Goal: Information Seeking & Learning: Check status

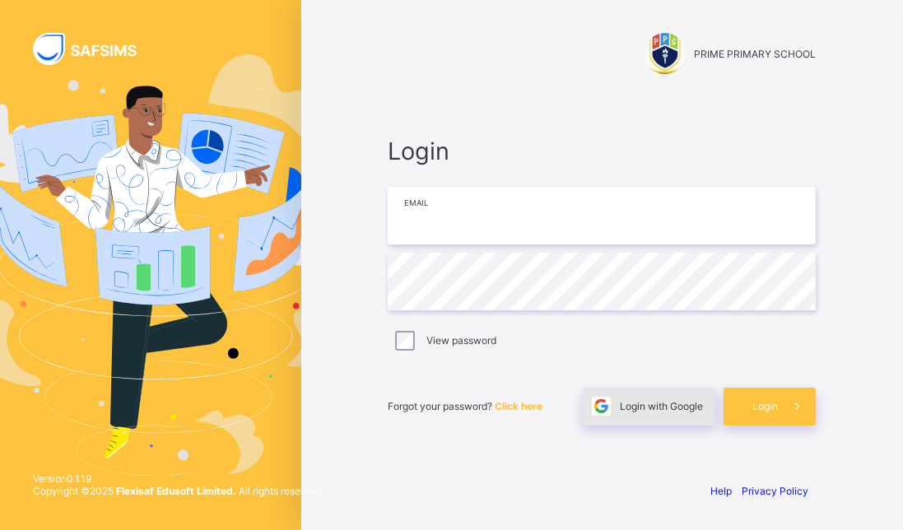
type input "**********"
click at [675, 397] on div "Login with Google" at bounding box center [648, 407] width 133 height 38
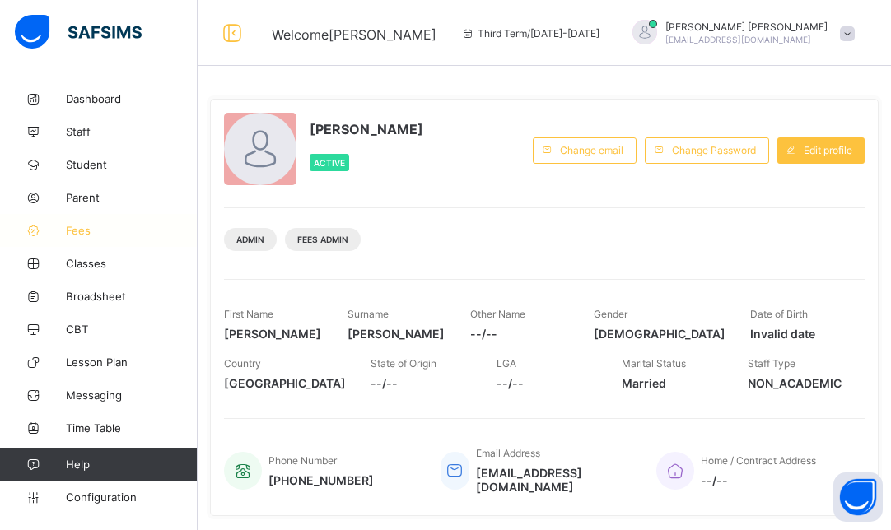
click at [95, 229] on span "Fees" at bounding box center [132, 230] width 132 height 13
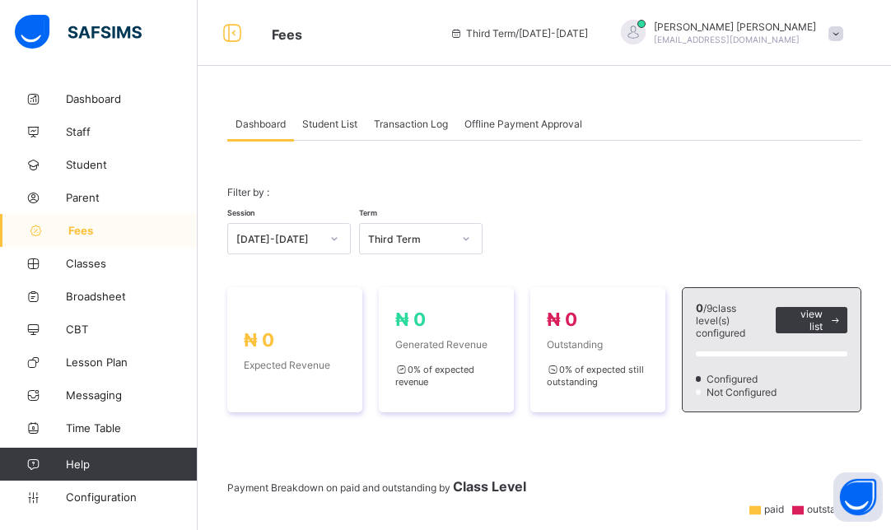
click at [321, 237] on div at bounding box center [334, 239] width 28 height 26
click at [305, 268] on div "[DATE]-[DATE]" at bounding box center [289, 275] width 122 height 26
click at [427, 240] on div "Select term" at bounding box center [405, 238] width 91 height 23
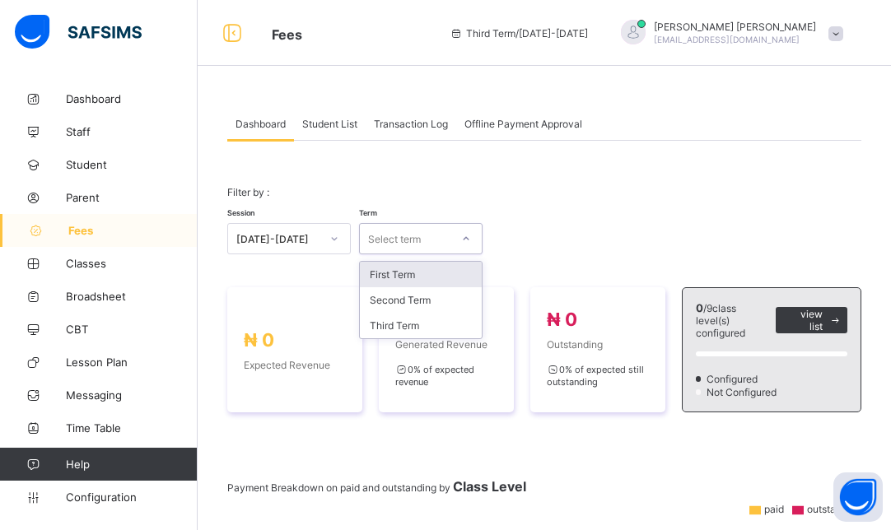
click at [434, 279] on div "First Term" at bounding box center [421, 275] width 122 height 26
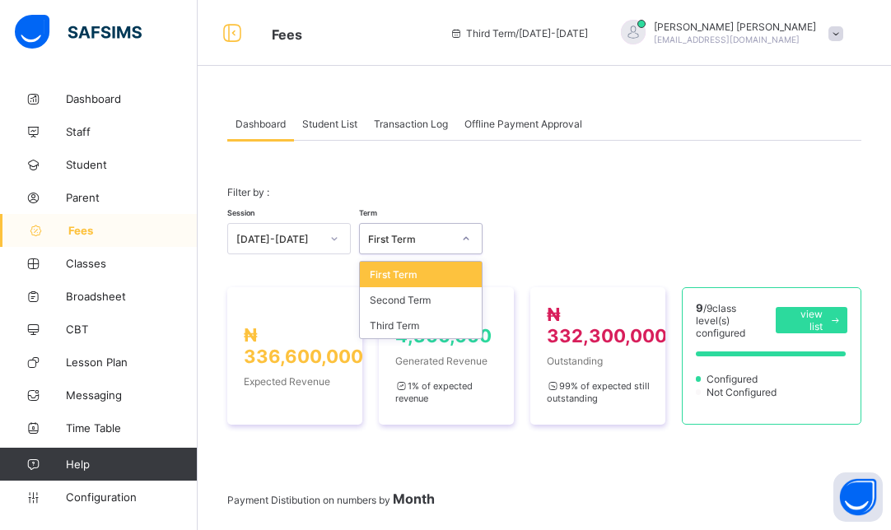
click at [453, 276] on div "First Term" at bounding box center [421, 275] width 122 height 26
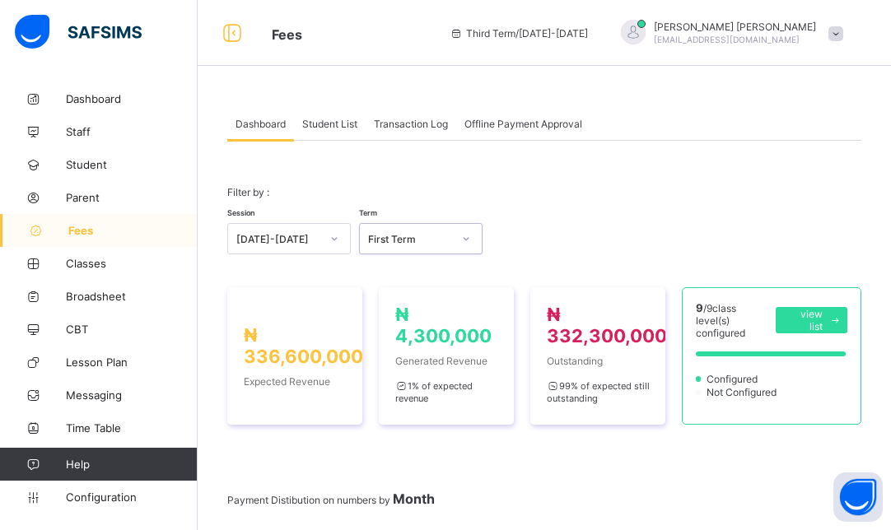
click at [429, 120] on span "Transaction Log" at bounding box center [411, 124] width 74 height 12
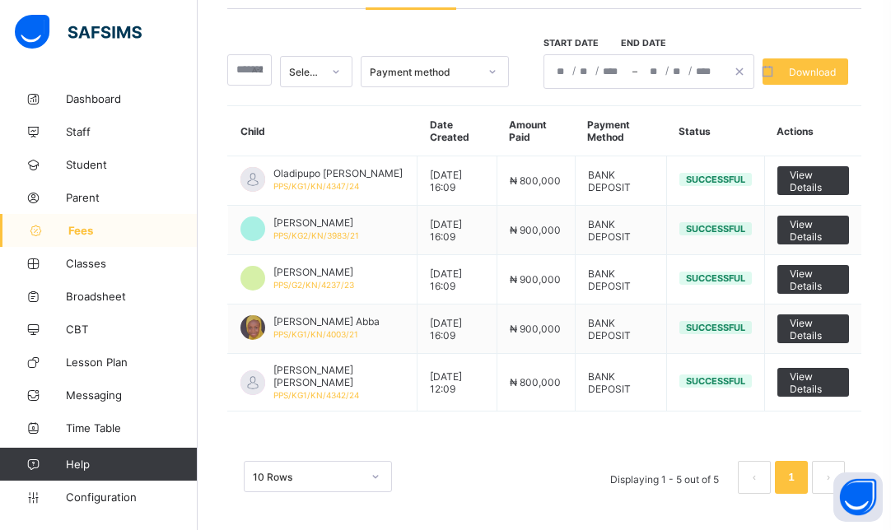
scroll to position [133, 0]
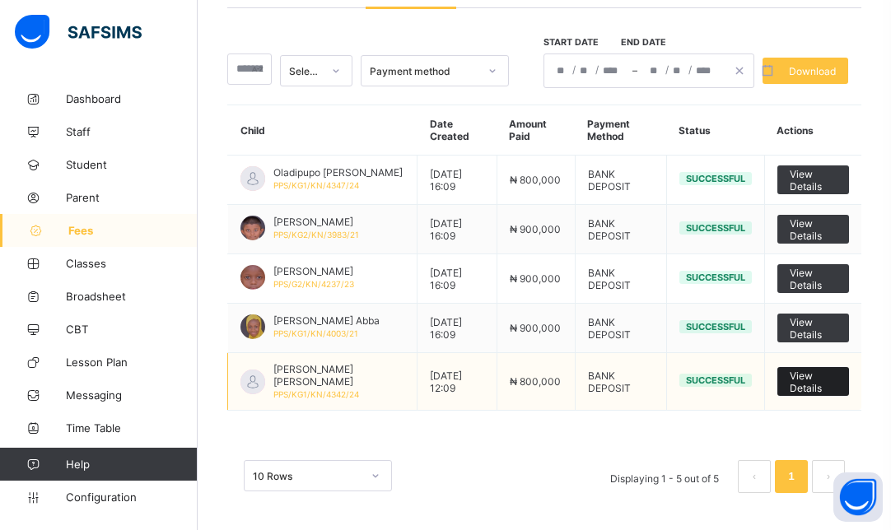
click at [816, 381] on span "View Details" at bounding box center [812, 382] width 47 height 25
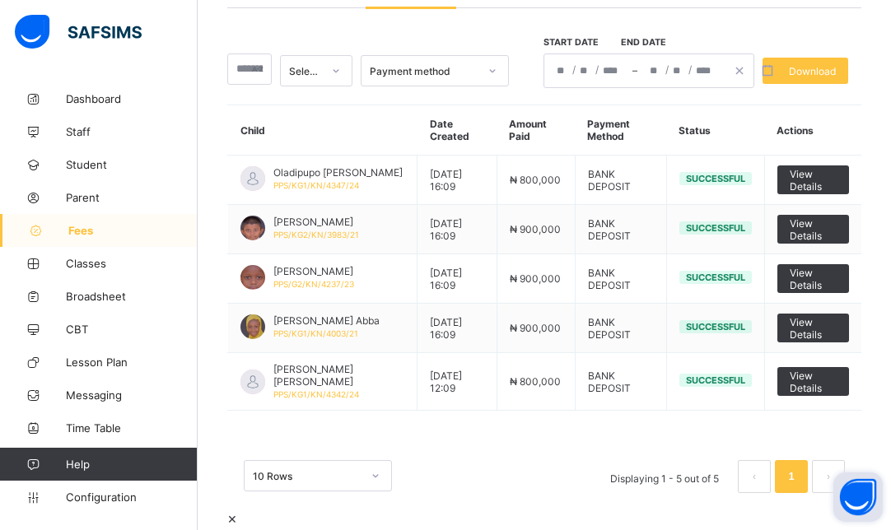
click at [857, 509] on button "Open asap" at bounding box center [857, 496] width 49 height 49
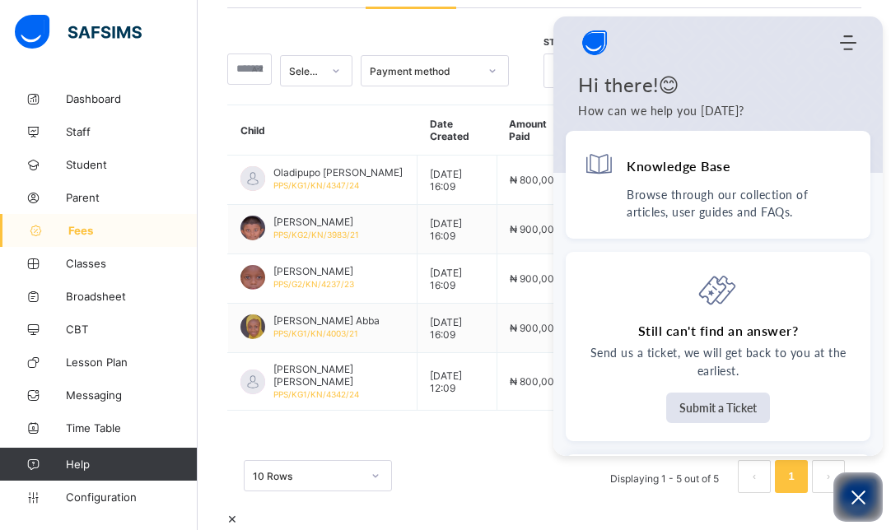
click at [458, 509] on div at bounding box center [544, 509] width 634 height 0
click at [845, 41] on icon "Modules Menu" at bounding box center [848, 43] width 16 height 16
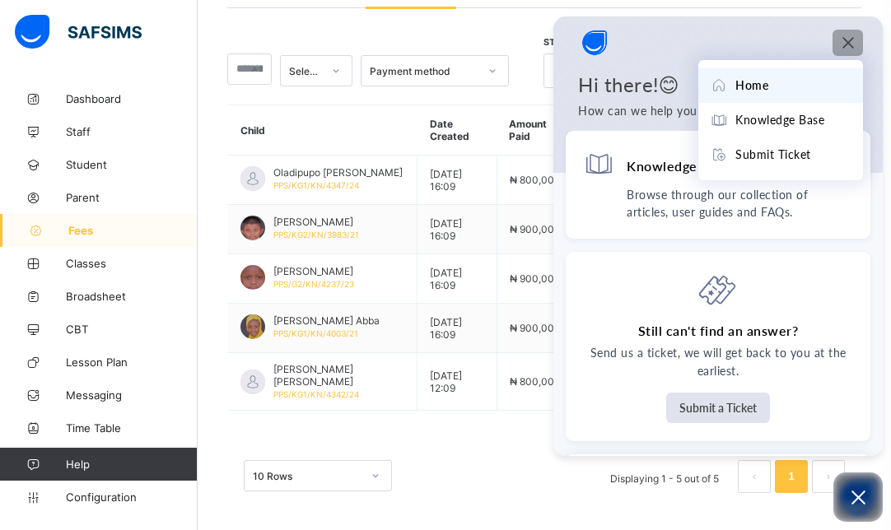
click at [470, 437] on div "10 Rows Displaying 1 - 5 out of 5 1" at bounding box center [544, 468] width 634 height 82
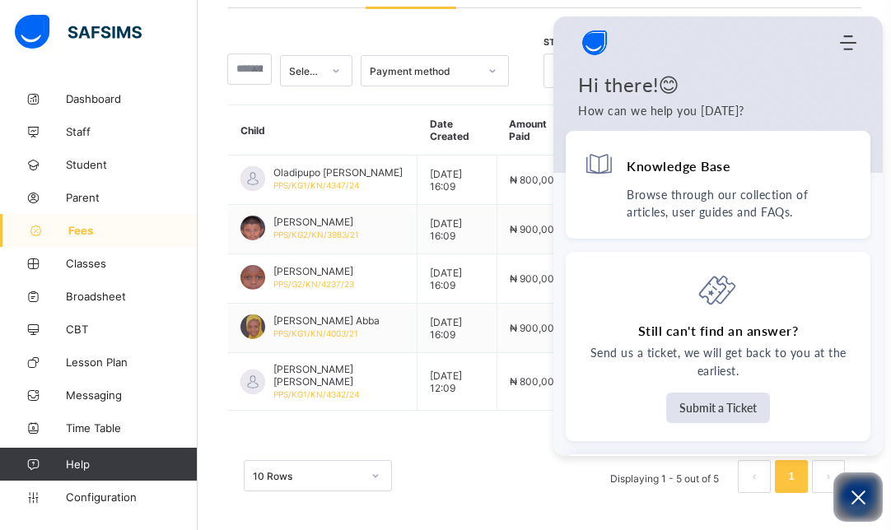
click at [481, 94] on div "Select status Payment method Start date End date / / – / / Download Child Date …" at bounding box center [544, 258] width 634 height 501
click at [464, 449] on div "10 Rows Displaying 1 - 5 out of 5 1" at bounding box center [544, 468] width 634 height 82
click at [533, 408] on div "Select status Payment method Start date End date / / – / / Download Child Date …" at bounding box center [544, 258] width 634 height 501
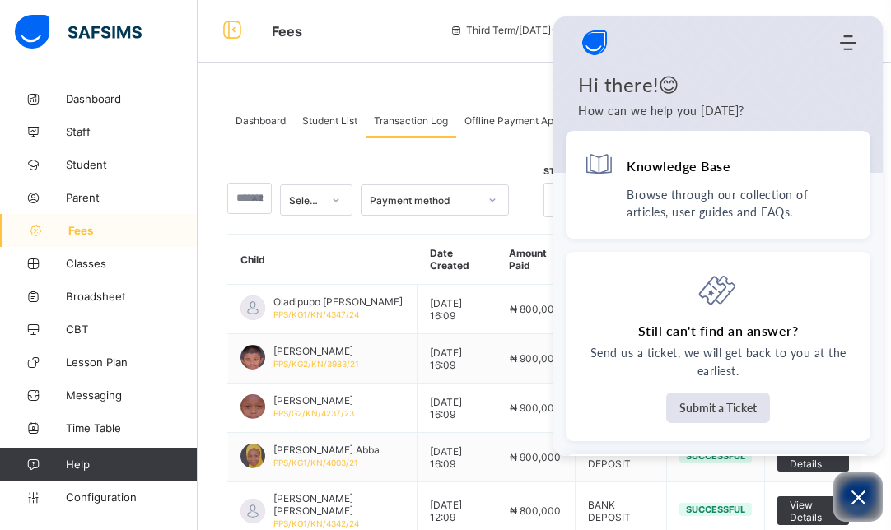
scroll to position [0, 0]
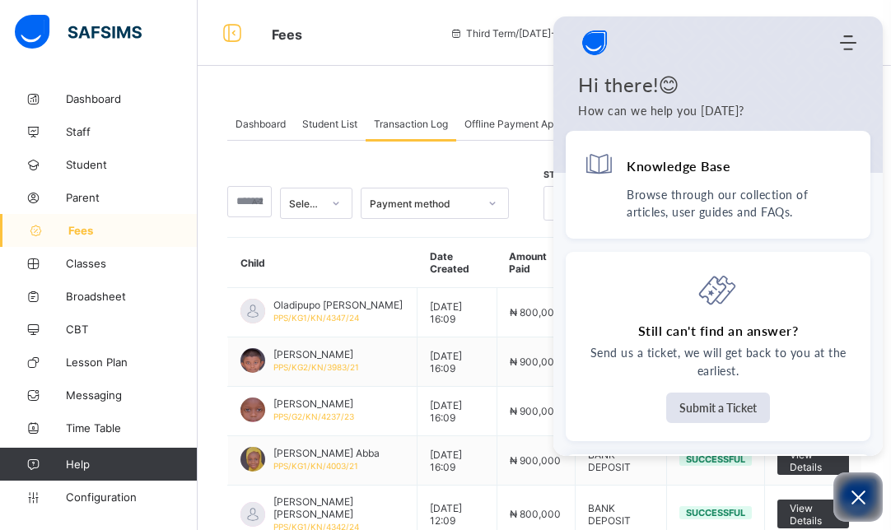
click at [419, 116] on div "Transaction Log" at bounding box center [410, 123] width 91 height 33
click at [509, 170] on div "Select status Payment method Start date End date / / – / / Download" at bounding box center [544, 195] width 634 height 51
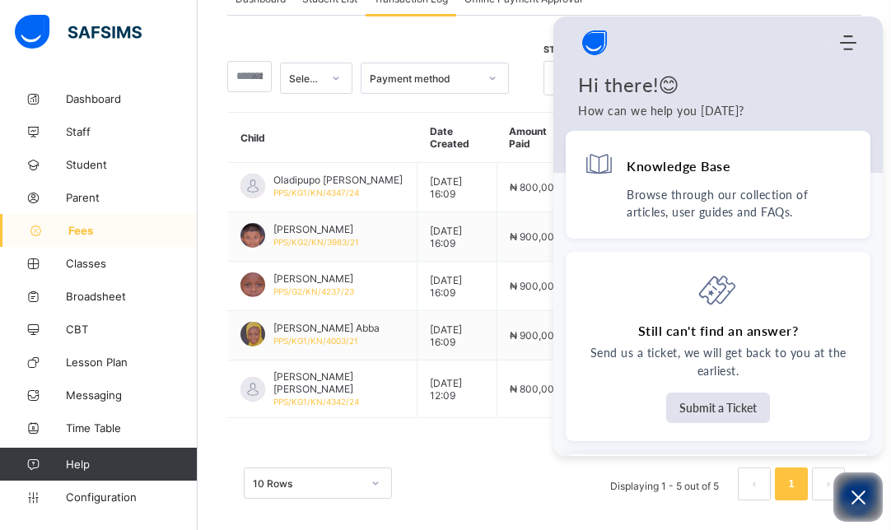
scroll to position [133, 0]
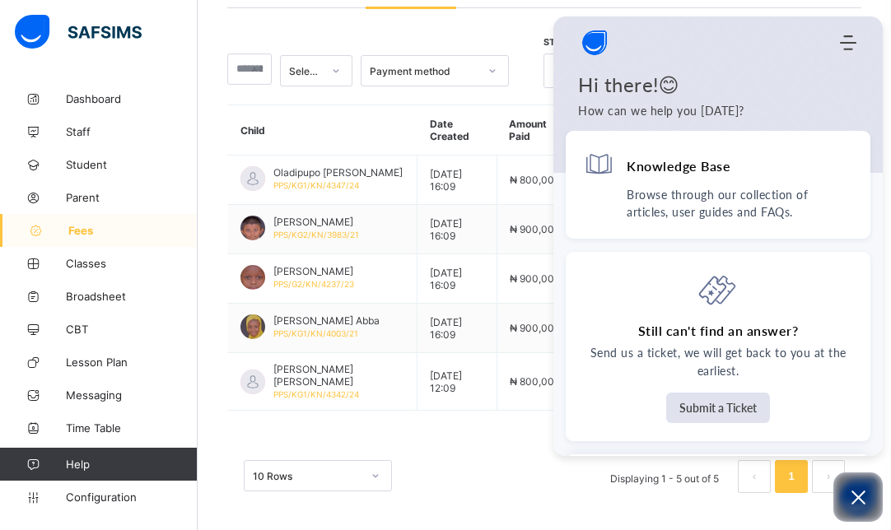
click at [480, 443] on div "10 Rows Displaying 1 - 5 out of 5 1" at bounding box center [544, 468] width 634 height 82
click at [844, 41] on icon "Modules Menu" at bounding box center [848, 43] width 16 height 16
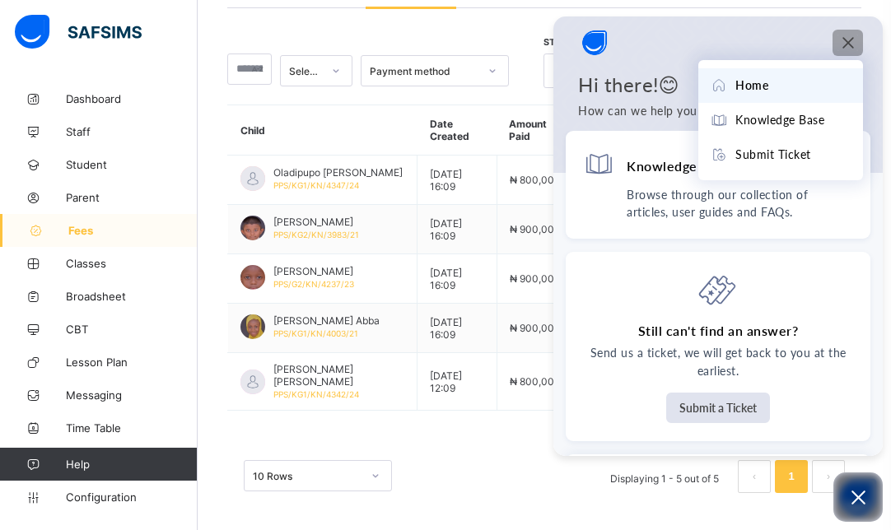
click at [521, 44] on div "Select status Payment method Start date End date / / – / / Download" at bounding box center [544, 62] width 634 height 51
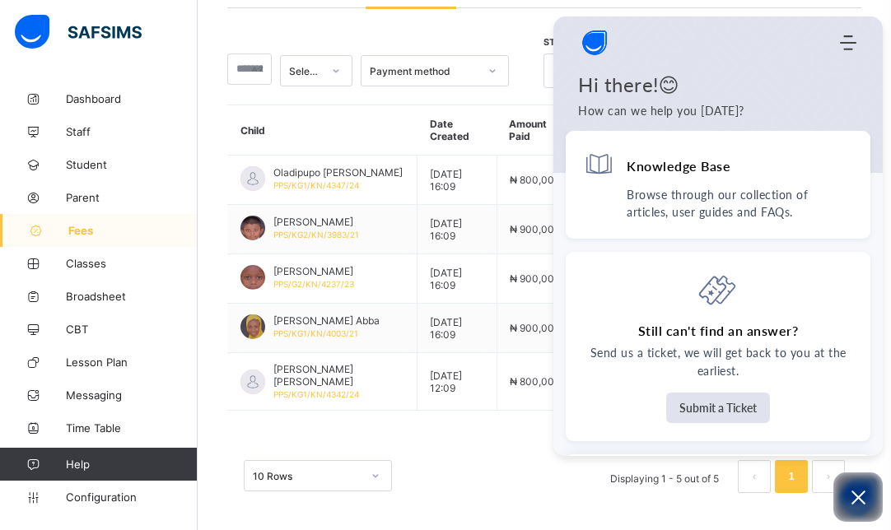
click at [529, 427] on div "10 Rows Displaying 1 - 5 out of 5 1" at bounding box center [544, 468] width 634 height 82
click at [477, 454] on div "10 Rows Displaying 1 - 5 out of 5 1" at bounding box center [544, 468] width 634 height 82
click at [331, 69] on div at bounding box center [336, 71] width 28 height 26
click at [342, 94] on div "Successful" at bounding box center [316, 107] width 71 height 26
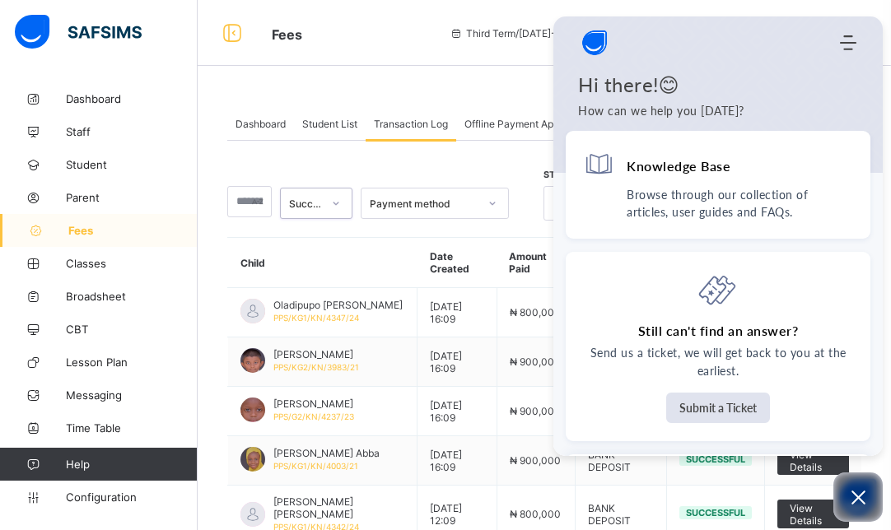
click at [498, 81] on div "Dashboard Student List Transaction Log Offline Payment Approval Transaction Log…" at bounding box center [544, 333] width 693 height 667
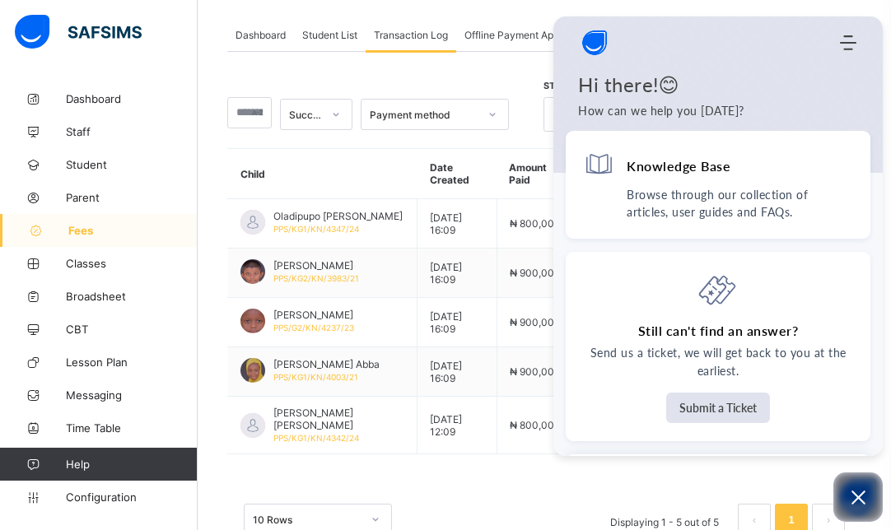
scroll to position [133, 0]
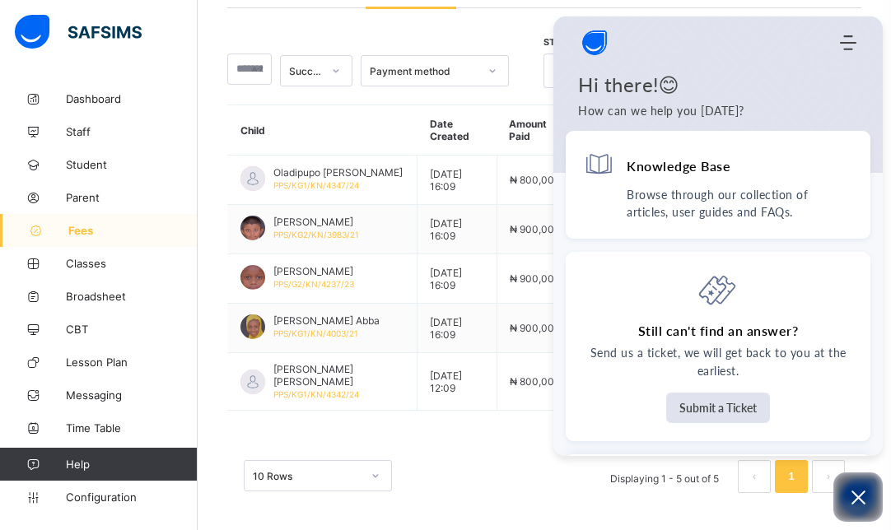
click at [875, 394] on div "Knowledge Base Browse through our collection of articles, user guides and FAQs.…" at bounding box center [717, 293] width 329 height 325
click at [846, 48] on icon "Modules Menu" at bounding box center [848, 43] width 16 height 16
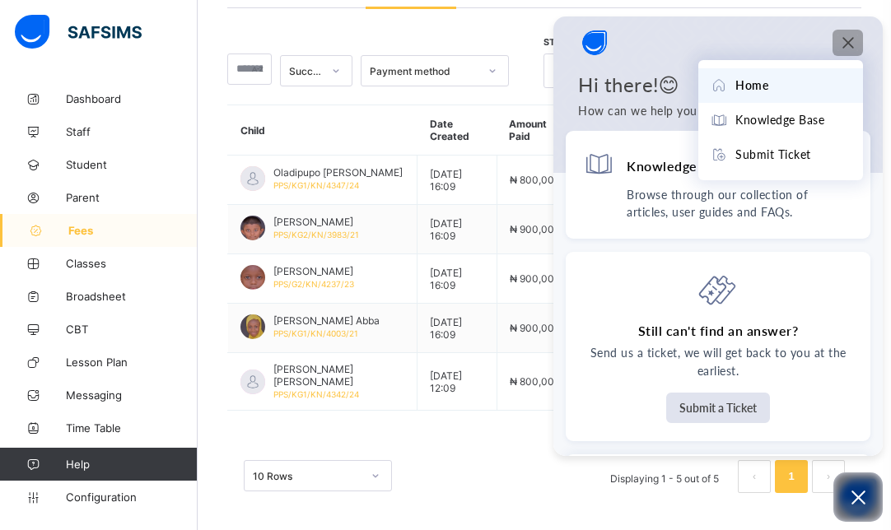
click at [531, 70] on div "Successful Payment method Start date End date / / – / / Download" at bounding box center [544, 62] width 634 height 51
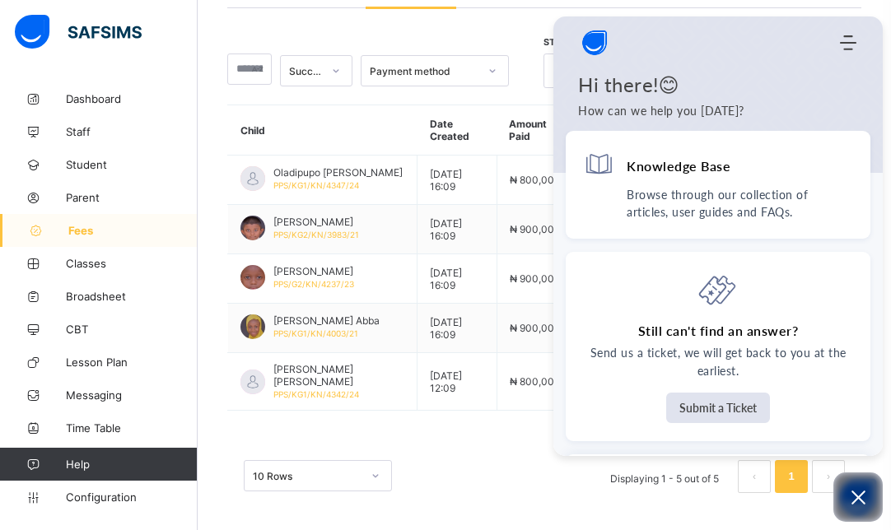
click at [531, 30] on div "Successful Payment method Start date End date / / – / / Download Child Date Cre…" at bounding box center [544, 258] width 634 height 501
click at [87, 221] on link "Fees" at bounding box center [99, 230] width 198 height 33
click at [481, 26] on div "Successful Payment method Start date End date / / – / / Download Child Date Cre…" at bounding box center [544, 258] width 634 height 501
click at [435, 412] on div "Successful Payment method Start date End date / / – / / Download Child Date Cre…" at bounding box center [544, 258] width 634 height 501
click at [505, 491] on div "10 Rows Displaying 1 - 5 out of 5 1" at bounding box center [544, 468] width 634 height 82
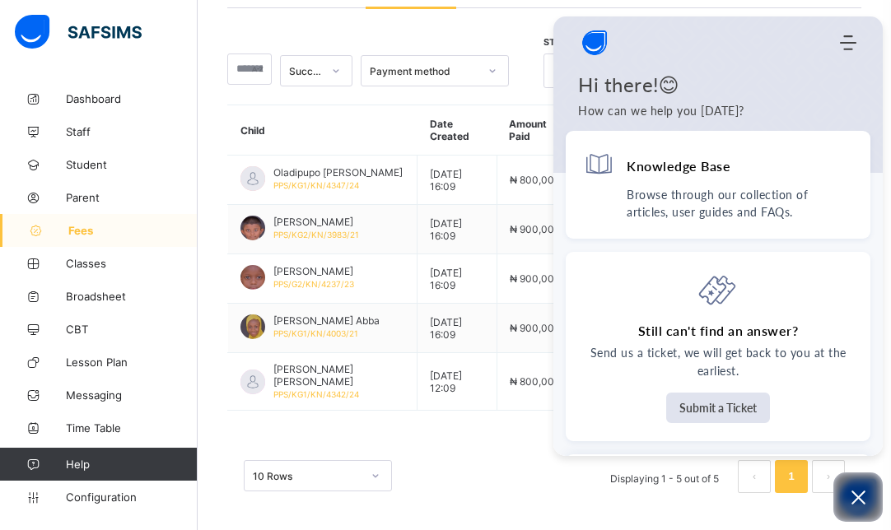
click at [459, 460] on div "10 Rows Displaying 1 - 5 out of 5 1" at bounding box center [544, 476] width 601 height 33
click at [556, 420] on div "Knowledge Base Browse through our collection of articles, user guides and FAQs.…" at bounding box center [717, 293] width 329 height 325
click at [469, 473] on div "10 Rows Displaying 1 - 5 out of 5 1" at bounding box center [544, 476] width 601 height 33
click at [88, 227] on span "Fees" at bounding box center [132, 230] width 129 height 13
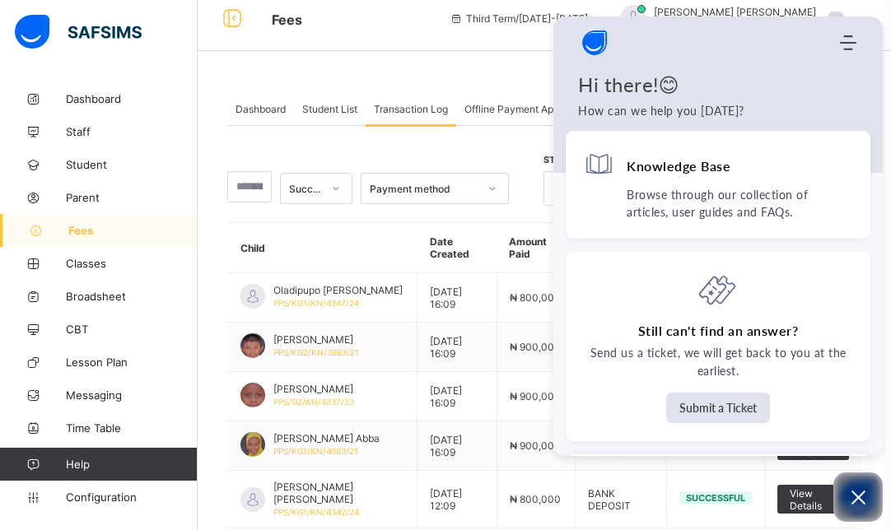
scroll to position [0, 0]
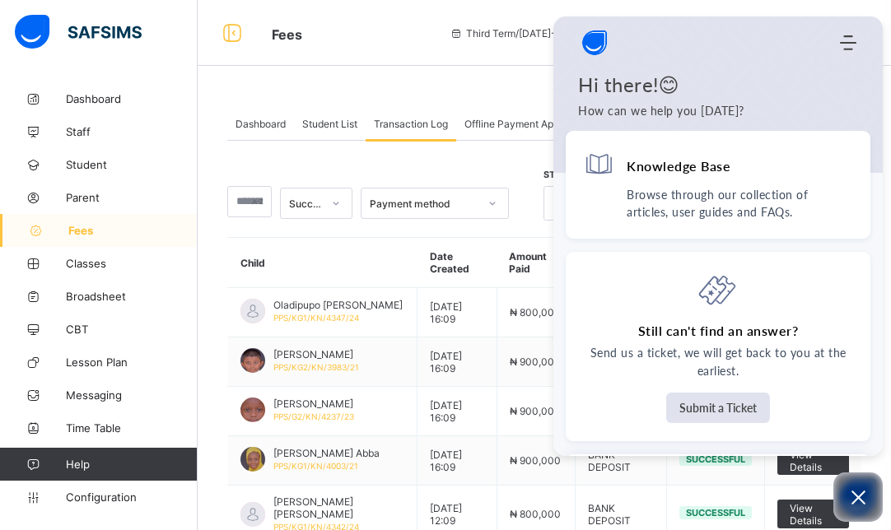
click at [501, 123] on span "Offline Payment Approval" at bounding box center [523, 124] width 118 height 12
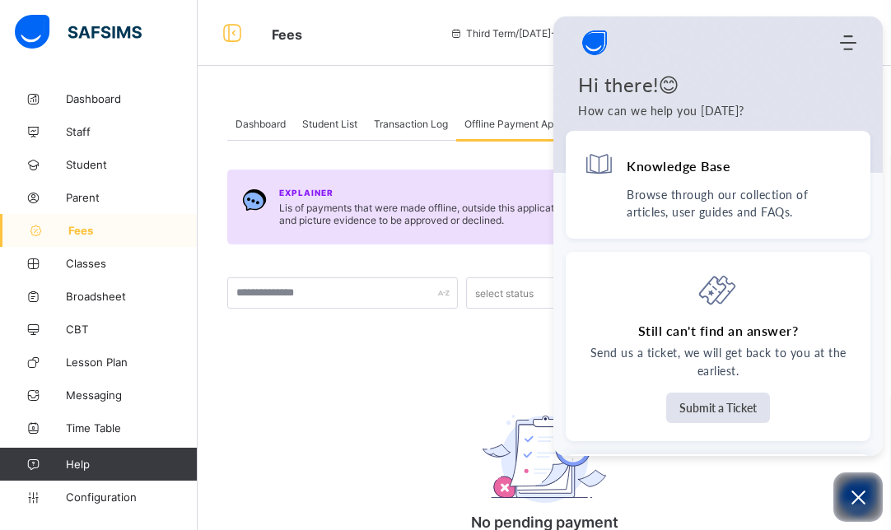
click at [428, 118] on span "Transaction Log" at bounding box center [411, 124] width 74 height 12
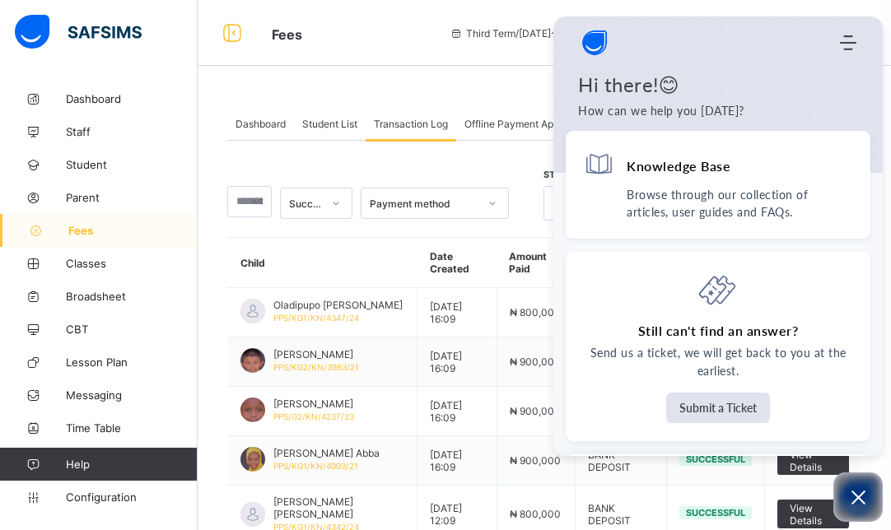
click at [524, 170] on div "Successful Payment method Start date End date / / – / / Download" at bounding box center [544, 195] width 634 height 51
click at [509, 155] on div "Successful Payment method Start date End date / / – / / Download Child Date Cre…" at bounding box center [544, 391] width 634 height 501
click at [535, 174] on div "Successful Payment method Start date End date / / – / / Download" at bounding box center [544, 195] width 634 height 51
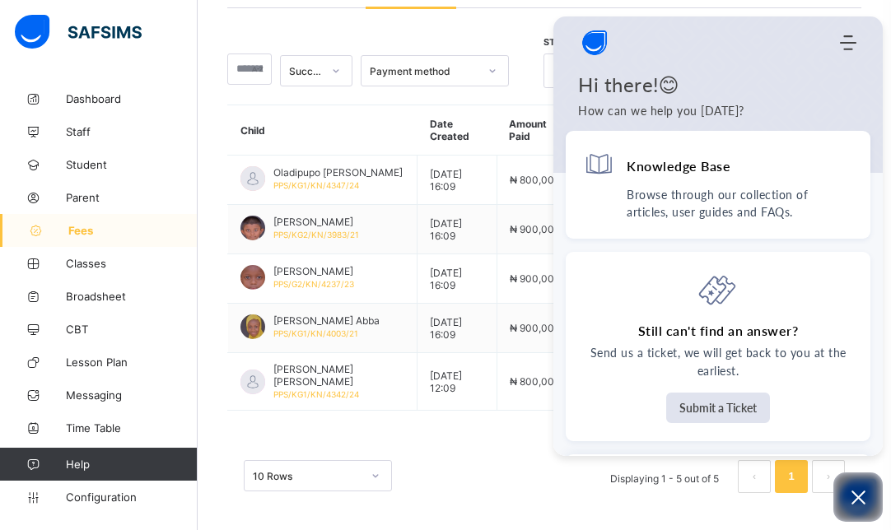
click at [464, 472] on div "10 Rows Displaying 1 - 5 out of 5 1" at bounding box center [544, 476] width 601 height 33
click at [468, 444] on div "10 Rows Displaying 1 - 5 out of 5 1" at bounding box center [544, 468] width 634 height 82
click at [504, 438] on div "10 Rows Displaying 1 - 5 out of 5 1" at bounding box center [544, 468] width 634 height 82
click at [78, 225] on span "Fees" at bounding box center [132, 230] width 129 height 13
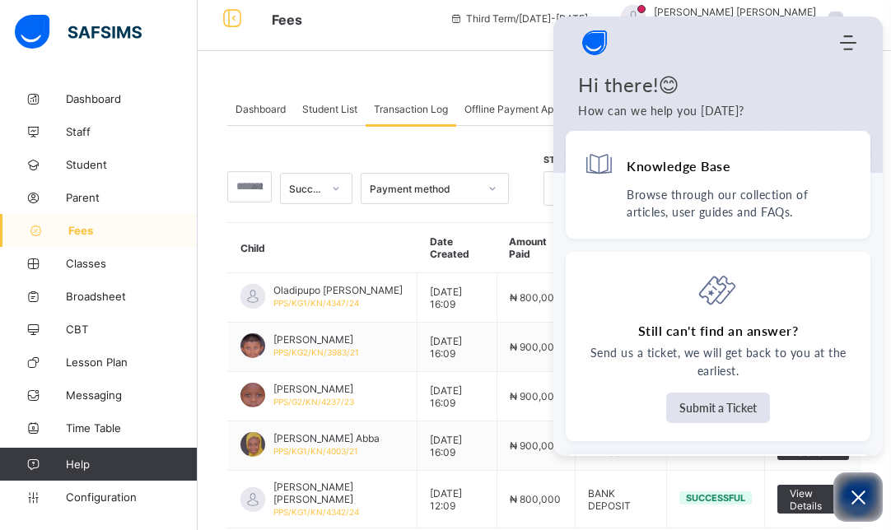
scroll to position [0, 0]
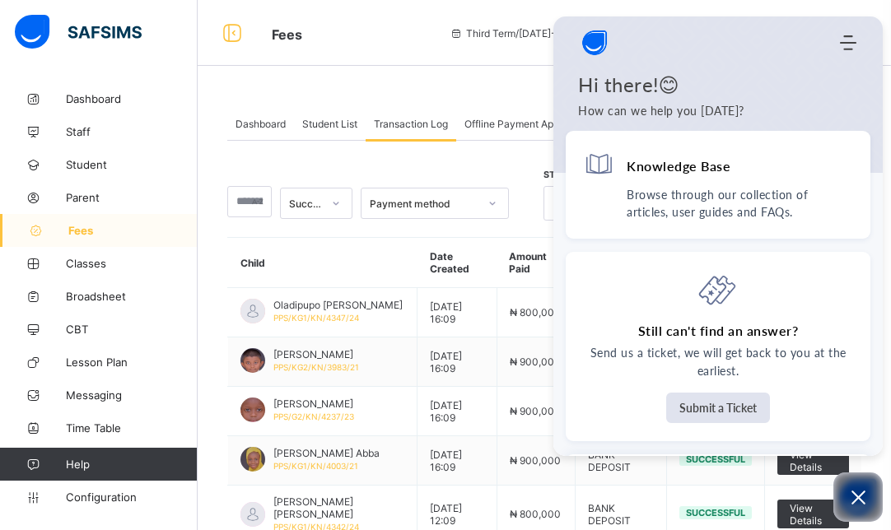
click at [309, 128] on span "Student List" at bounding box center [329, 124] width 55 height 12
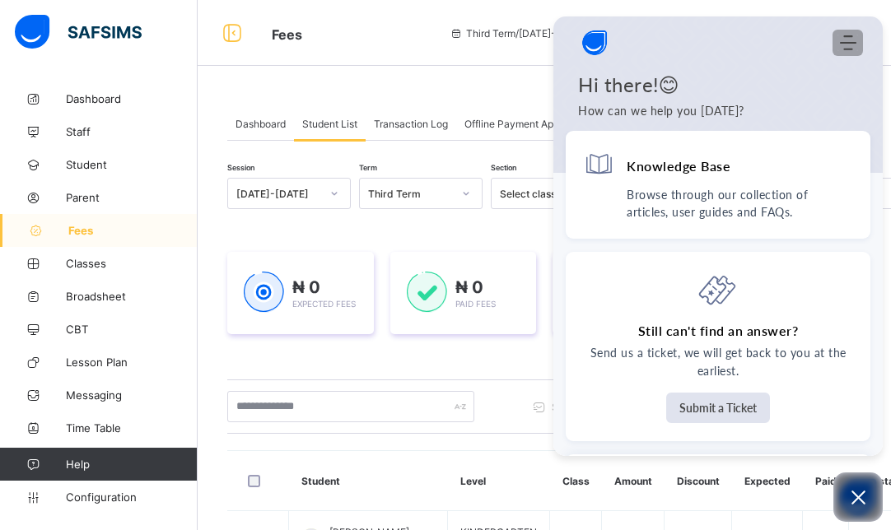
click at [849, 38] on icon "Modules Menu" at bounding box center [848, 43] width 16 height 16
click at [246, 116] on div "Dashboard" at bounding box center [260, 123] width 67 height 33
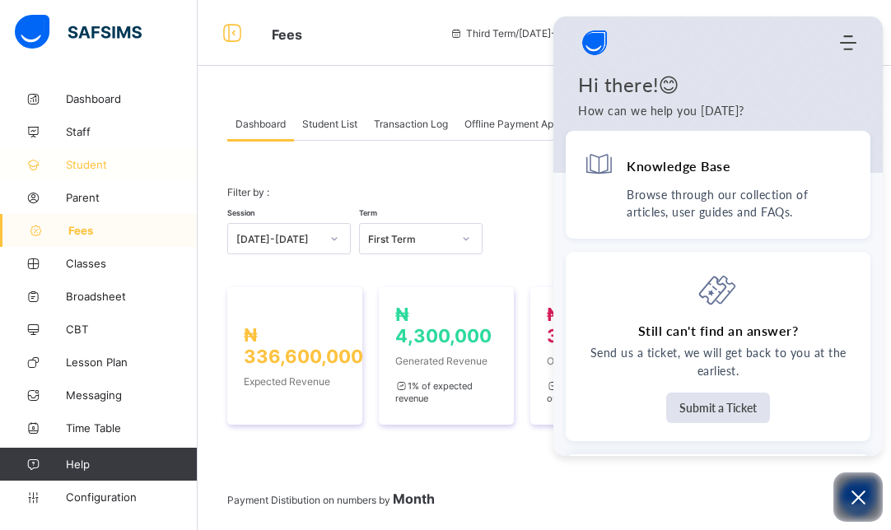
click at [99, 170] on span "Student" at bounding box center [132, 164] width 132 height 13
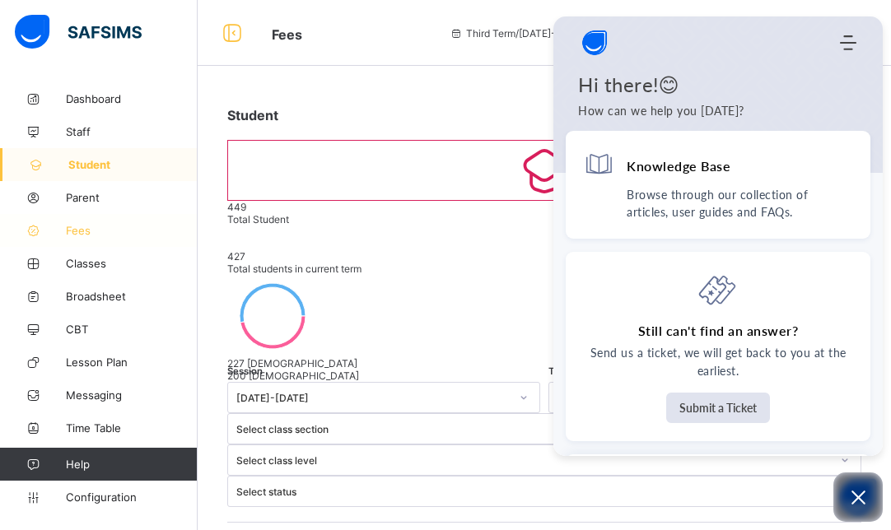
click at [86, 232] on span "Fees" at bounding box center [132, 230] width 132 height 13
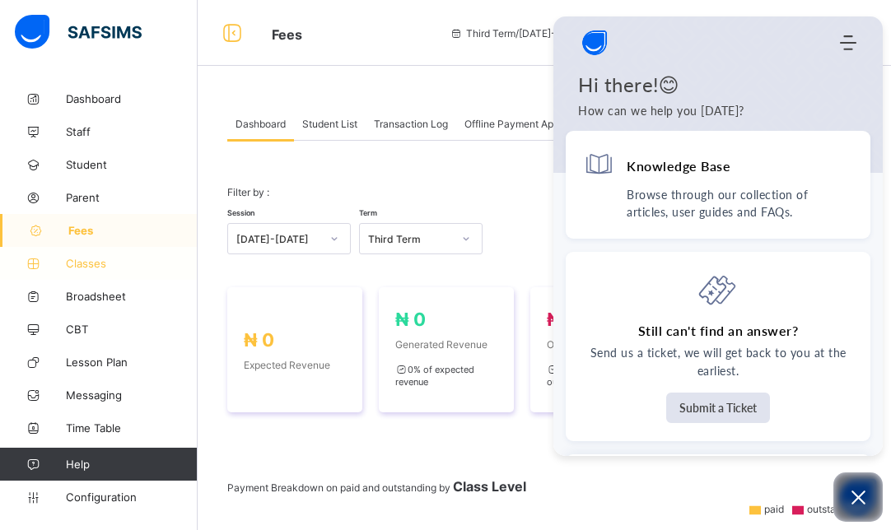
click at [86, 263] on span "Classes" at bounding box center [132, 263] width 132 height 13
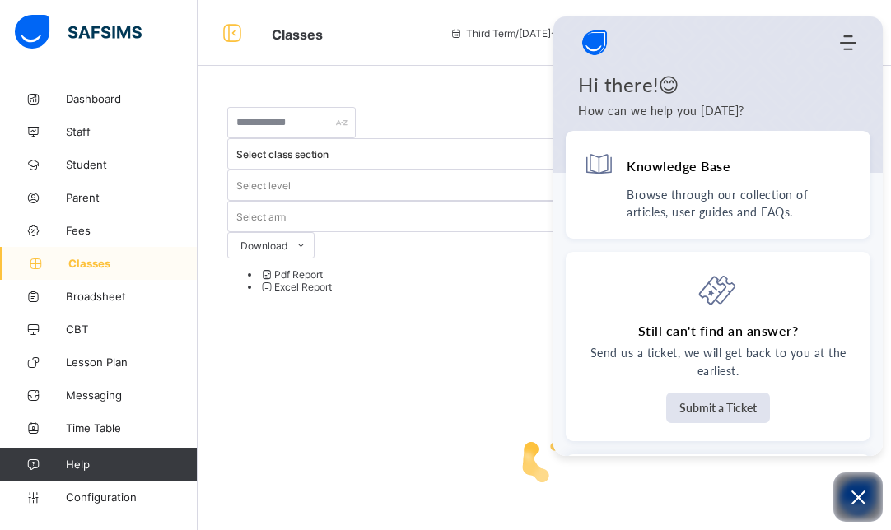
click at [96, 265] on span "Classes" at bounding box center [132, 263] width 129 height 13
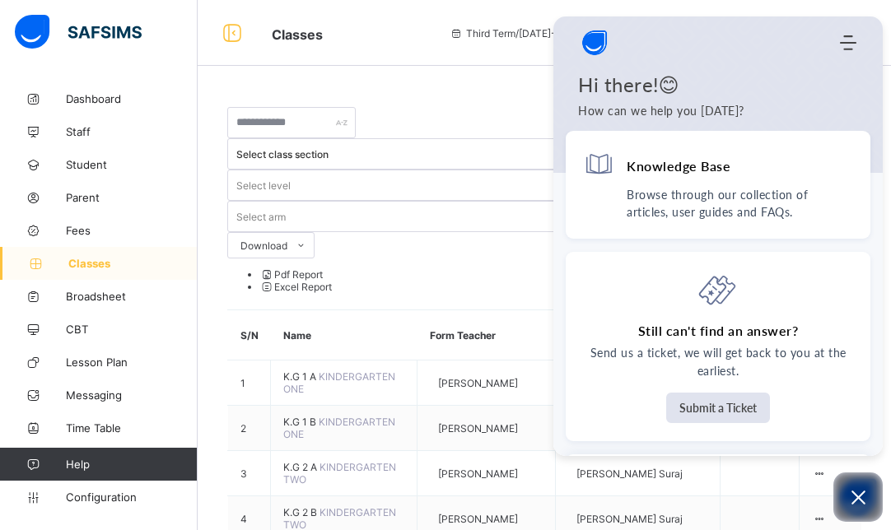
scroll to position [463, 0]
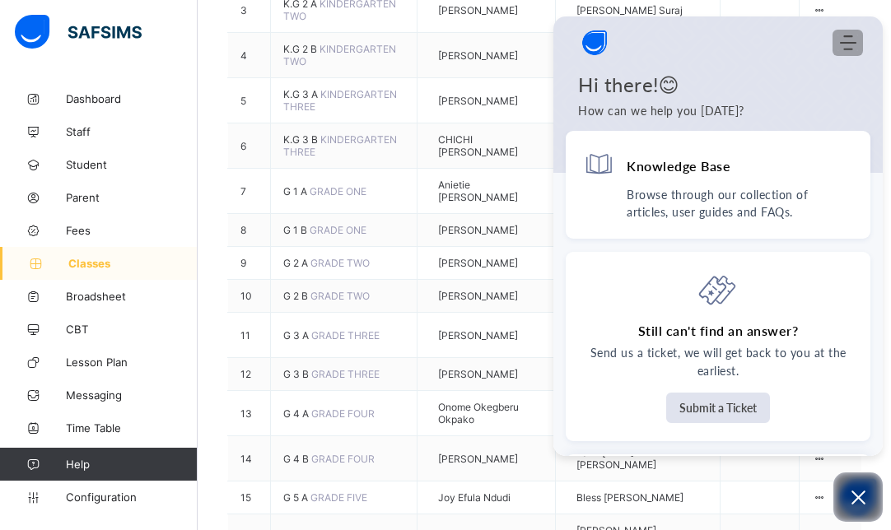
click at [847, 46] on icon "Modules Menu" at bounding box center [848, 43] width 16 height 16
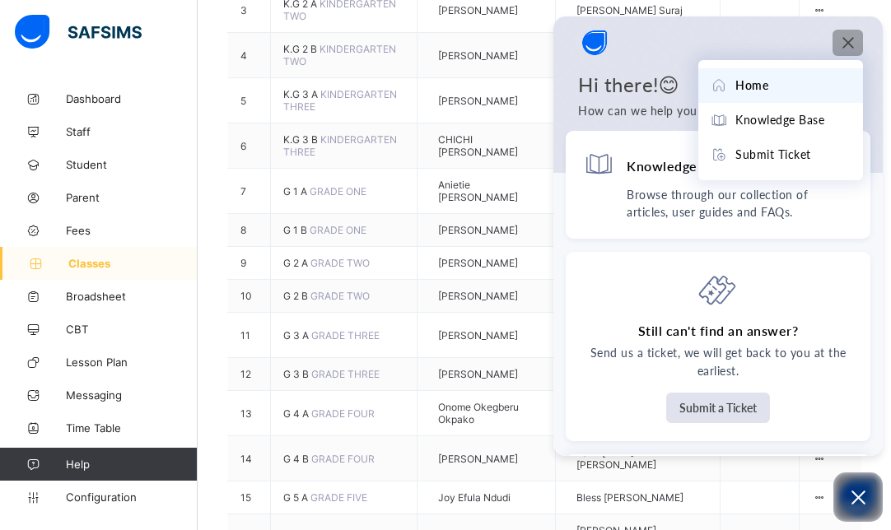
click at [785, 86] on div "Home" at bounding box center [780, 86] width 140 height 18
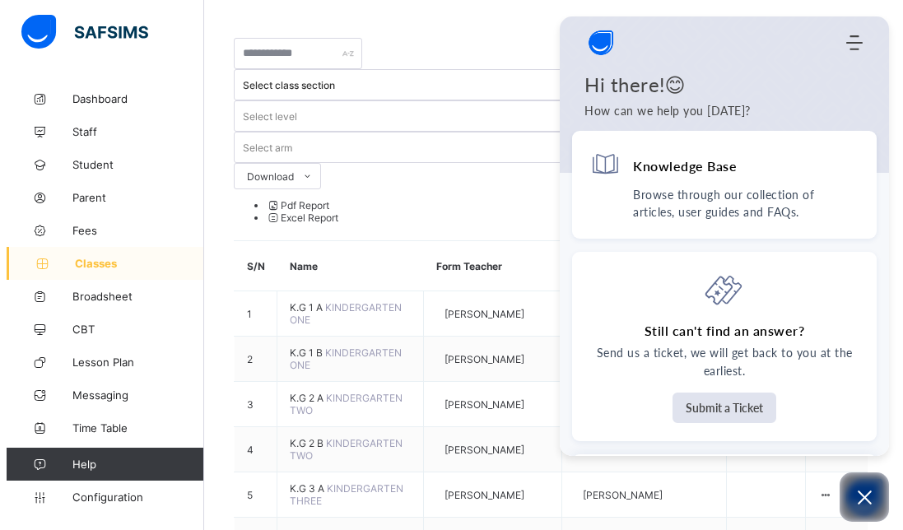
scroll to position [0, 0]
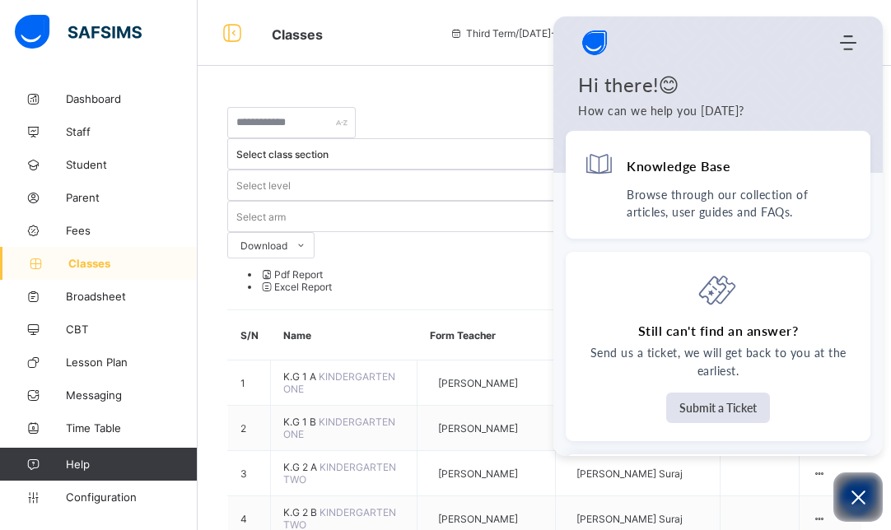
click at [425, 35] on span "Classes" at bounding box center [348, 32] width 153 height 21
click at [94, 106] on link "Dashboard" at bounding box center [99, 98] width 198 height 33
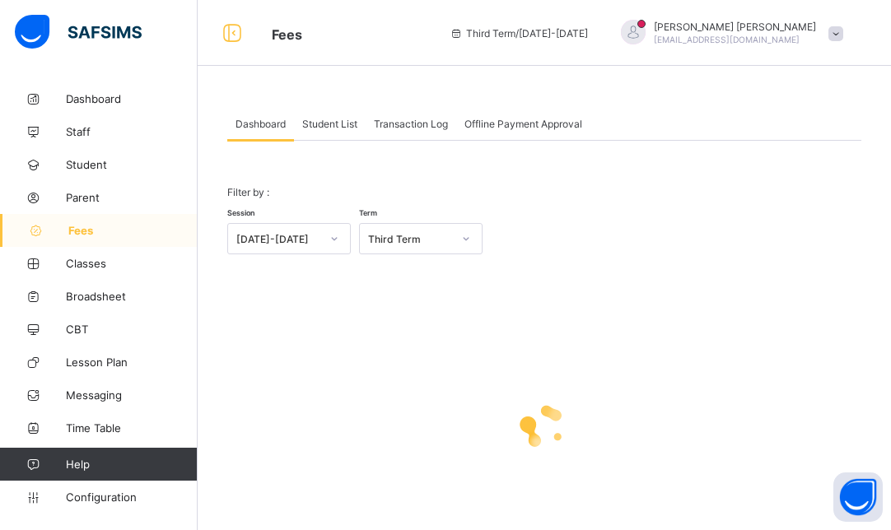
click at [309, 240] on div "[DATE]-[DATE]" at bounding box center [278, 239] width 84 height 12
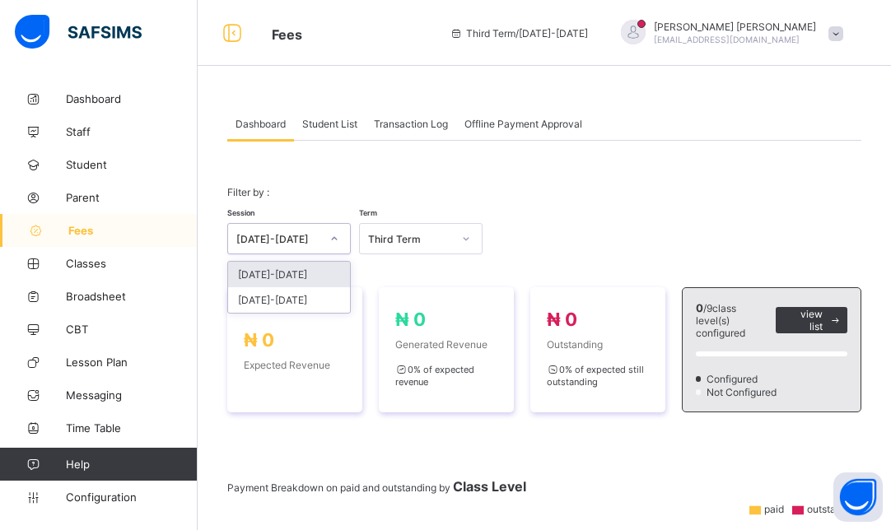
click at [291, 276] on div "[DATE]-[DATE]" at bounding box center [289, 275] width 122 height 26
click at [322, 127] on span "Student List" at bounding box center [329, 124] width 55 height 12
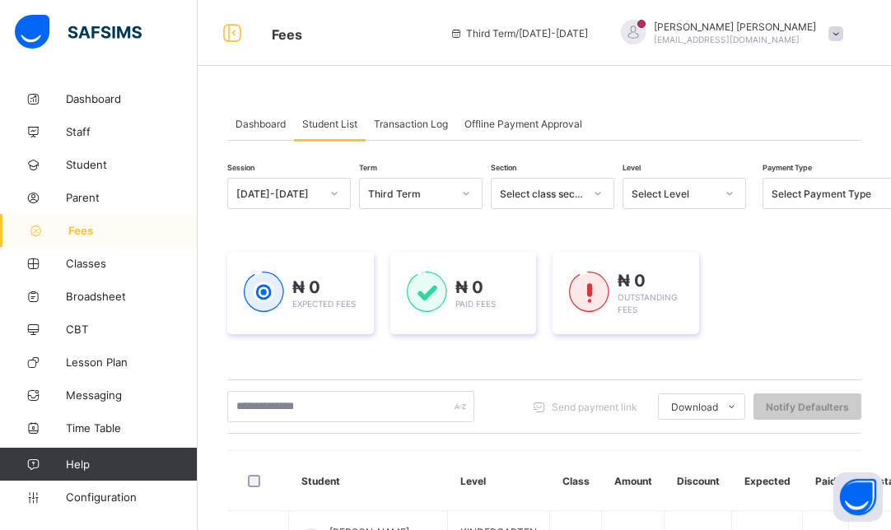
click at [682, 193] on div "Select Level" at bounding box center [673, 194] width 84 height 12
click at [729, 192] on icon at bounding box center [729, 193] width 10 height 16
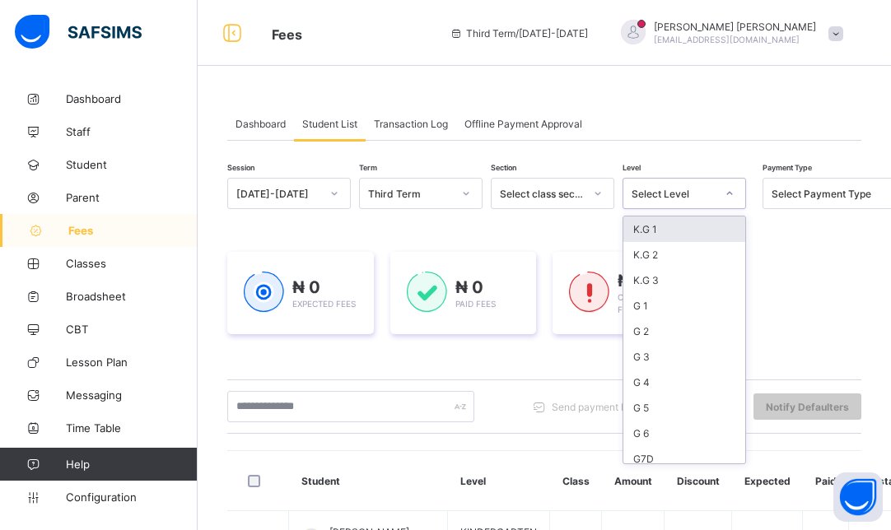
click at [729, 192] on icon at bounding box center [730, 193] width 6 height 3
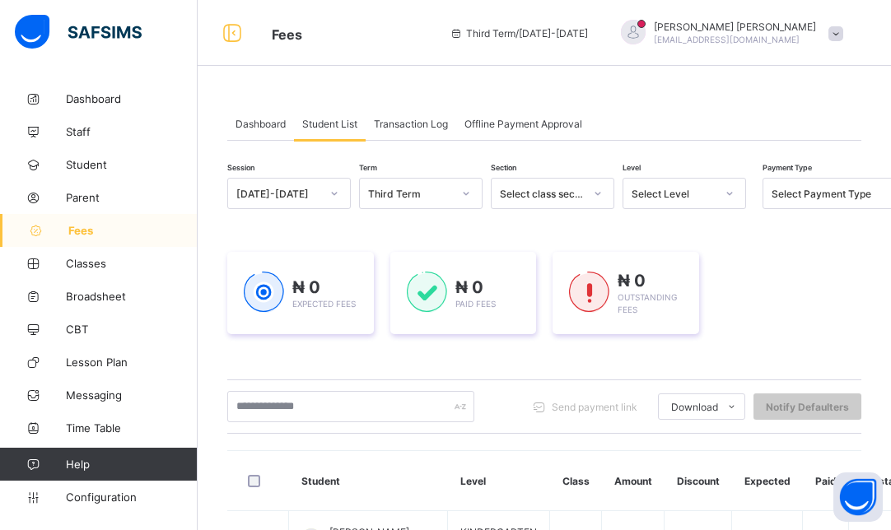
click at [415, 120] on span "Transaction Log" at bounding box center [411, 124] width 74 height 12
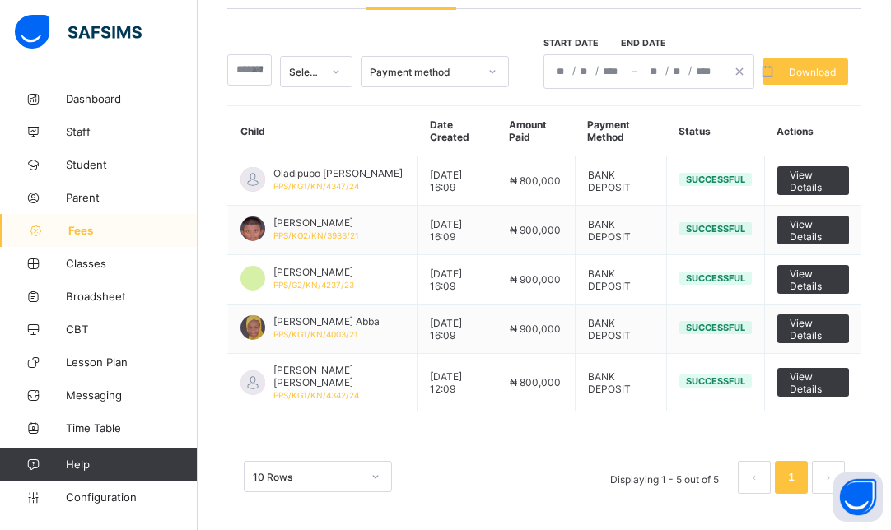
scroll to position [133, 0]
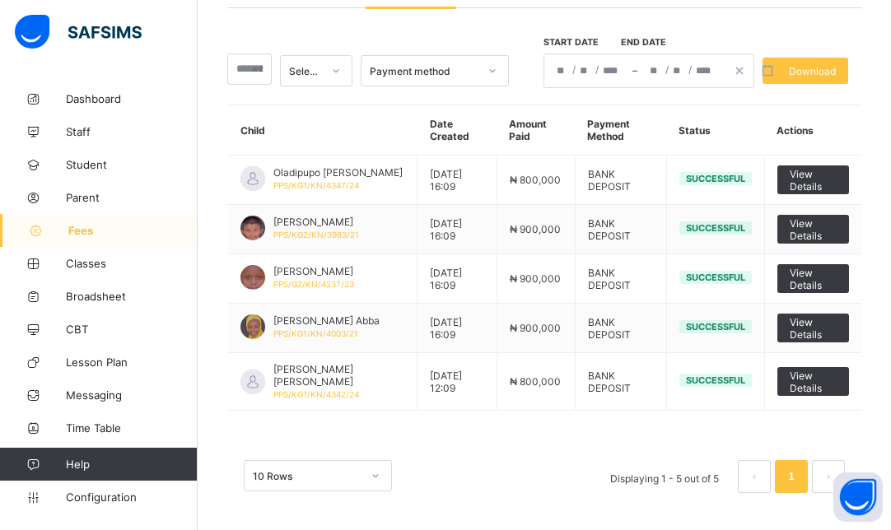
click at [446, 70] on div "Payment method" at bounding box center [424, 71] width 109 height 12
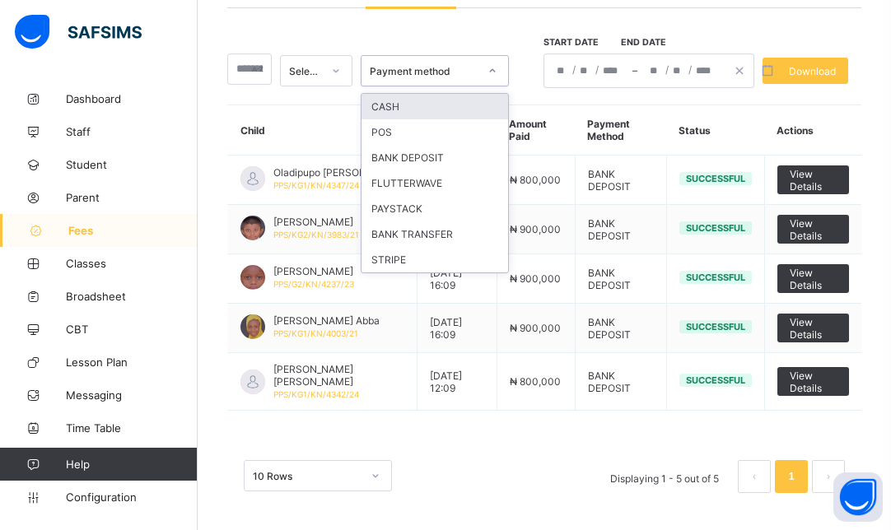
click at [446, 70] on div "Payment method" at bounding box center [424, 71] width 109 height 12
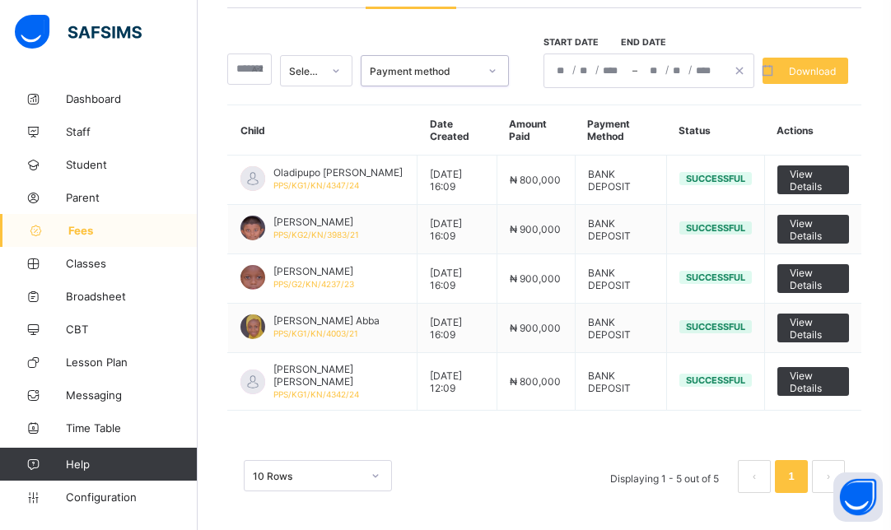
click at [341, 69] on icon at bounding box center [336, 71] width 10 height 16
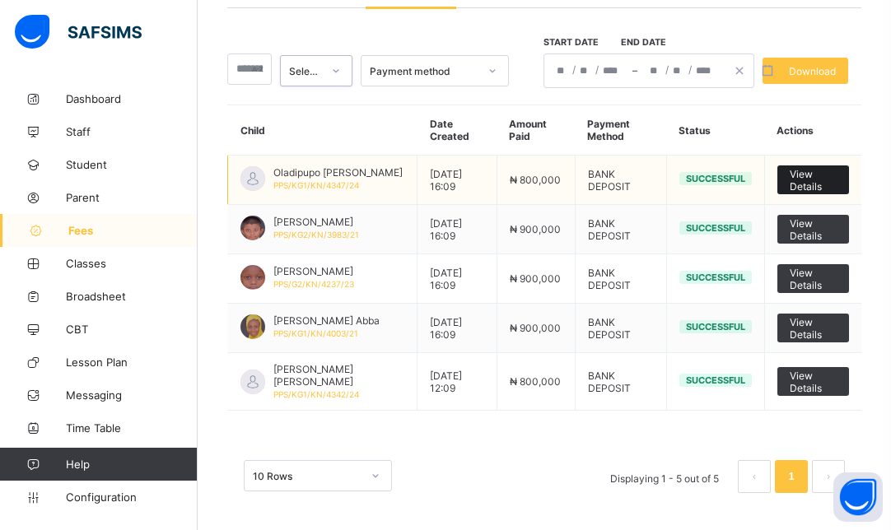
click at [821, 172] on span "View Details" at bounding box center [812, 180] width 47 height 25
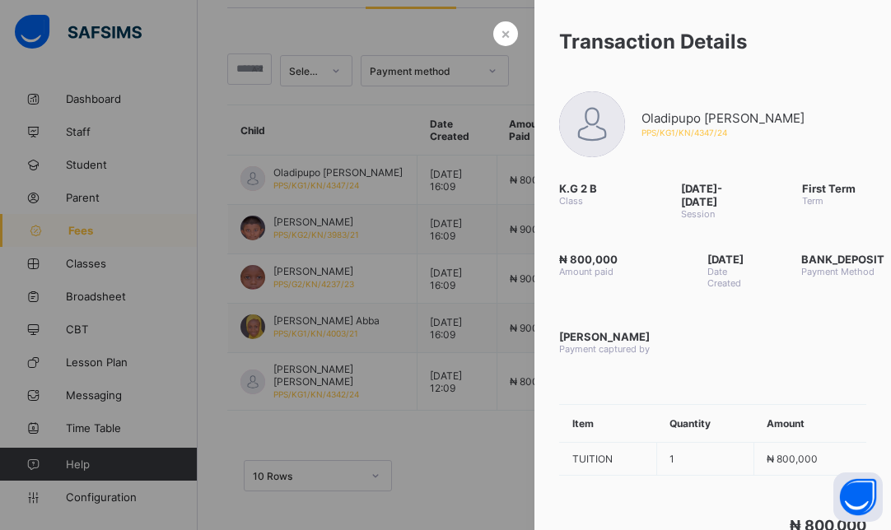
click at [436, 467] on div at bounding box center [445, 265] width 891 height 530
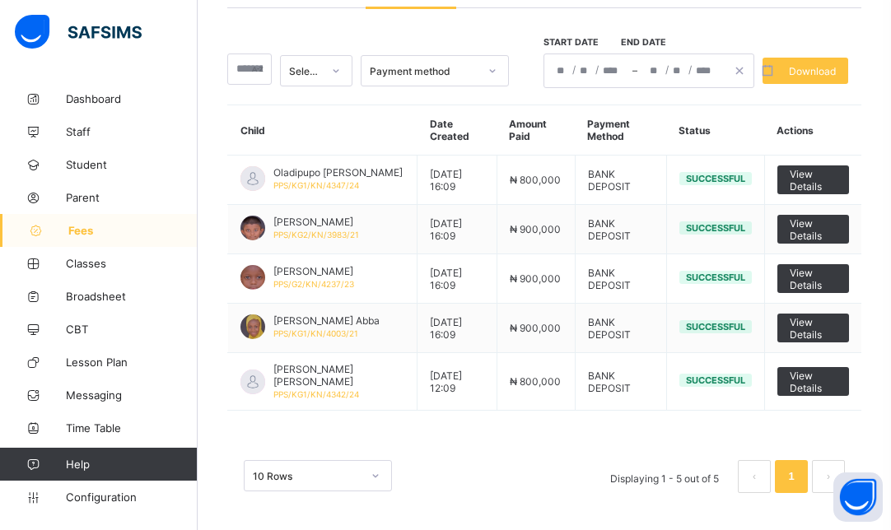
click at [572, 72] on div "/ / – / /" at bounding box center [648, 70] width 211 height 35
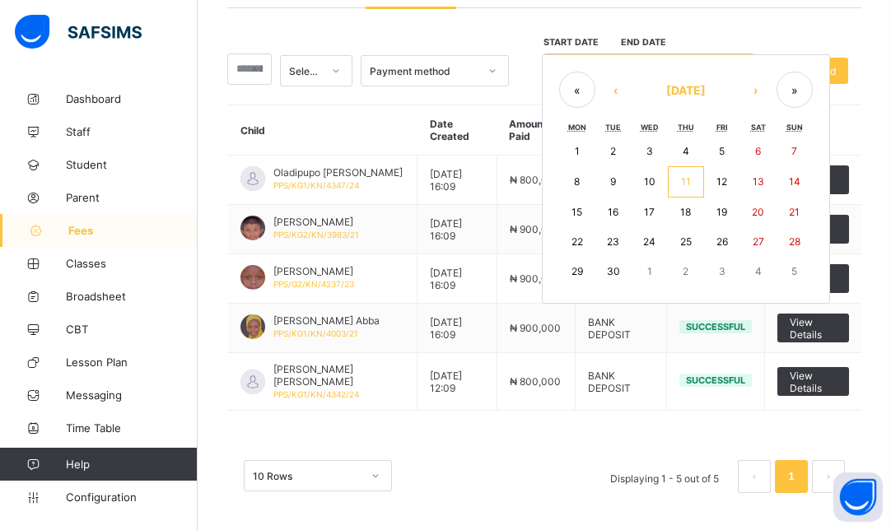
click at [532, 100] on div "Select status Payment method Start date End date / / – / / « ‹ September 2025 ›…" at bounding box center [544, 258] width 634 height 501
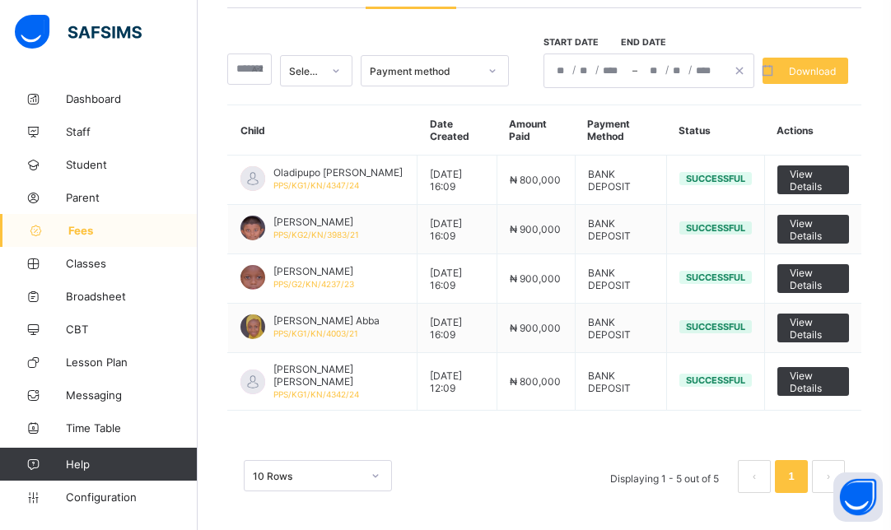
click at [483, 412] on div "Select status Payment method Start date End date / / – / / « ‹ September 2025 ›…" at bounding box center [544, 258] width 634 height 501
click at [329, 78] on div at bounding box center [336, 71] width 28 height 26
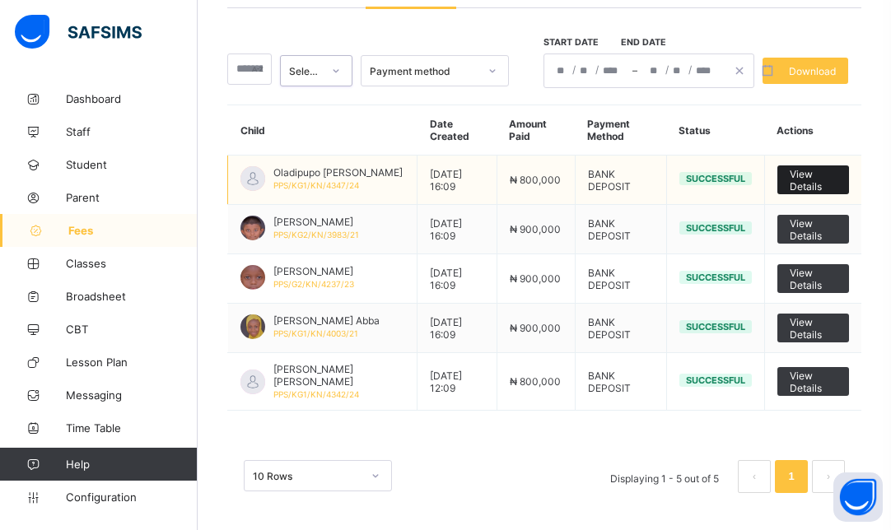
click at [829, 184] on span "View Details" at bounding box center [812, 180] width 47 height 25
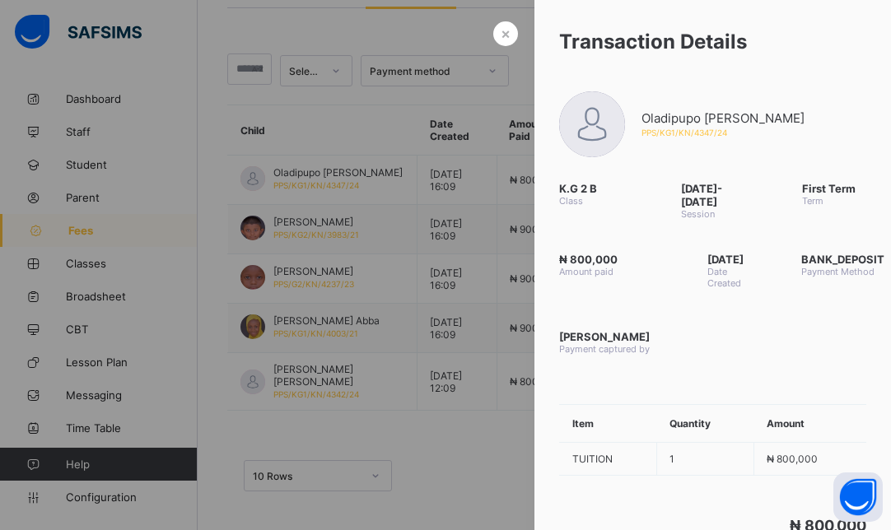
click at [482, 469] on div at bounding box center [445, 265] width 891 height 530
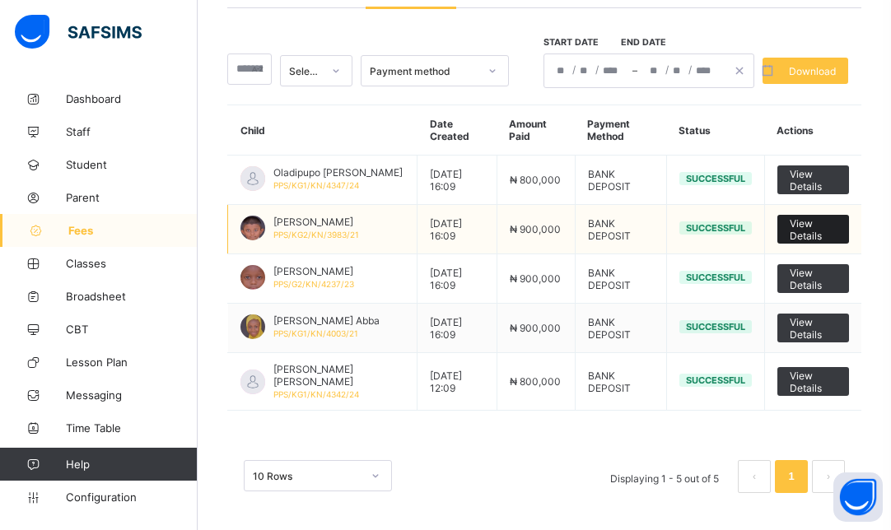
click at [814, 229] on span "View Details" at bounding box center [812, 229] width 47 height 25
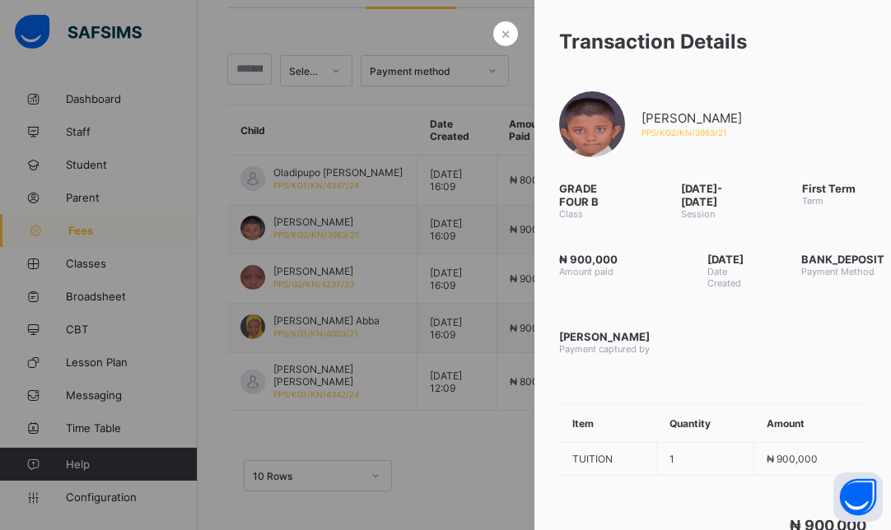
click at [497, 433] on div at bounding box center [445, 265] width 891 height 530
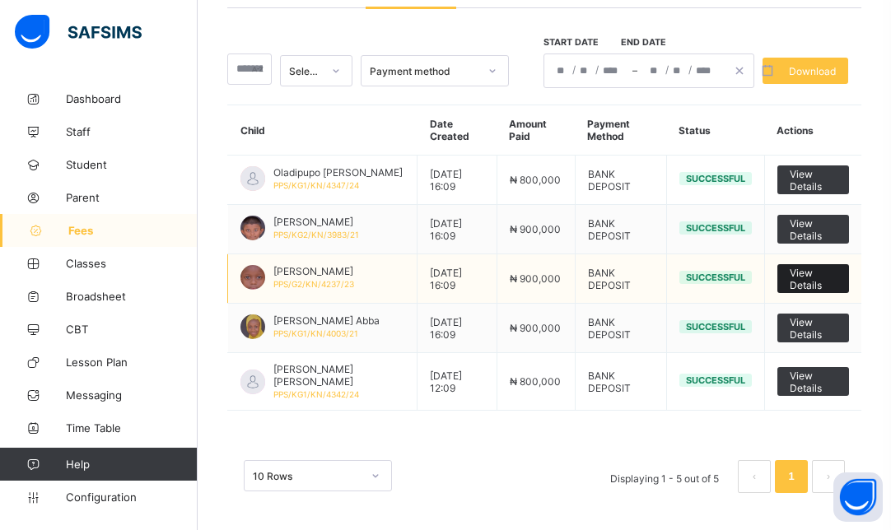
click at [830, 281] on span "View Details" at bounding box center [812, 279] width 47 height 25
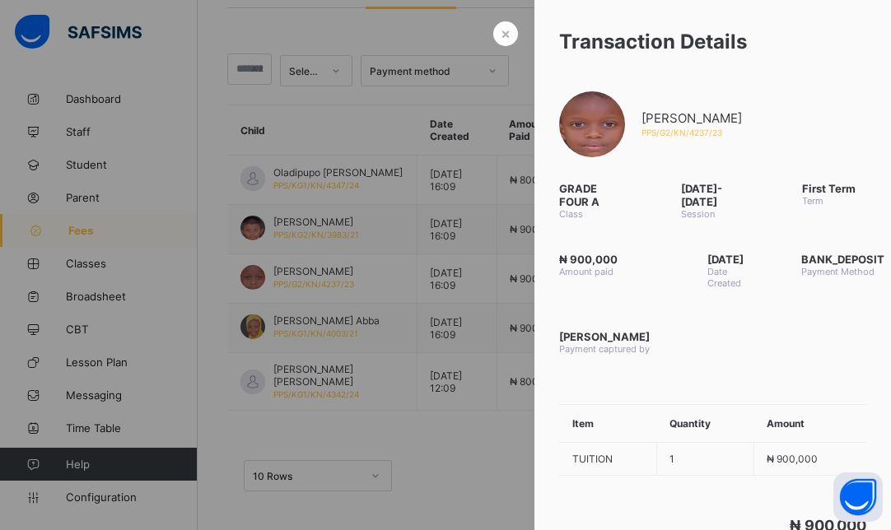
click at [472, 441] on div at bounding box center [445, 265] width 891 height 530
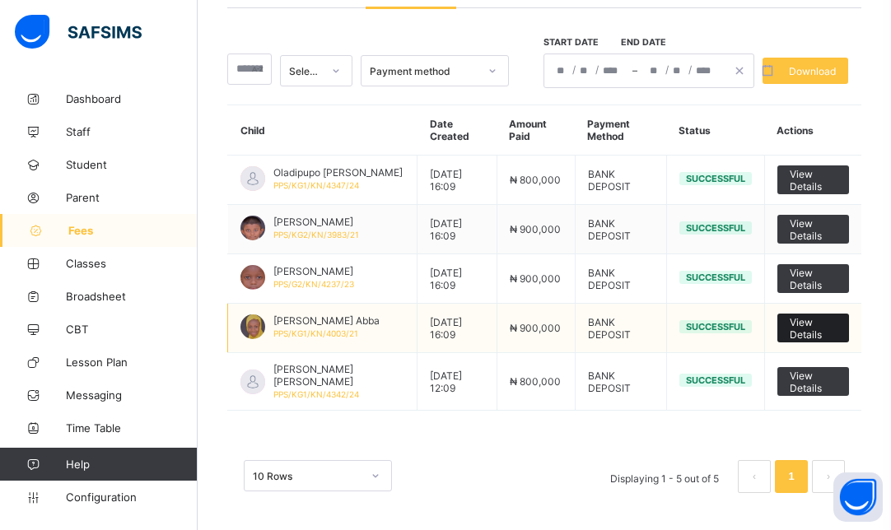
click at [817, 336] on span "View Details" at bounding box center [812, 328] width 47 height 25
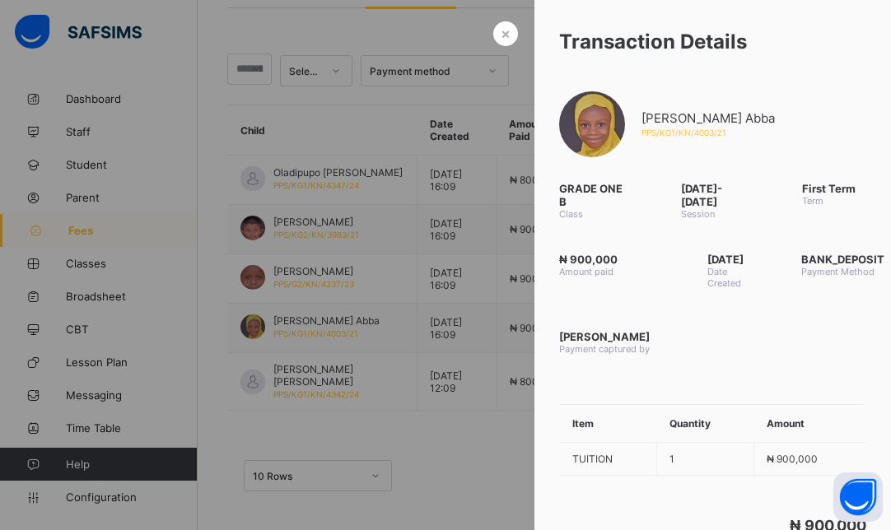
click at [473, 439] on div at bounding box center [445, 265] width 891 height 530
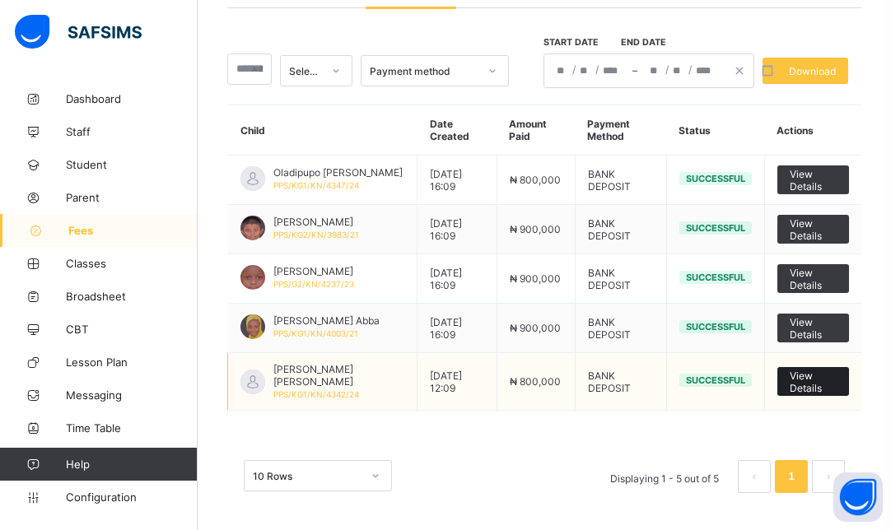
click at [827, 385] on span "View Details" at bounding box center [812, 382] width 47 height 25
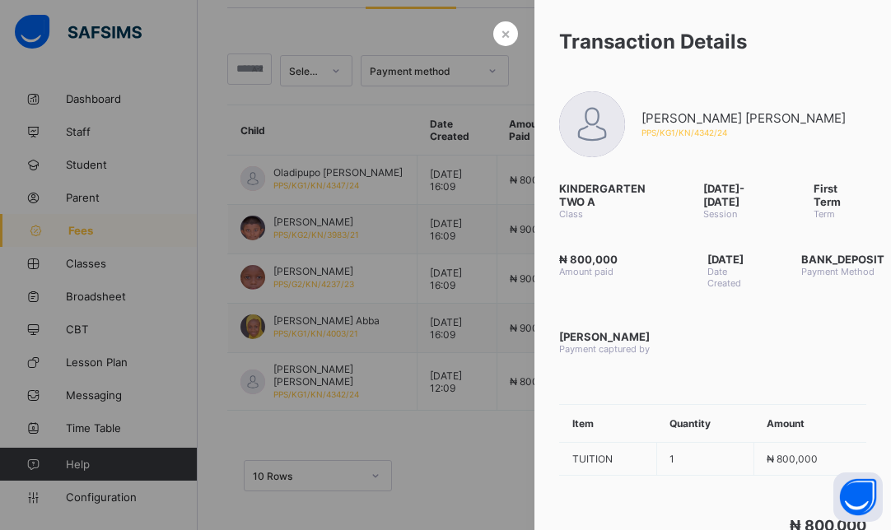
click at [500, 460] on div at bounding box center [445, 265] width 891 height 530
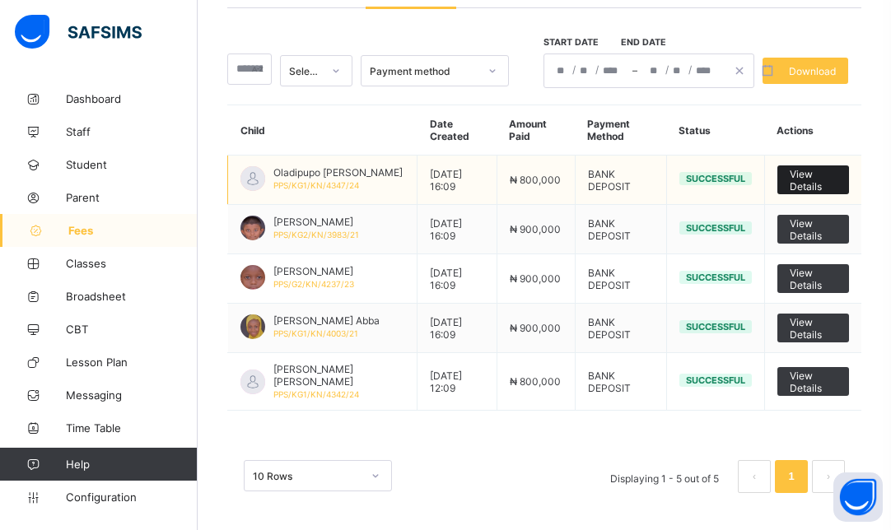
click at [818, 185] on span "View Details" at bounding box center [812, 180] width 47 height 25
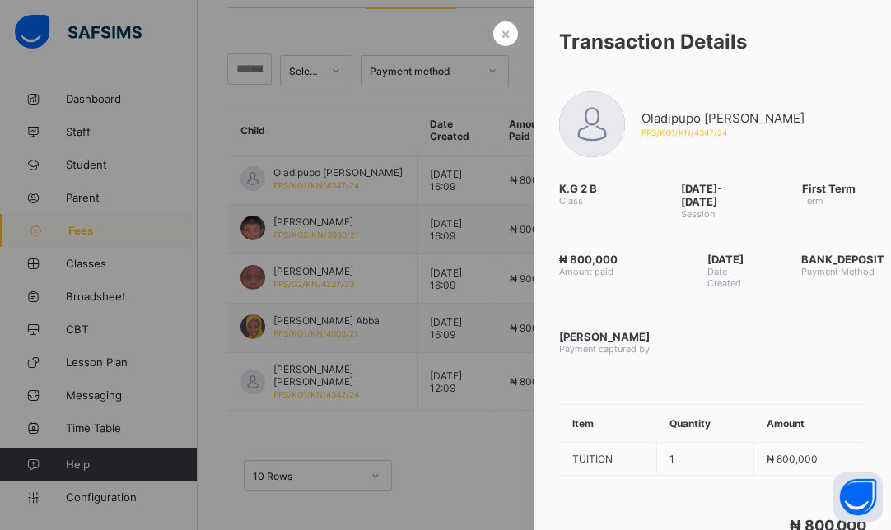
click at [505, 431] on div at bounding box center [445, 265] width 891 height 530
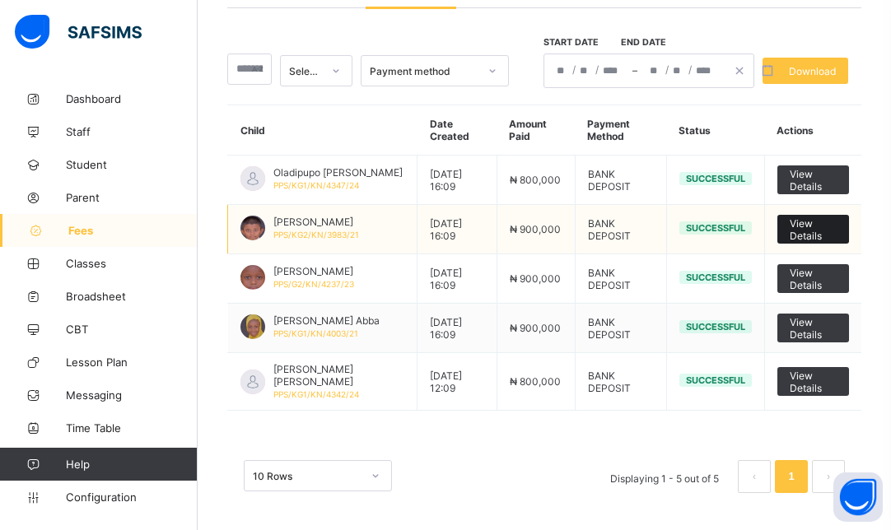
click at [834, 239] on span "View Details" at bounding box center [812, 229] width 47 height 25
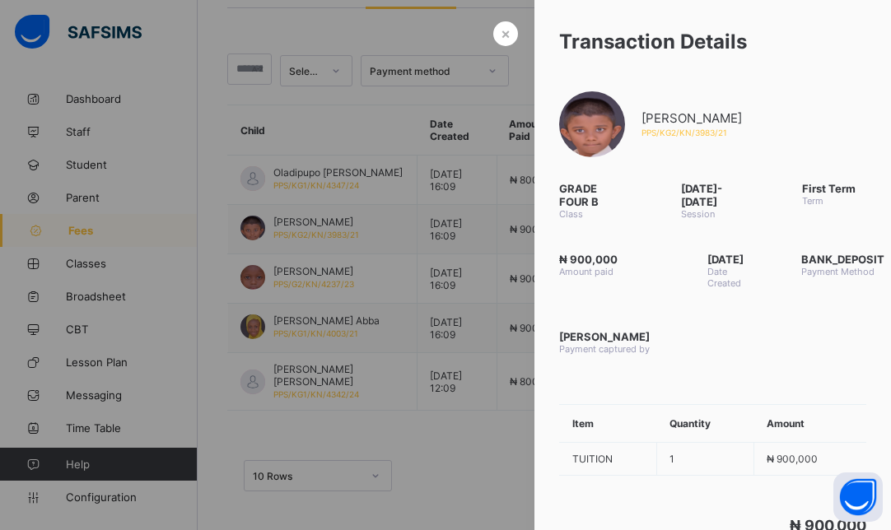
click at [449, 458] on div at bounding box center [445, 265] width 891 height 530
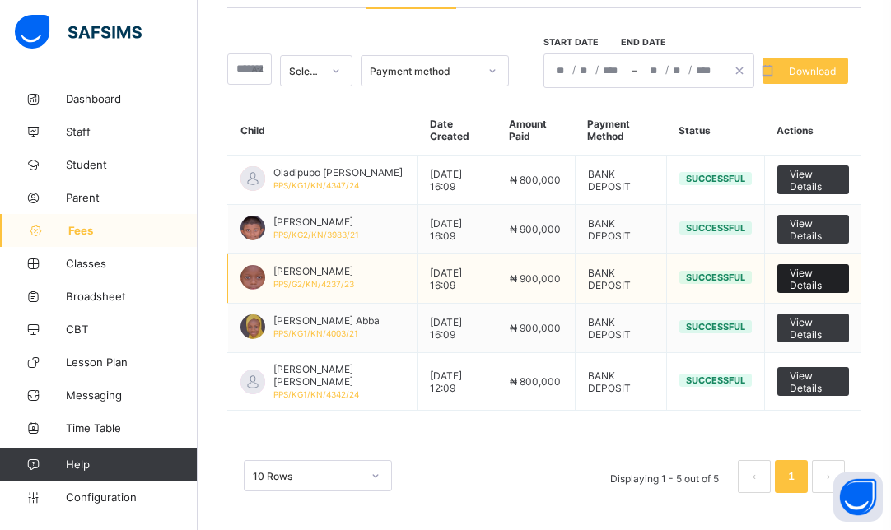
click at [810, 280] on span "View Details" at bounding box center [812, 279] width 47 height 25
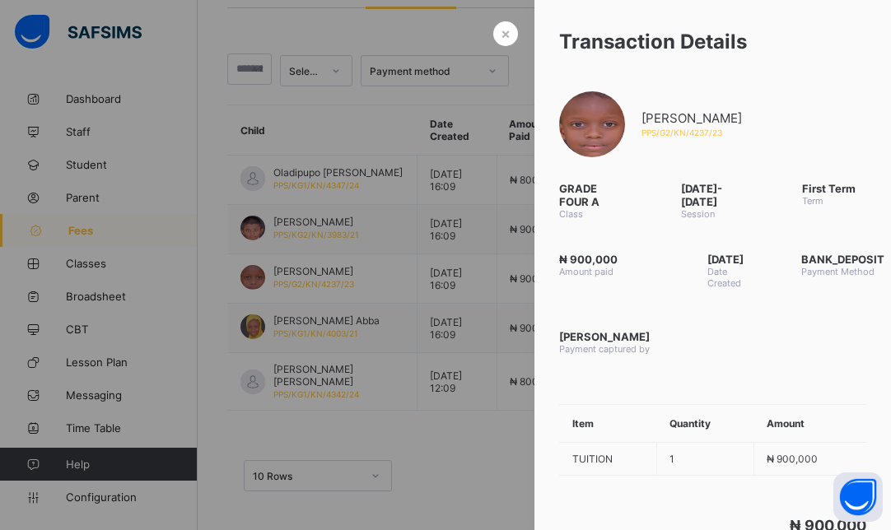
click at [486, 444] on div at bounding box center [445, 265] width 891 height 530
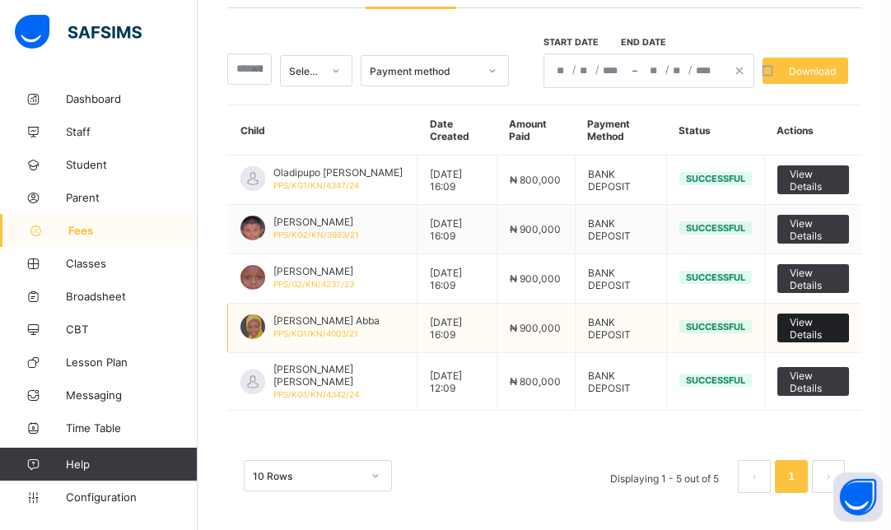
click at [802, 324] on span "View Details" at bounding box center [812, 328] width 47 height 25
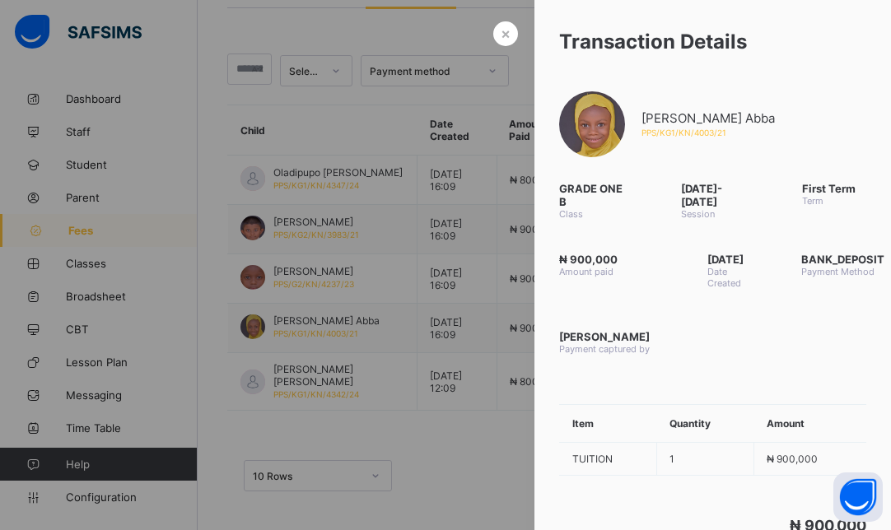
click at [489, 446] on div at bounding box center [445, 265] width 891 height 530
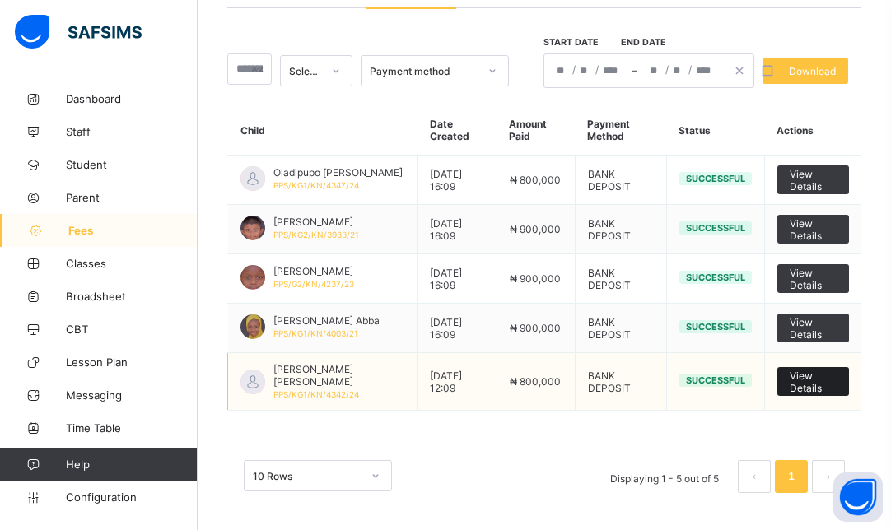
click at [809, 375] on span "View Details" at bounding box center [812, 382] width 47 height 25
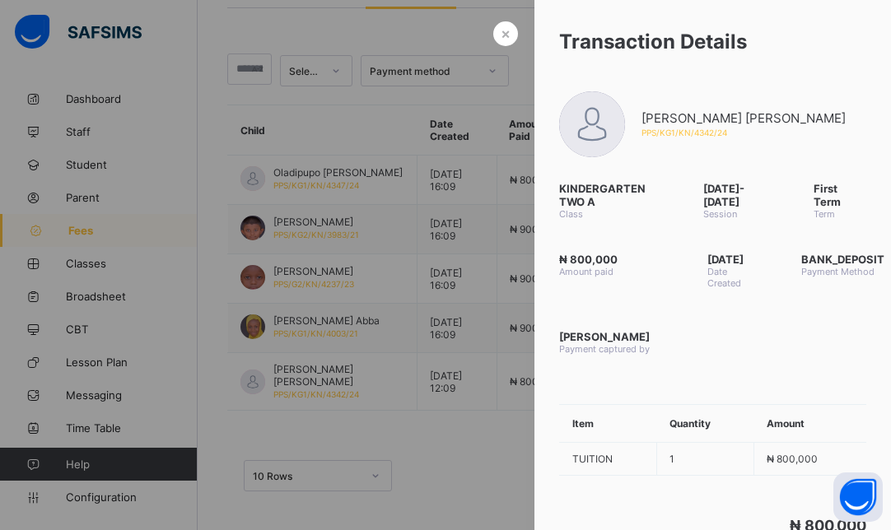
click at [511, 426] on div at bounding box center [445, 265] width 891 height 530
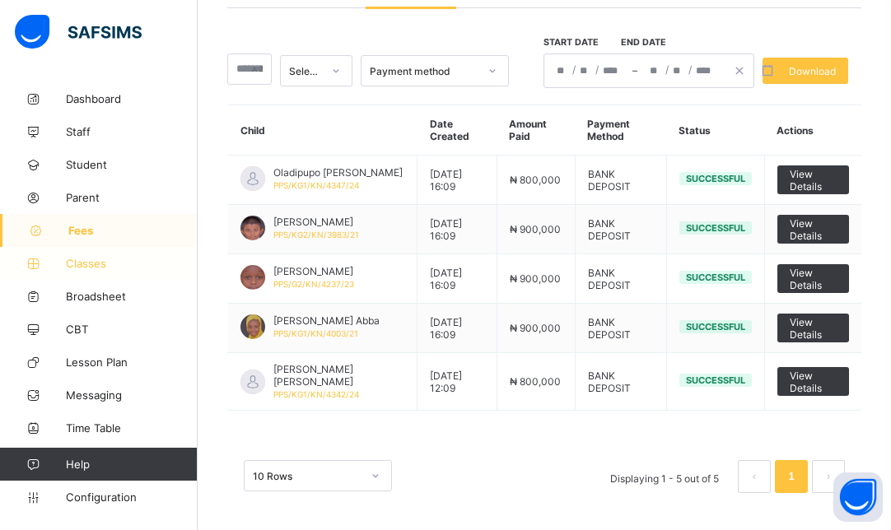
click at [90, 267] on span "Classes" at bounding box center [132, 263] width 132 height 13
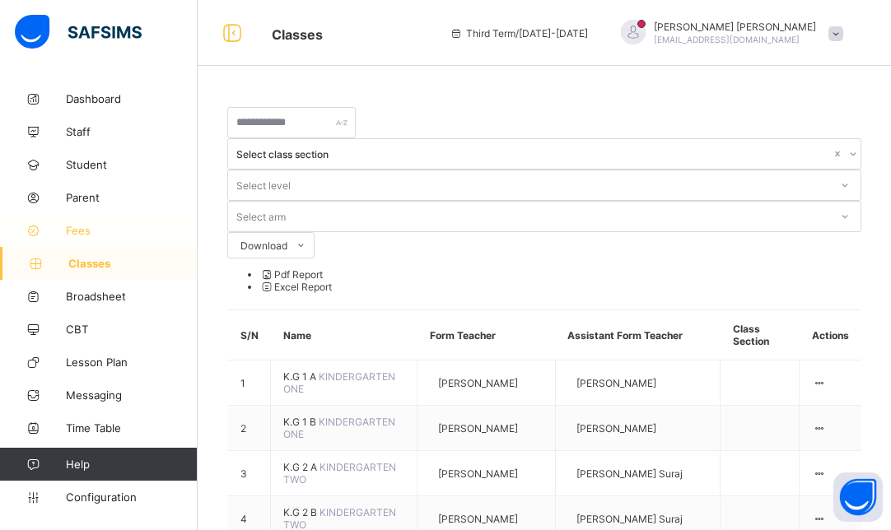
click at [89, 223] on link "Fees" at bounding box center [99, 230] width 198 height 33
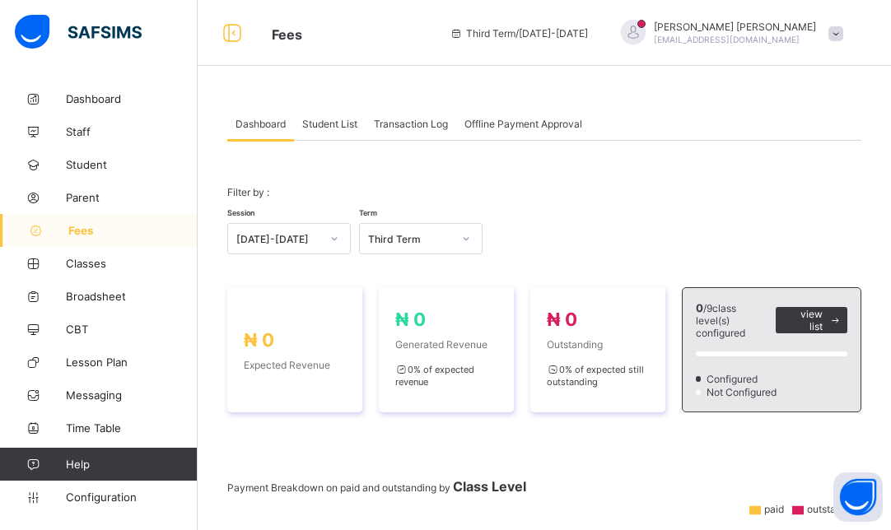
click at [294, 230] on div "[DATE]-[DATE]" at bounding box center [273, 238] width 91 height 23
click at [291, 292] on div "[DATE]-[DATE]" at bounding box center [289, 300] width 122 height 26
click at [302, 240] on div "[DATE]-[DATE]" at bounding box center [278, 239] width 84 height 12
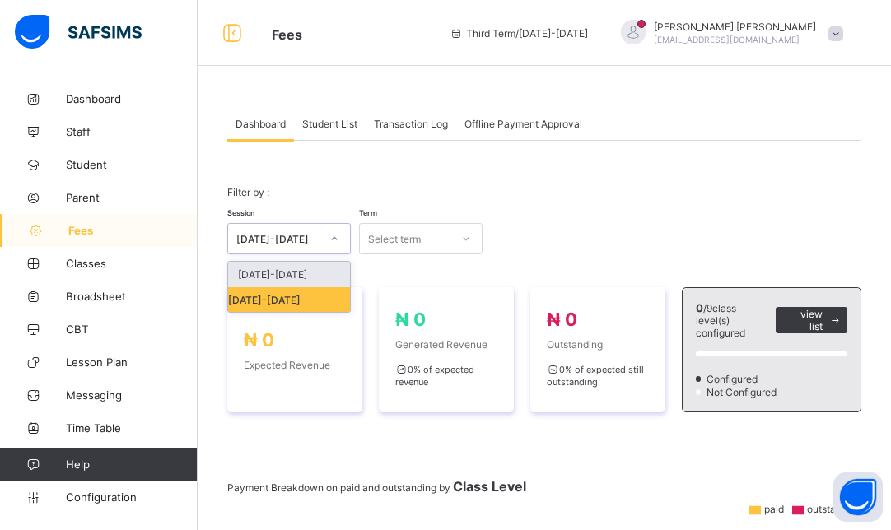
click at [281, 271] on div "[DATE]-[DATE]" at bounding box center [289, 275] width 122 height 26
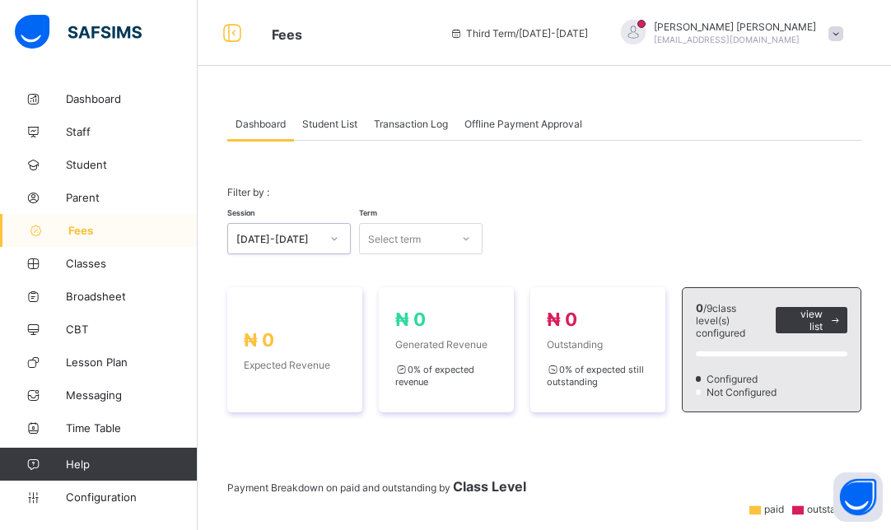
click at [402, 231] on div "Select term" at bounding box center [394, 238] width 53 height 31
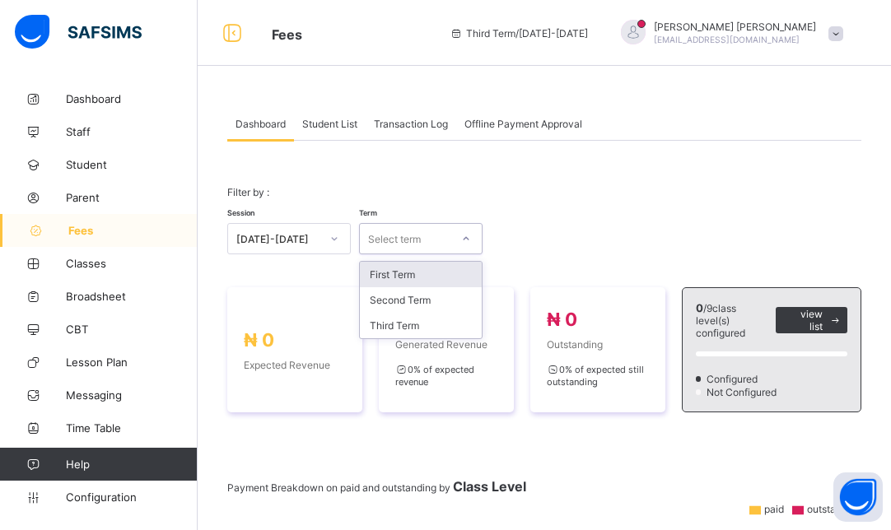
click at [410, 270] on div "First Term" at bounding box center [421, 275] width 122 height 26
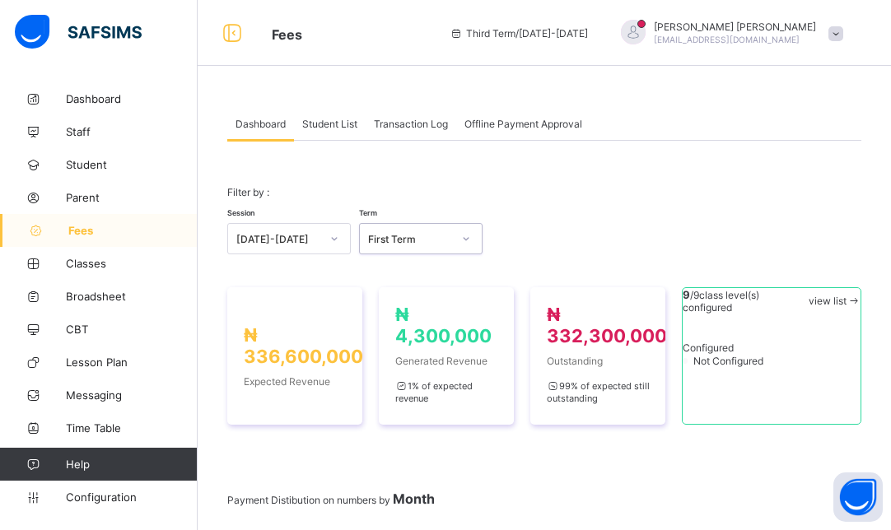
scroll to position [463, 0]
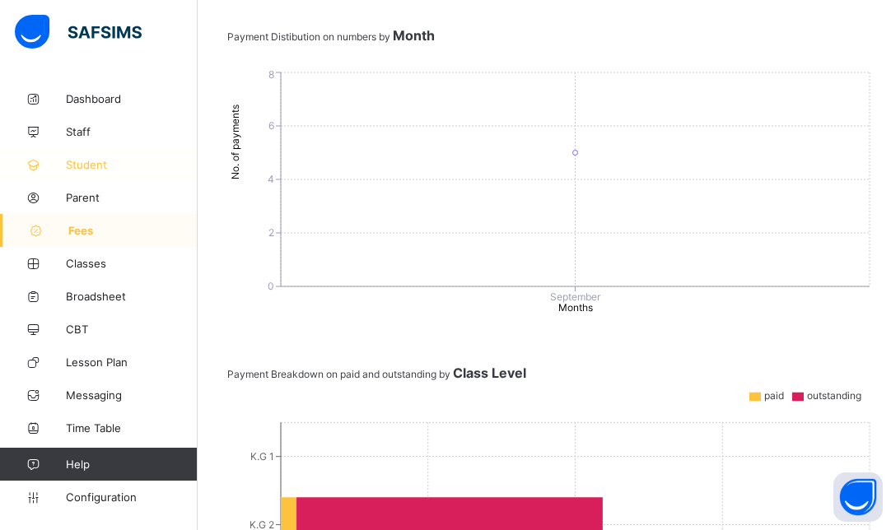
click at [89, 161] on span "Student" at bounding box center [132, 164] width 132 height 13
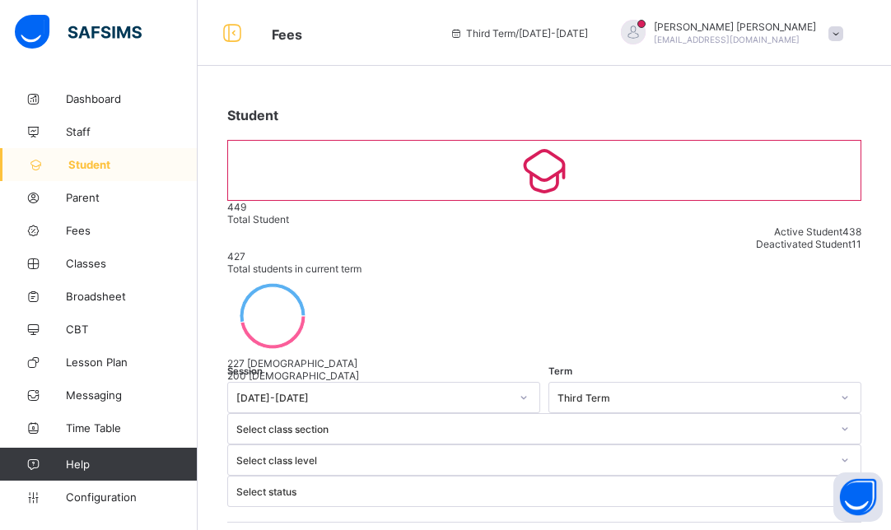
click at [488, 423] on div "Select class section" at bounding box center [533, 429] width 594 height 12
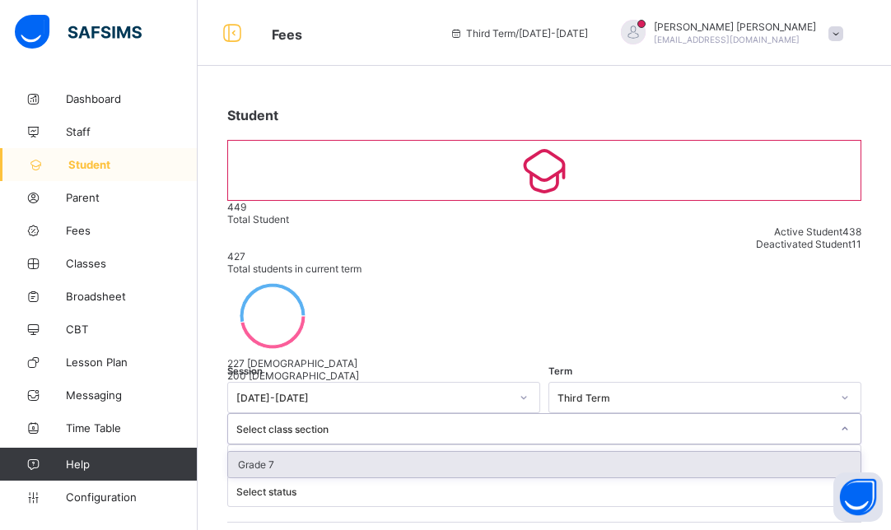
click at [488, 423] on div "Select class section" at bounding box center [533, 429] width 594 height 12
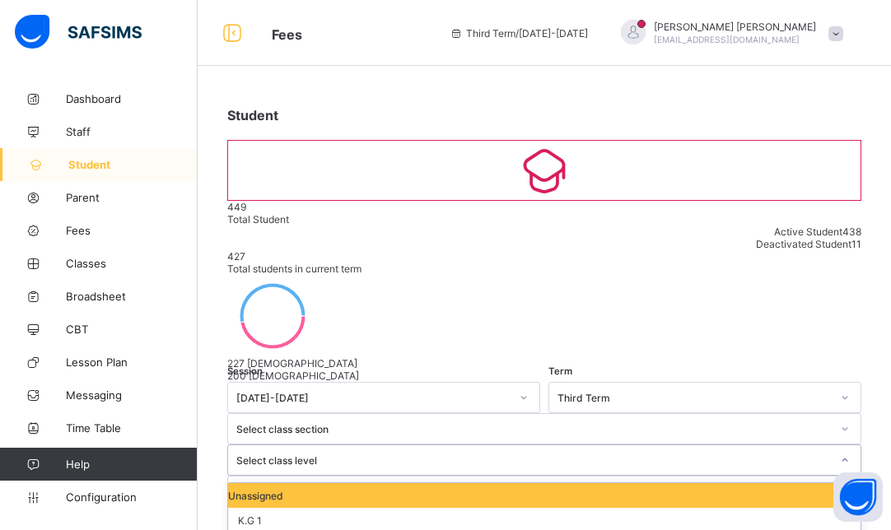
click at [672, 444] on div "option Unassigned focused, 1 of 13. 13 results available. Use Up and Down to ch…" at bounding box center [544, 459] width 634 height 31
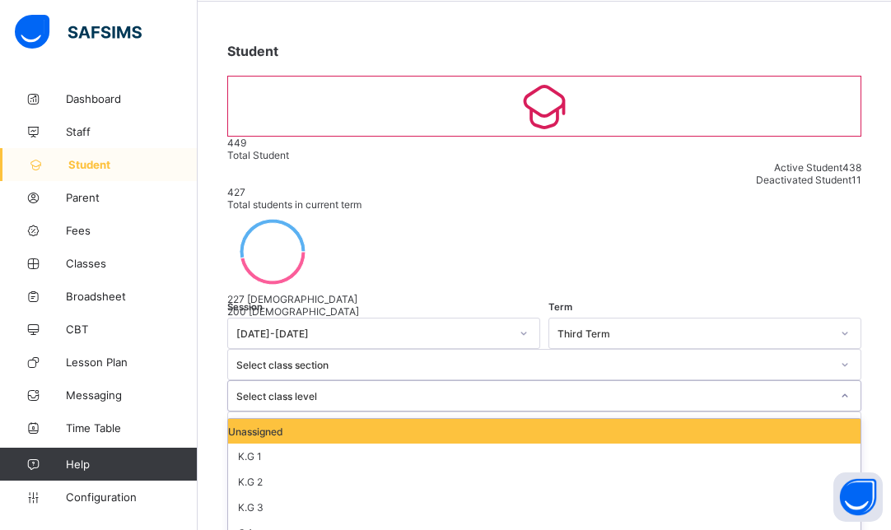
click at [655, 419] on div "Unassigned" at bounding box center [544, 431] width 632 height 25
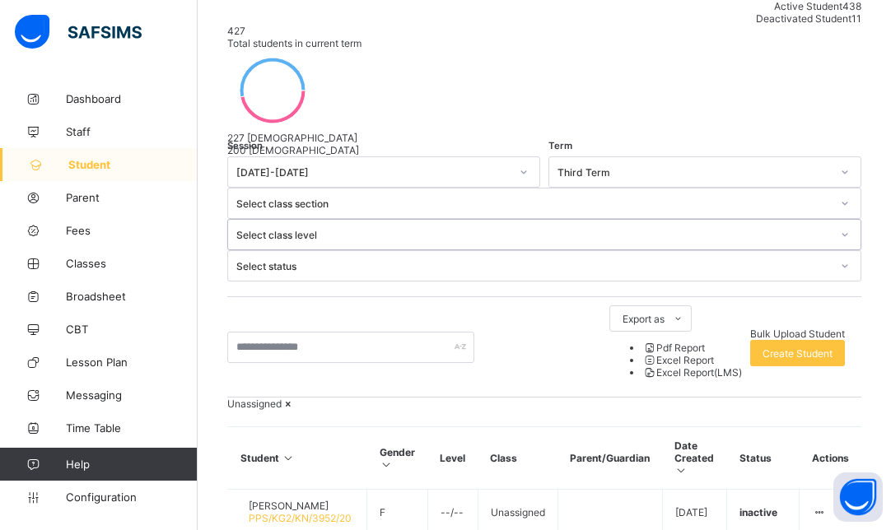
scroll to position [229, 0]
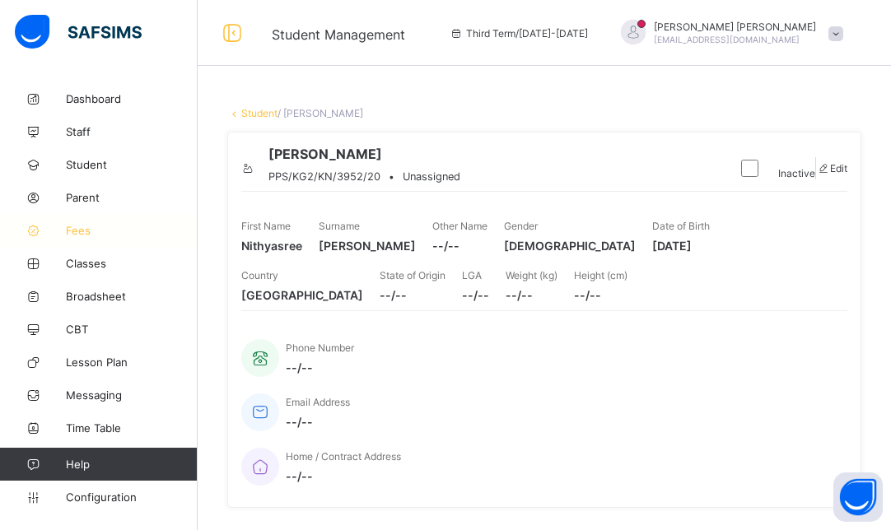
click at [88, 231] on span "Fees" at bounding box center [132, 230] width 132 height 13
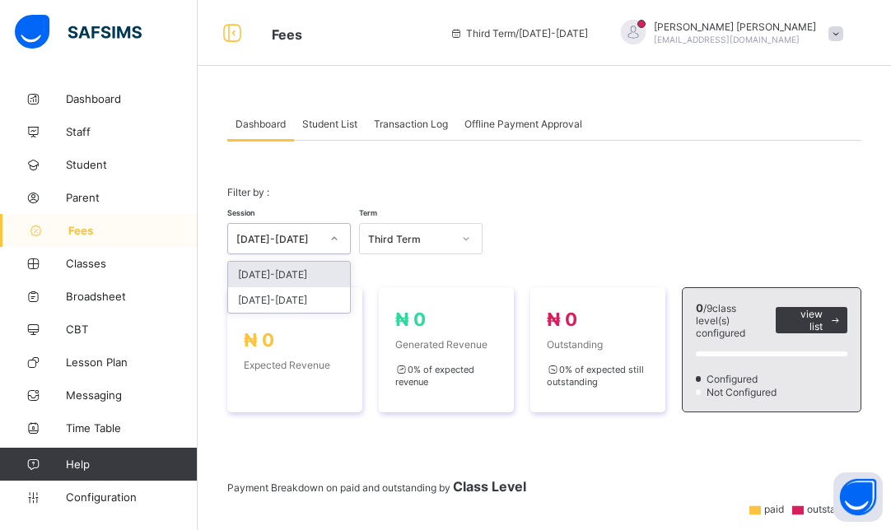
click at [331, 245] on div at bounding box center [334, 239] width 28 height 26
click at [296, 272] on div "[DATE]-[DATE]" at bounding box center [289, 275] width 122 height 26
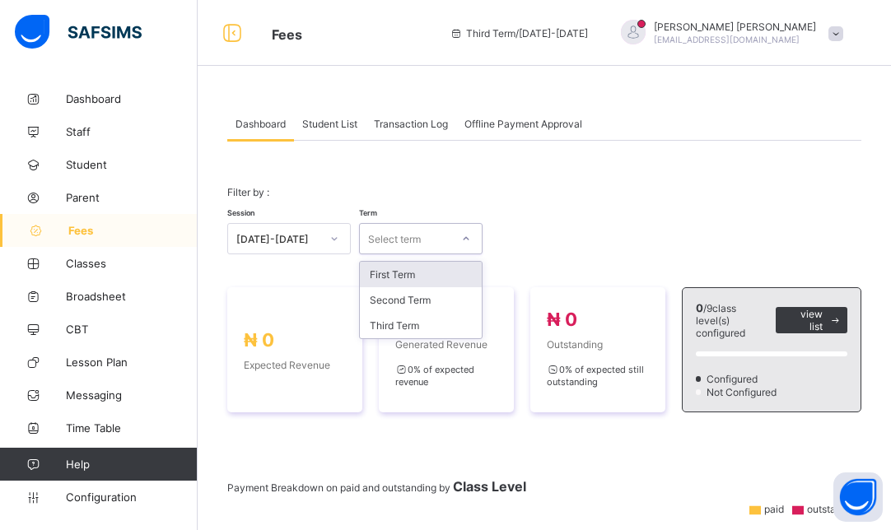
click at [399, 242] on div "Select term" at bounding box center [394, 238] width 53 height 31
click at [399, 272] on div "First Term" at bounding box center [421, 275] width 122 height 26
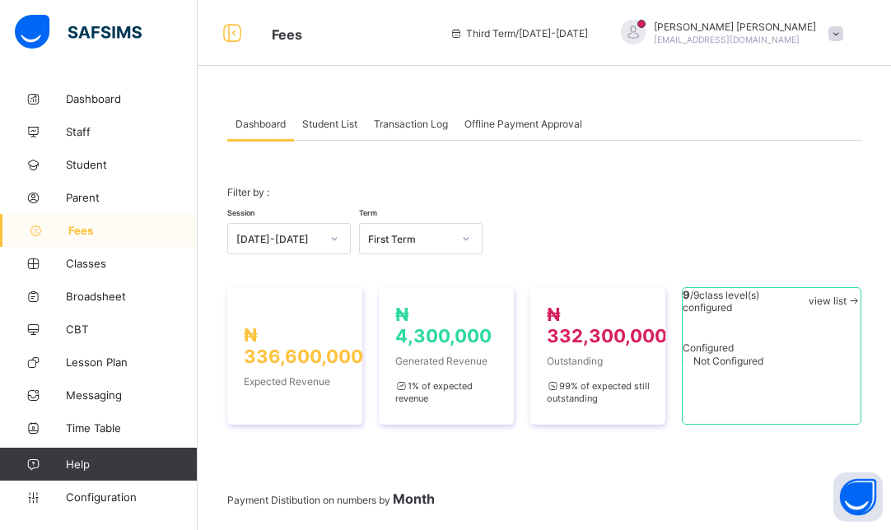
click at [328, 122] on span "Student List" at bounding box center [329, 124] width 55 height 12
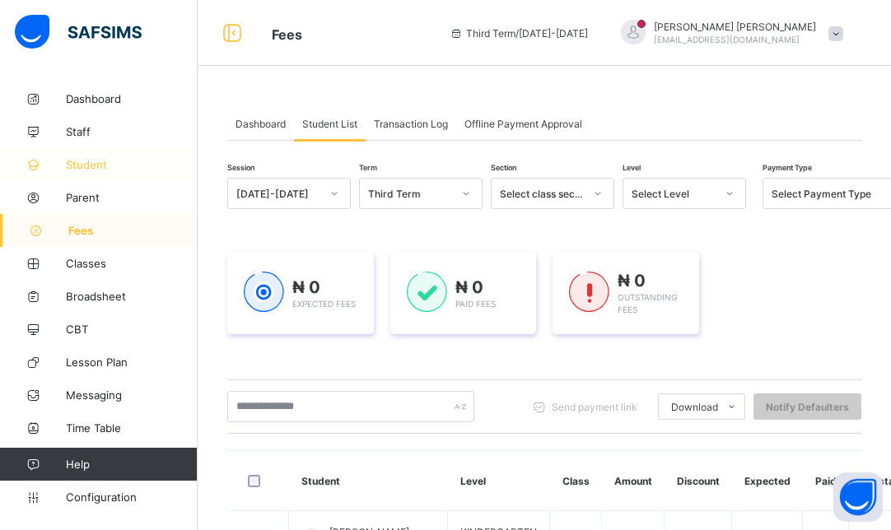
click at [87, 172] on link "Student" at bounding box center [99, 164] width 198 height 33
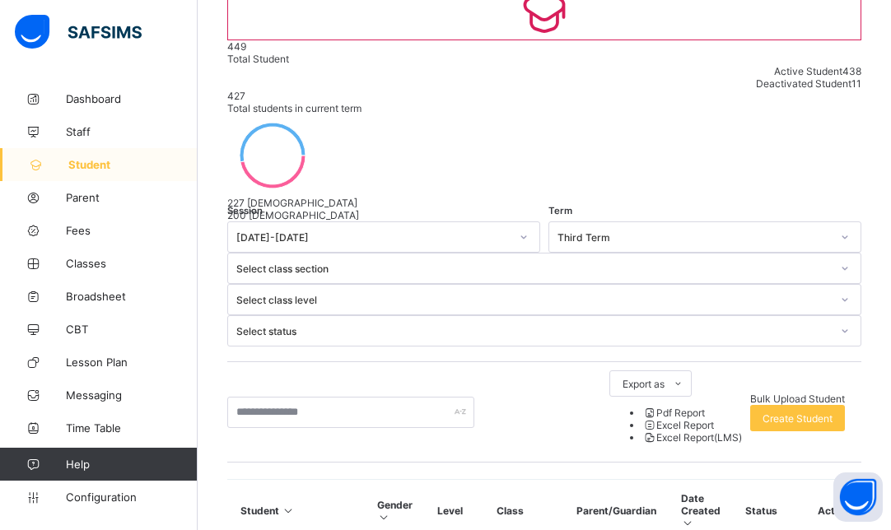
scroll to position [165, 0]
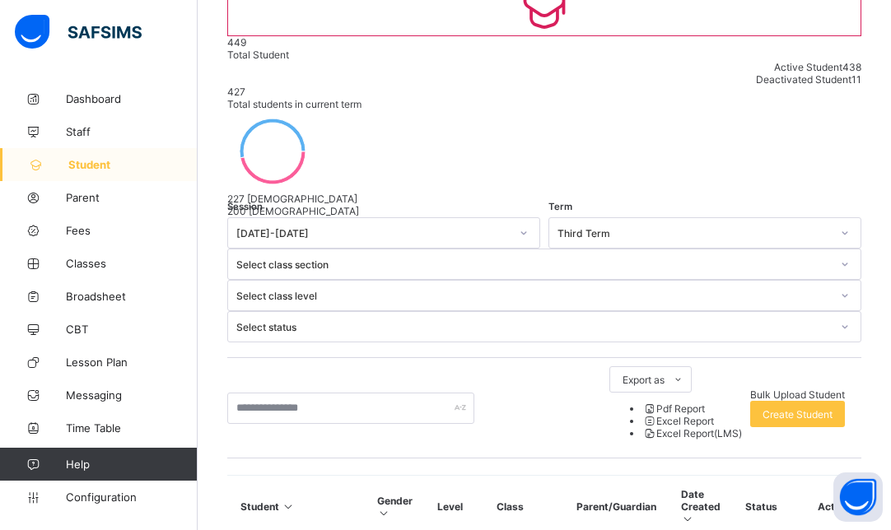
click at [81, 233] on span "Fees" at bounding box center [132, 230] width 132 height 13
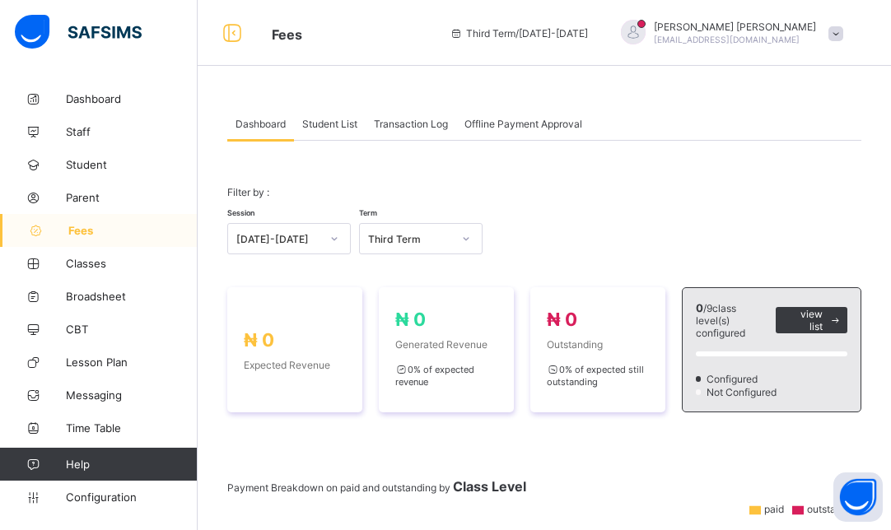
click at [431, 240] on div "Third Term" at bounding box center [410, 239] width 84 height 12
click at [411, 324] on div "First Term" at bounding box center [421, 326] width 122 height 26
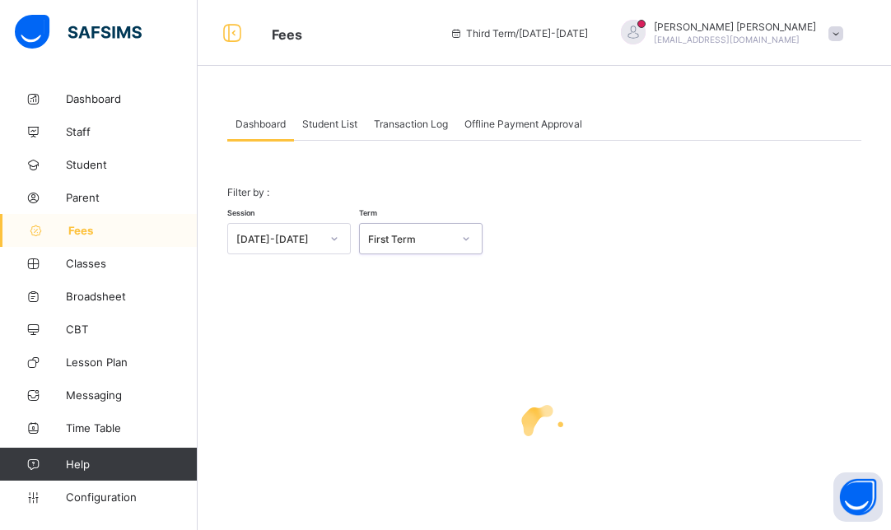
click at [328, 240] on div at bounding box center [334, 239] width 28 height 26
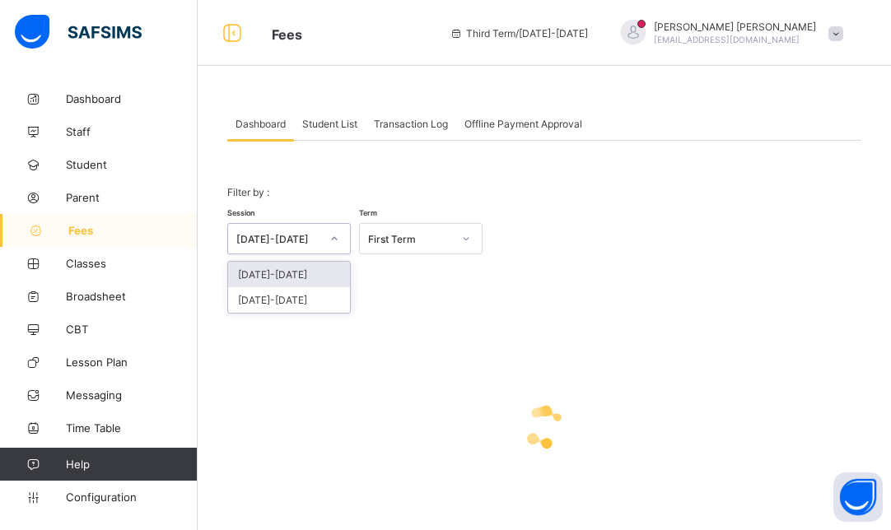
click at [302, 275] on div "[DATE]-[DATE]" at bounding box center [289, 275] width 122 height 26
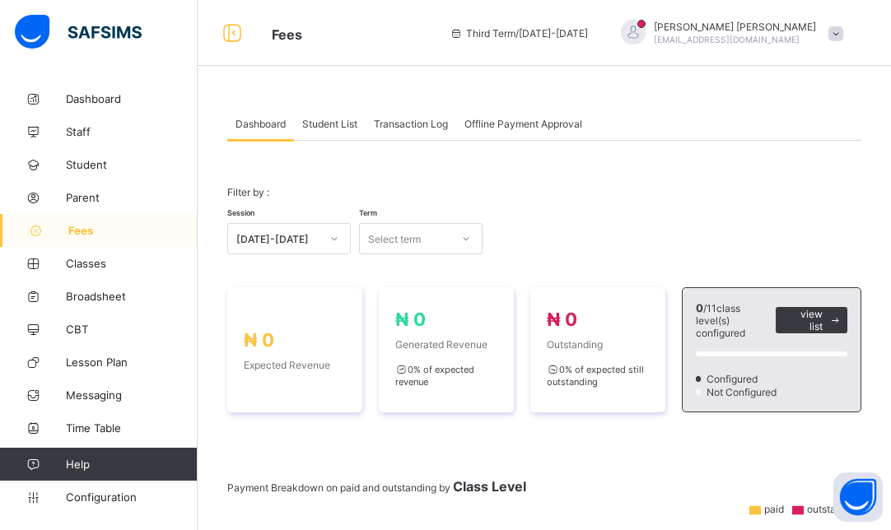
click at [339, 127] on span "Student List" at bounding box center [329, 124] width 55 height 12
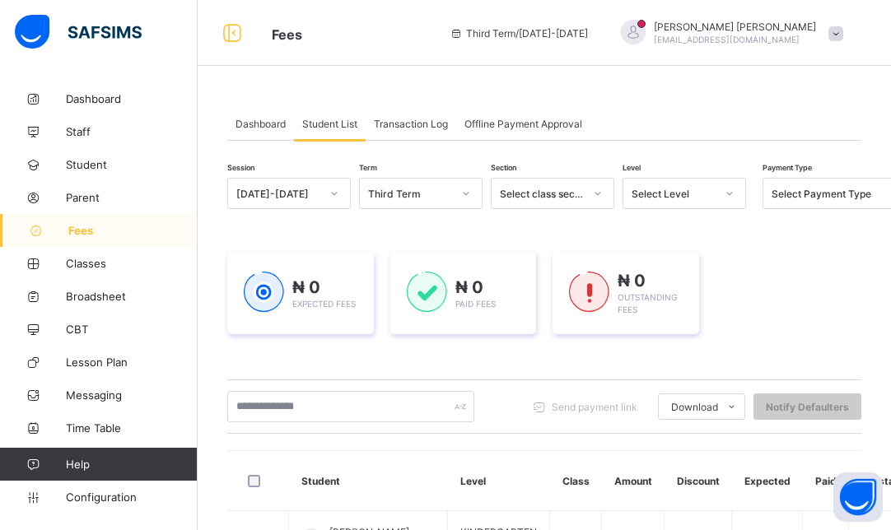
click at [399, 119] on span "Transaction Log" at bounding box center [411, 124] width 74 height 12
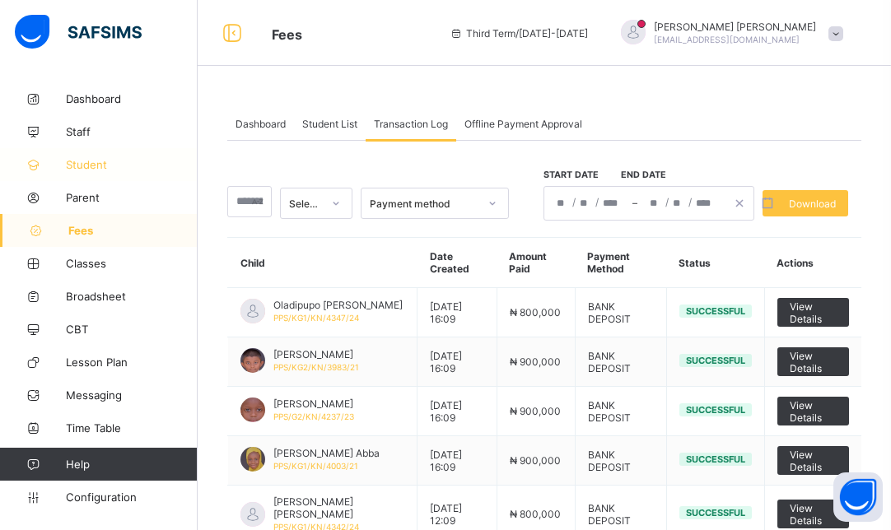
click at [86, 165] on span "Student" at bounding box center [132, 164] width 132 height 13
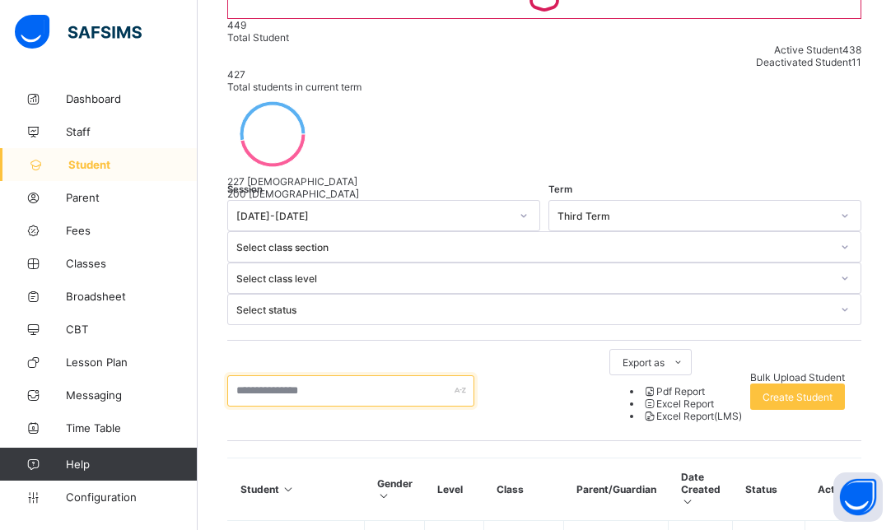
scroll to position [198, 0]
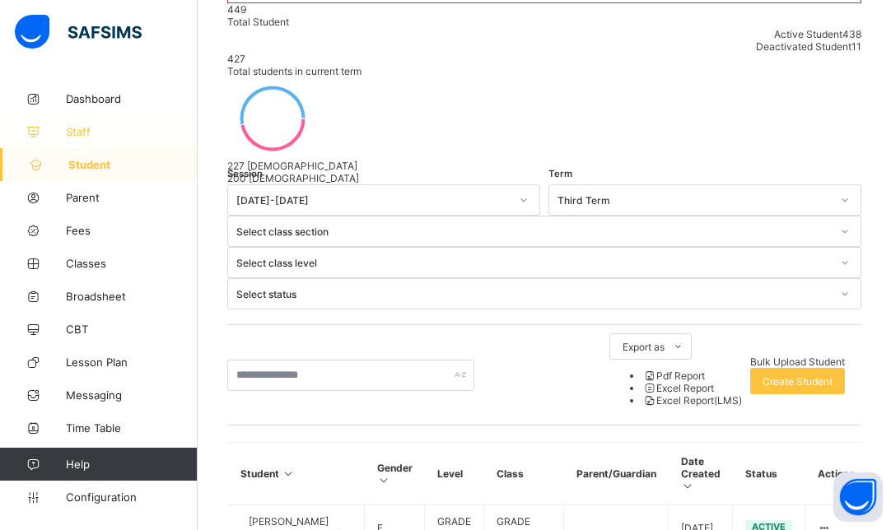
click at [75, 126] on span "Staff" at bounding box center [132, 131] width 132 height 13
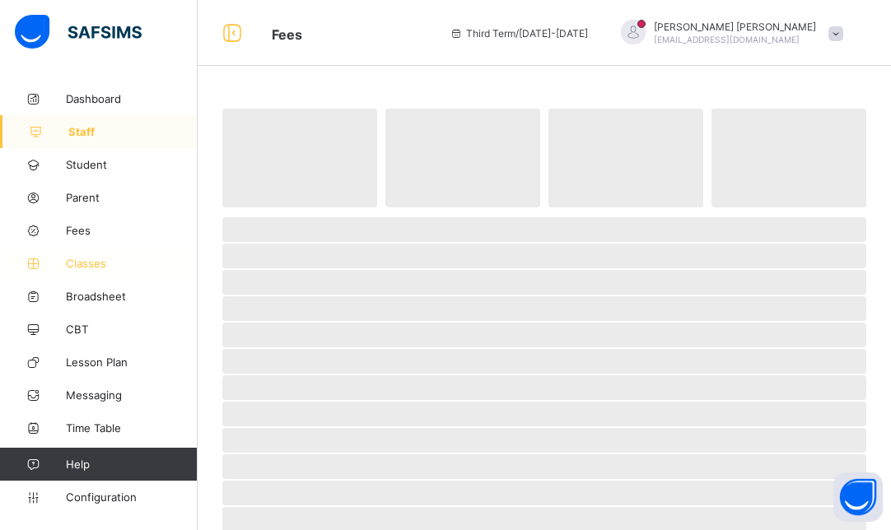
click at [81, 263] on span "Classes" at bounding box center [132, 263] width 132 height 13
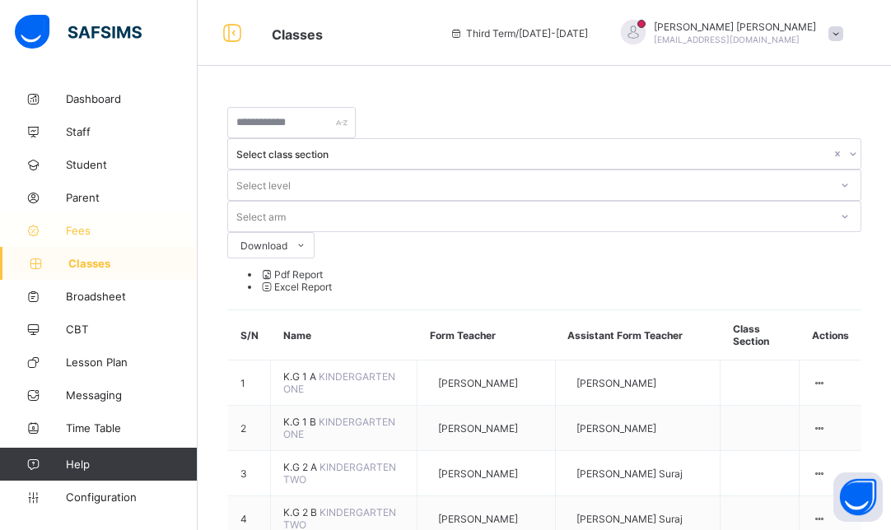
click at [71, 228] on span "Fees" at bounding box center [132, 230] width 132 height 13
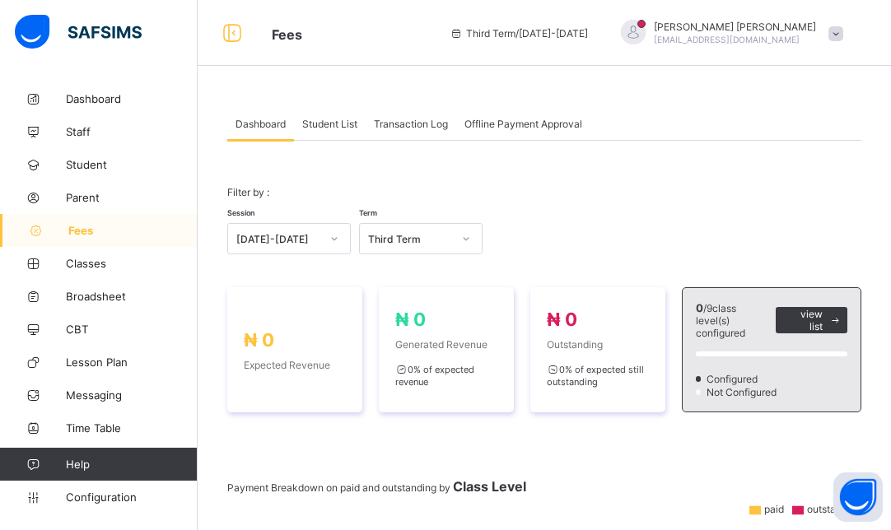
click at [334, 123] on span "Student List" at bounding box center [329, 124] width 55 height 12
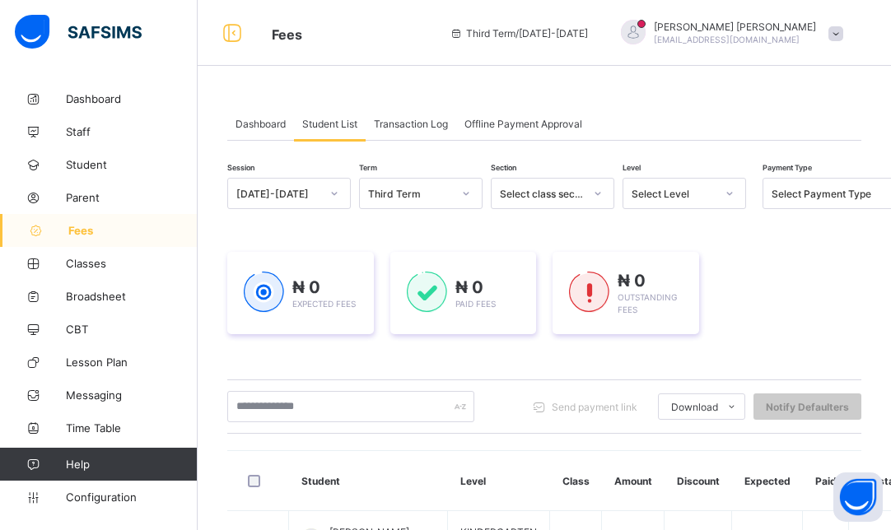
click at [833, 186] on div "Select Payment Type" at bounding box center [820, 193] width 115 height 23
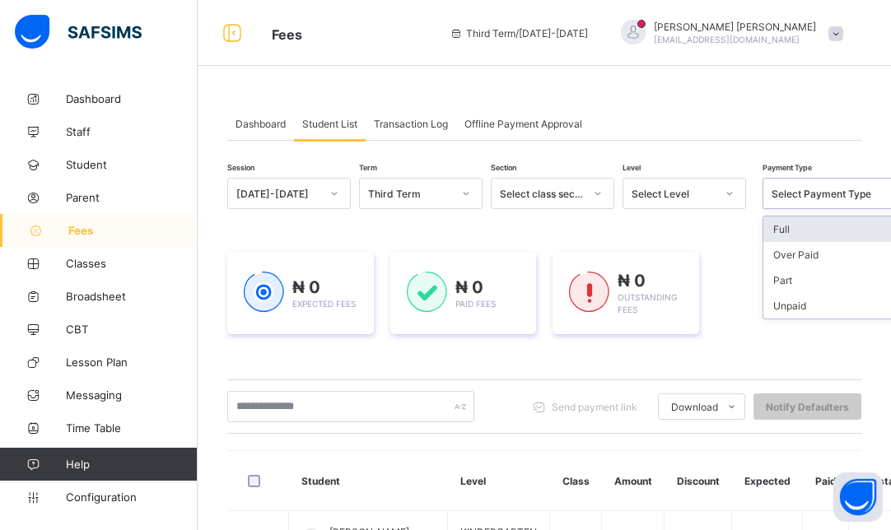
click at [531, 191] on div "Select class section" at bounding box center [542, 194] width 84 height 12
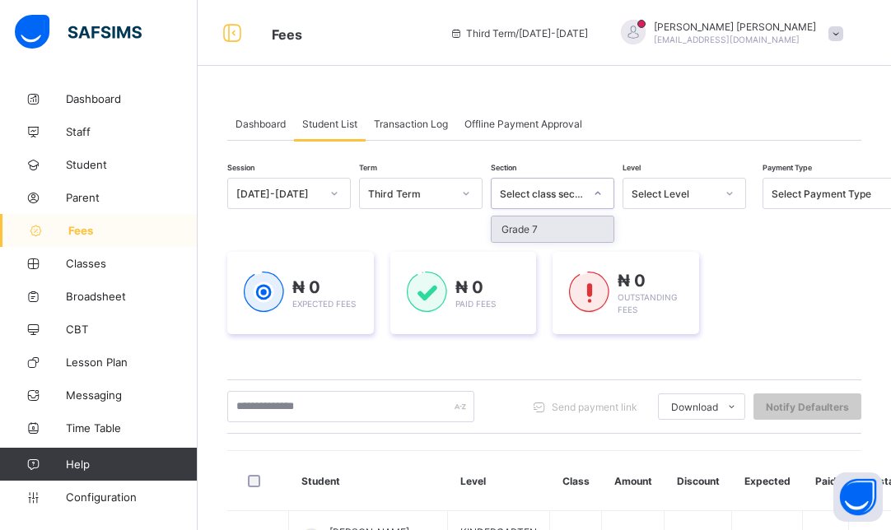
click at [531, 191] on div "Select class section" at bounding box center [542, 194] width 84 height 12
click at [672, 196] on div "Select Level" at bounding box center [673, 194] width 84 height 12
click at [676, 199] on div "Select Level" at bounding box center [668, 193] width 91 height 23
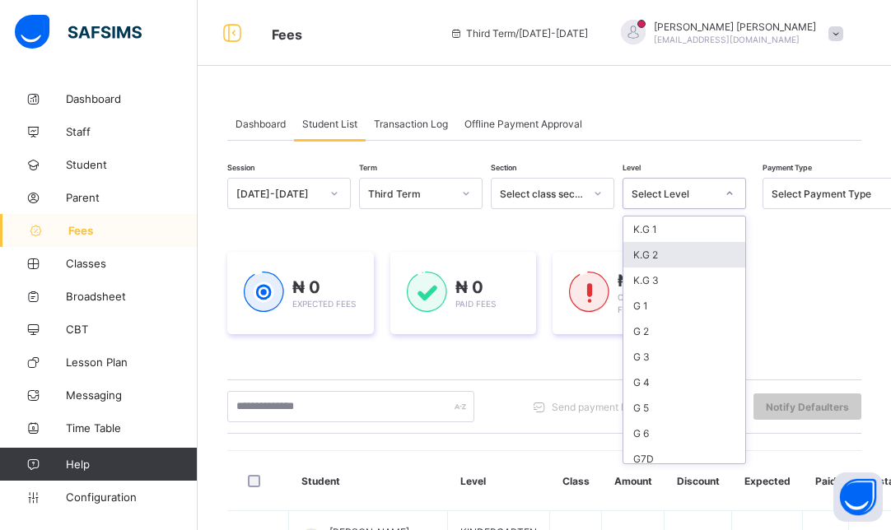
click at [662, 262] on div "K.G 2" at bounding box center [684, 255] width 122 height 26
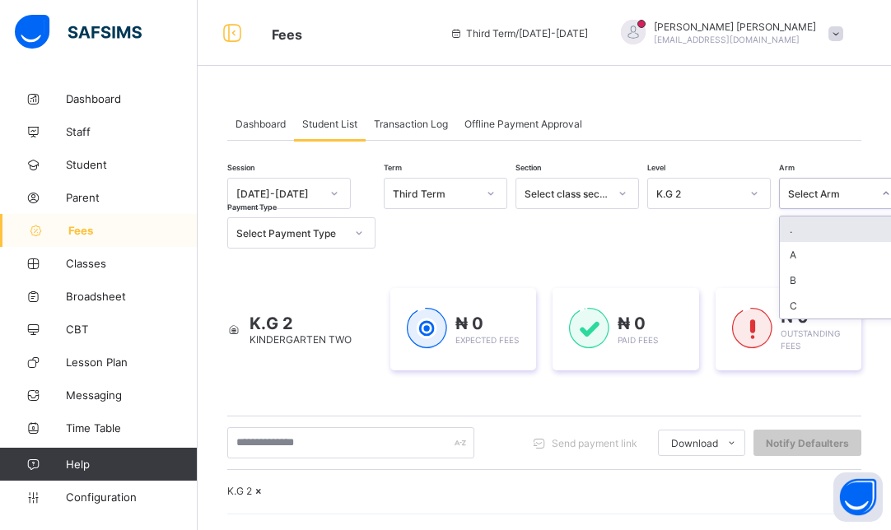
click at [805, 193] on div "Select Arm" at bounding box center [830, 194] width 84 height 12
click at [804, 188] on div "Select Arm" at bounding box center [830, 194] width 84 height 12
click at [360, 229] on icon at bounding box center [359, 233] width 10 height 16
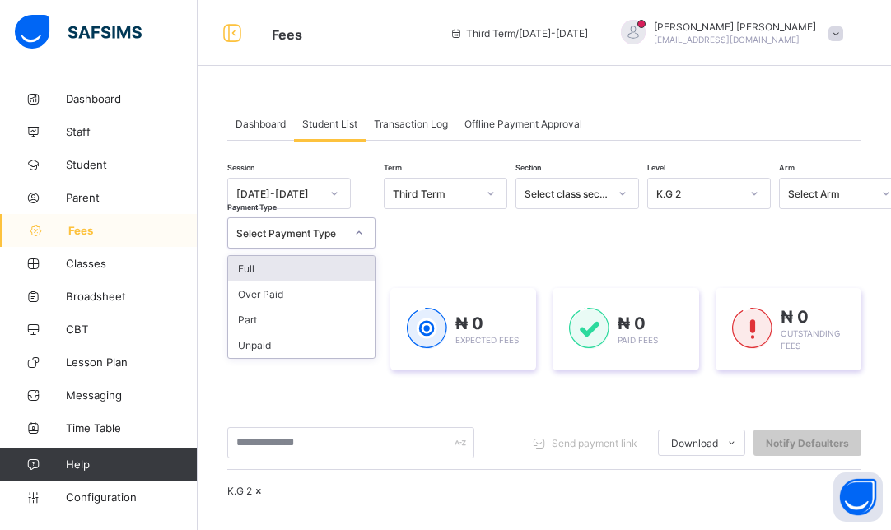
click at [337, 202] on div at bounding box center [334, 193] width 28 height 26
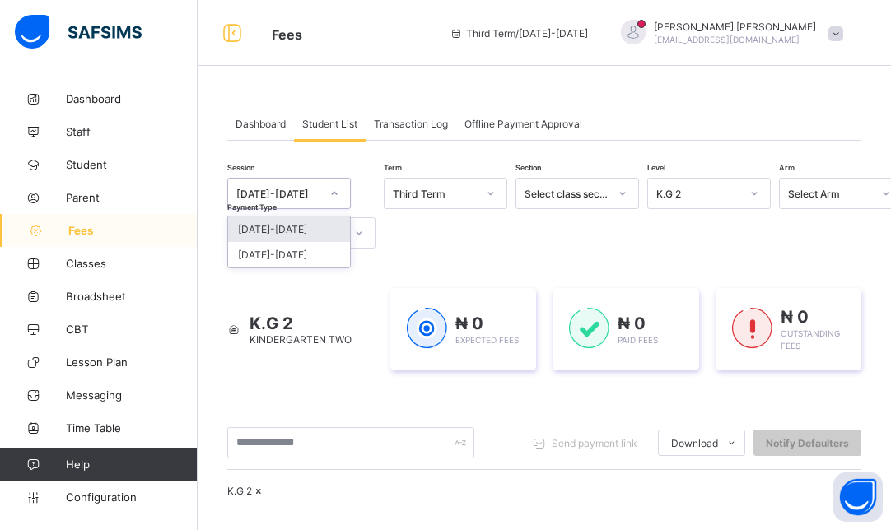
click at [310, 230] on div "[DATE]-[DATE]" at bounding box center [289, 229] width 122 height 26
click at [843, 26] on span at bounding box center [835, 33] width 15 height 15
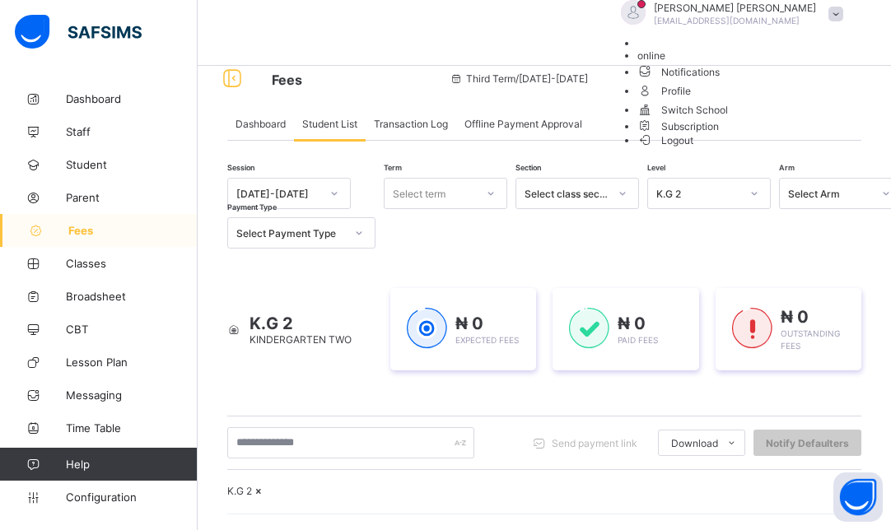
click at [694, 149] on span "Logout" at bounding box center [665, 140] width 57 height 17
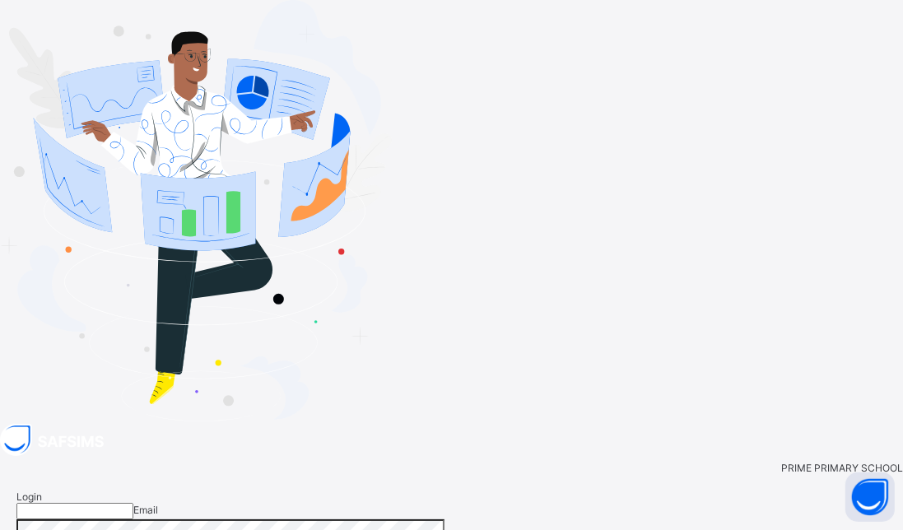
type input "**********"
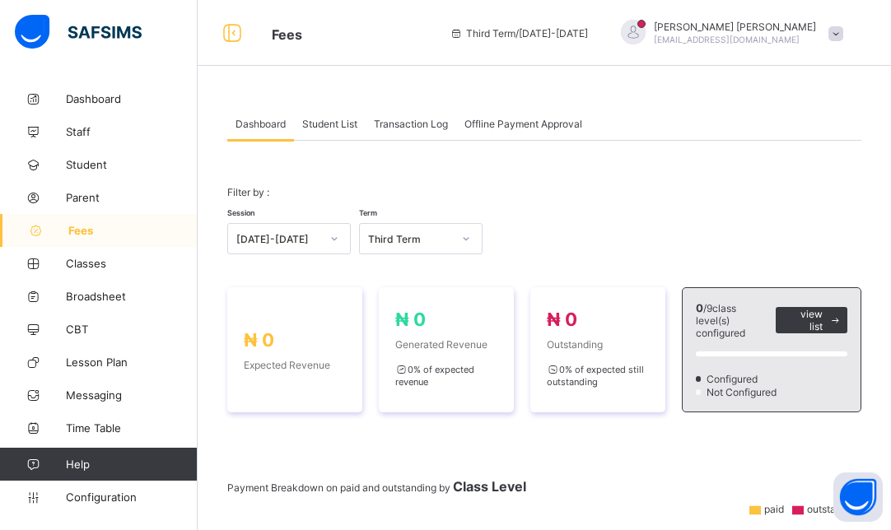
click at [314, 230] on div "[DATE]-[DATE]" at bounding box center [273, 238] width 91 height 23
click at [296, 273] on div "[DATE]-[DATE]" at bounding box center [289, 275] width 122 height 26
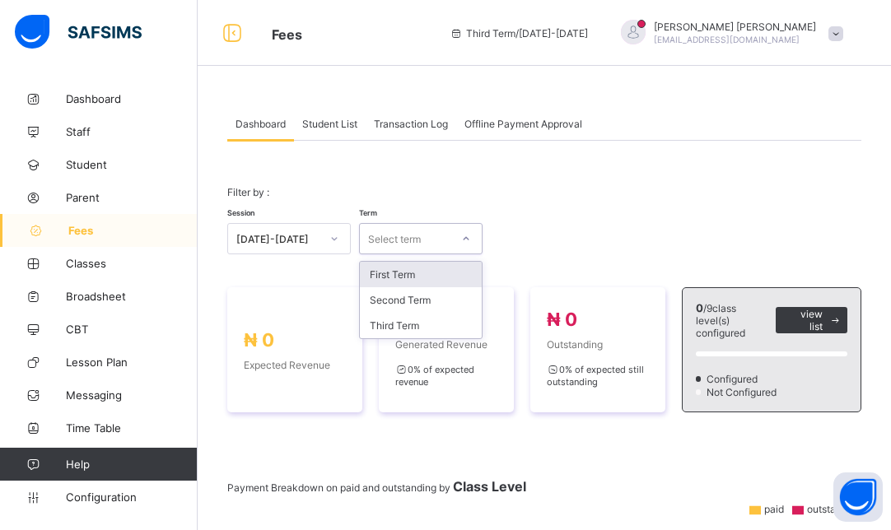
click at [414, 237] on div "Select term" at bounding box center [394, 238] width 53 height 31
click at [412, 269] on div "First Term" at bounding box center [421, 275] width 122 height 26
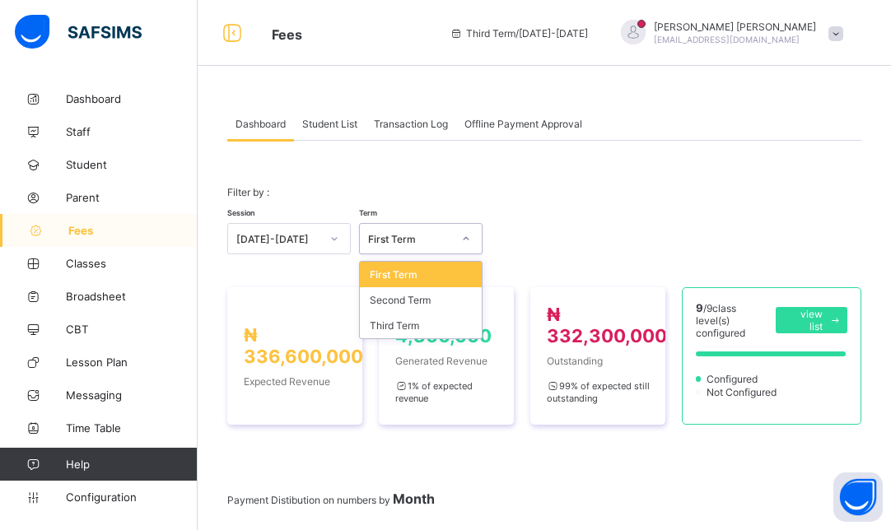
click at [439, 275] on div "First Term" at bounding box center [421, 275] width 122 height 26
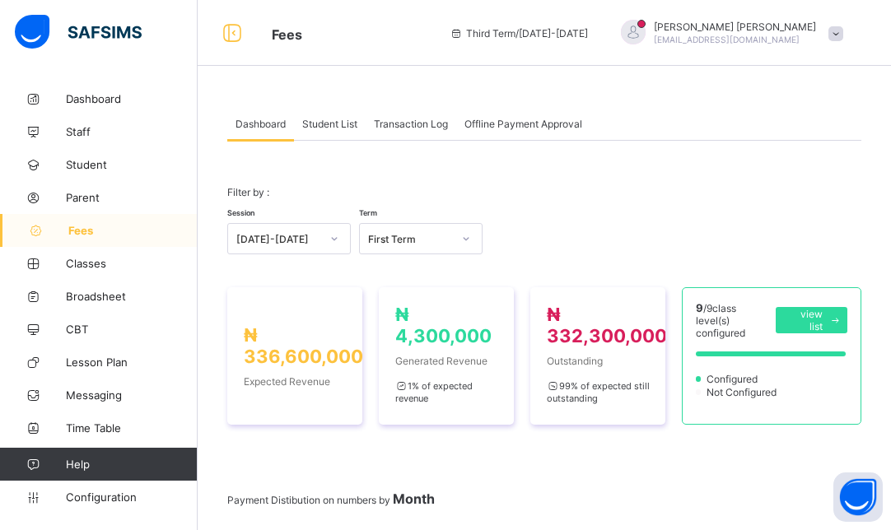
click at [575, 226] on div "Session [DATE]-[DATE] Term First Term" at bounding box center [544, 231] width 634 height 48
click at [347, 121] on span "Student List" at bounding box center [329, 124] width 55 height 12
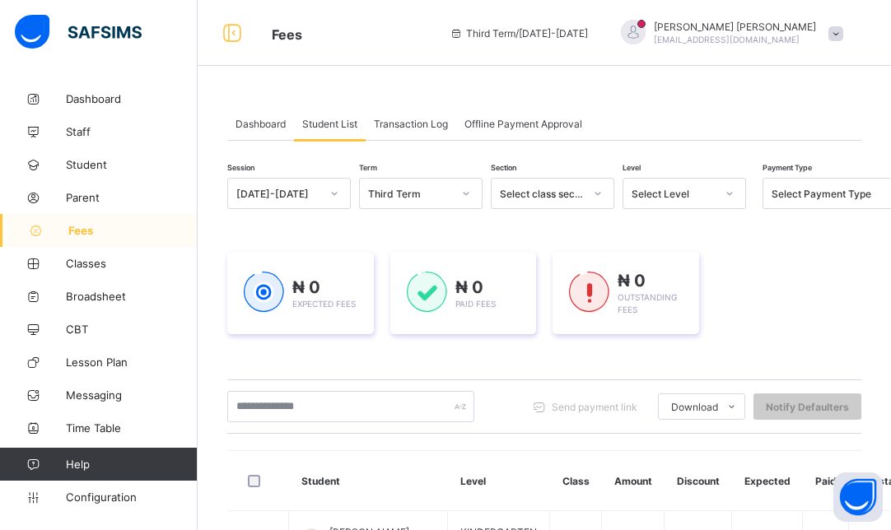
click at [445, 193] on div "Third Term" at bounding box center [410, 194] width 84 height 12
click at [399, 290] on div "First Term" at bounding box center [421, 280] width 122 height 26
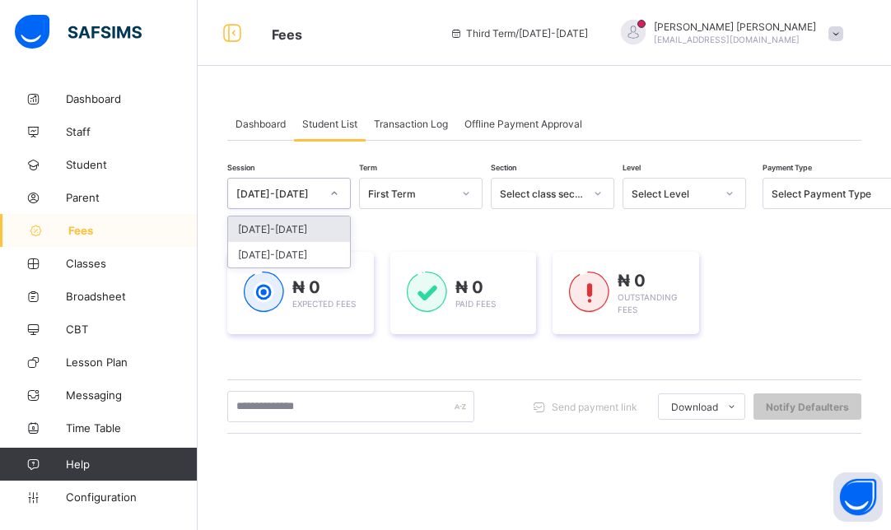
click at [309, 183] on div "[DATE]-[DATE]" at bounding box center [273, 193] width 91 height 23
click at [307, 234] on div "[DATE]-[DATE]" at bounding box center [289, 229] width 122 height 26
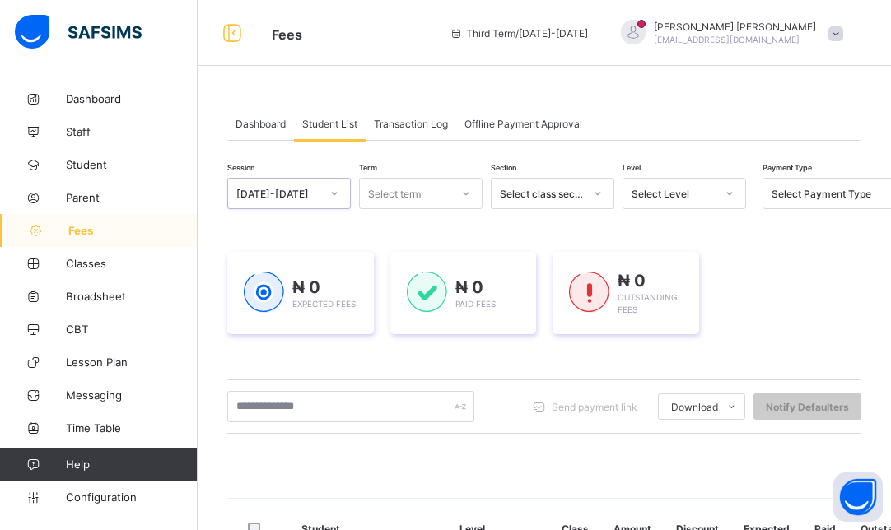
click at [668, 198] on div "Select Level" at bounding box center [673, 194] width 84 height 12
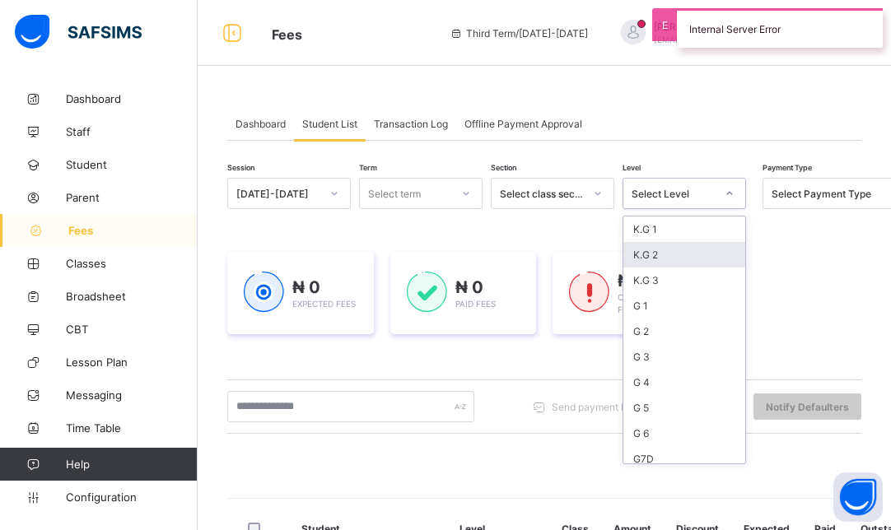
click at [655, 257] on div "K.G 2" at bounding box center [684, 255] width 122 height 26
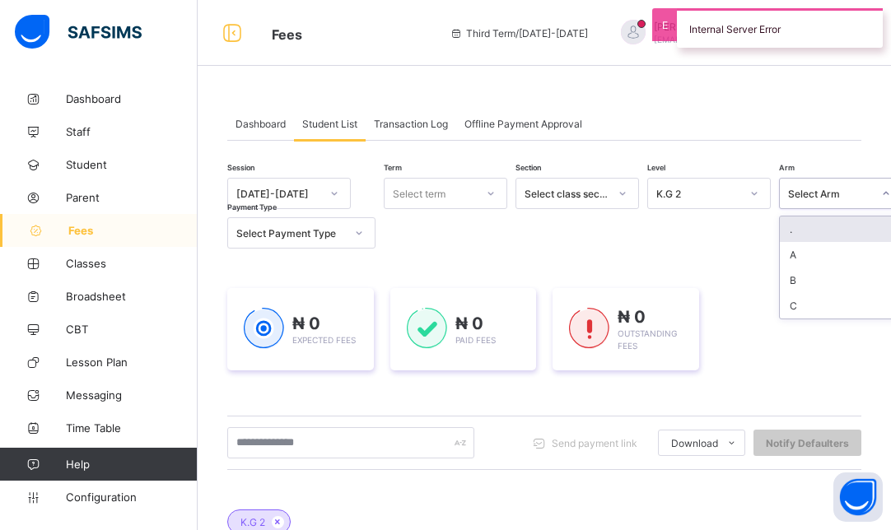
click at [806, 184] on div "Select Arm" at bounding box center [824, 193] width 91 height 23
click at [314, 232] on div "Select Payment Type" at bounding box center [290, 233] width 109 height 12
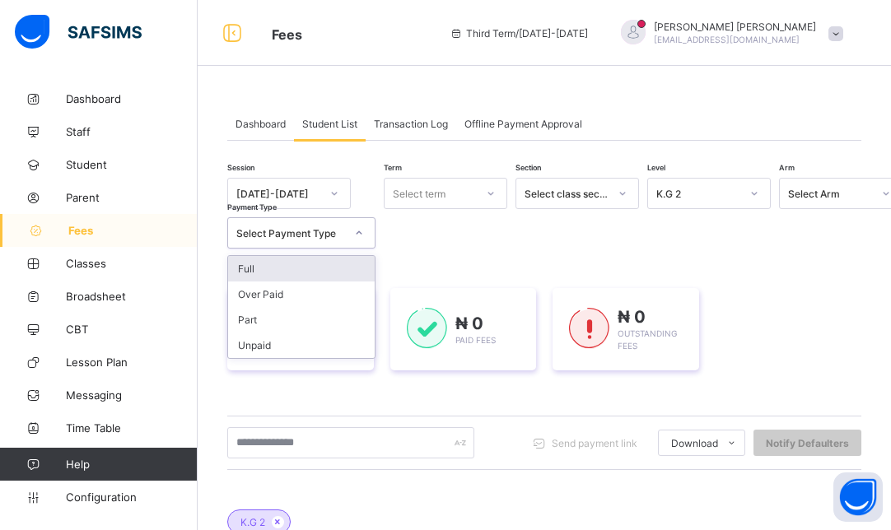
click at [314, 263] on div "Full" at bounding box center [301, 269] width 147 height 26
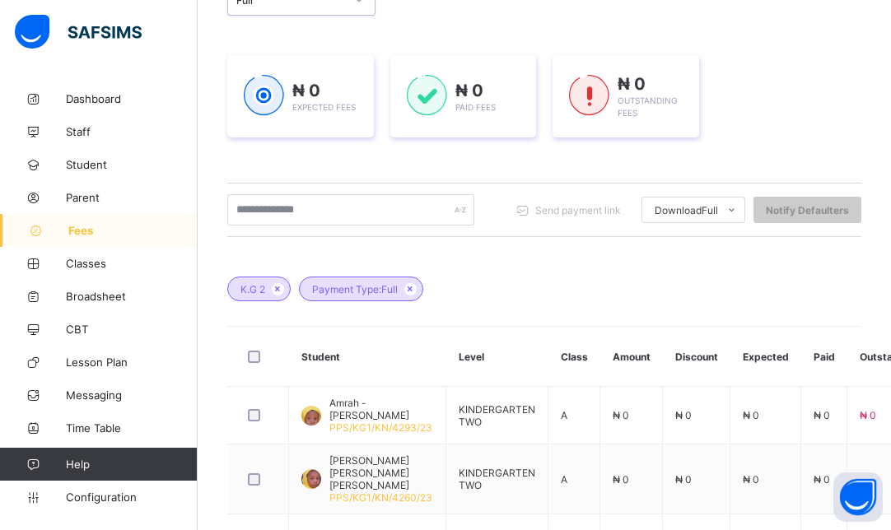
scroll to position [263, 0]
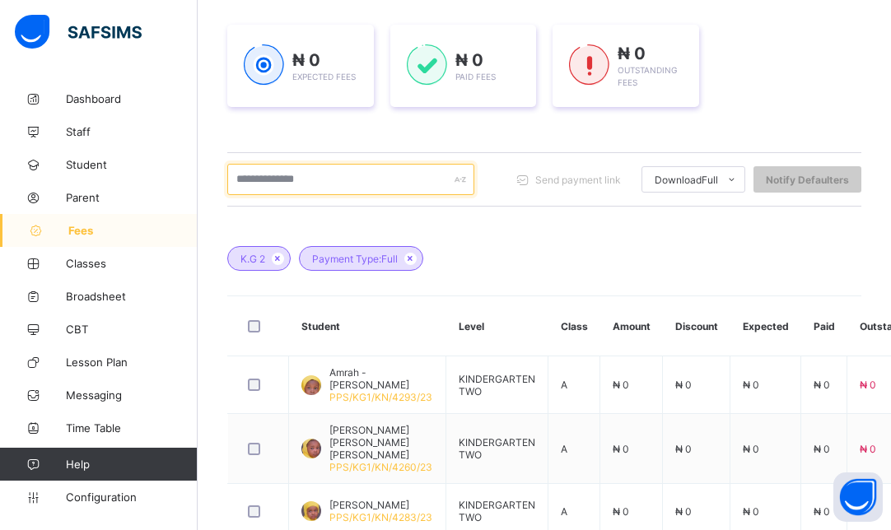
click at [295, 179] on input "text" at bounding box center [350, 179] width 247 height 31
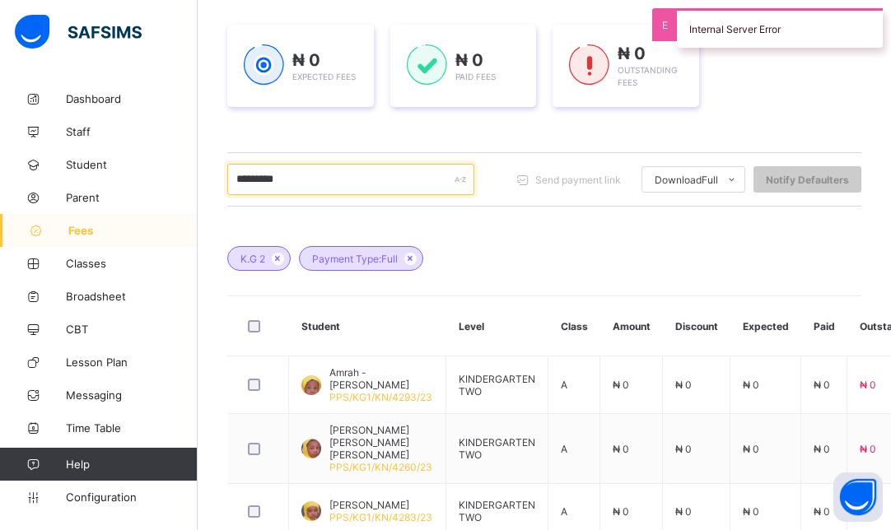
scroll to position [0, 0]
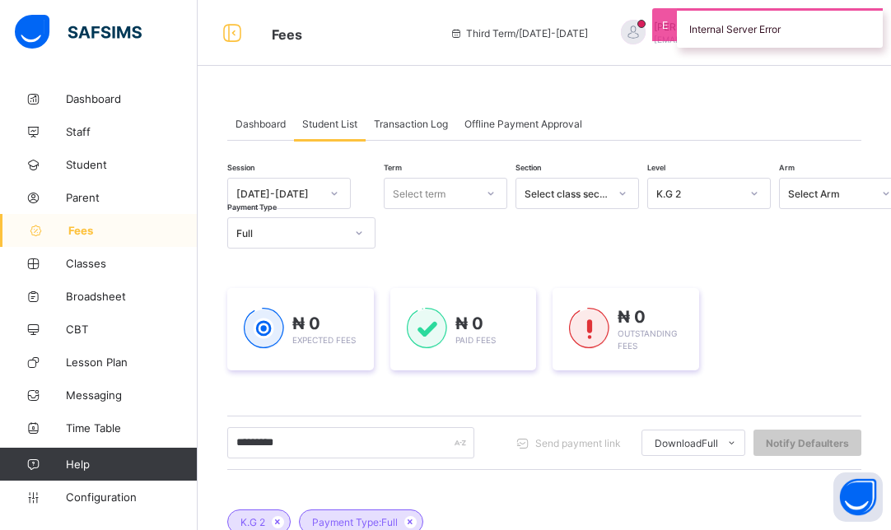
click at [834, 200] on div "Select Arm" at bounding box center [824, 193] width 91 height 23
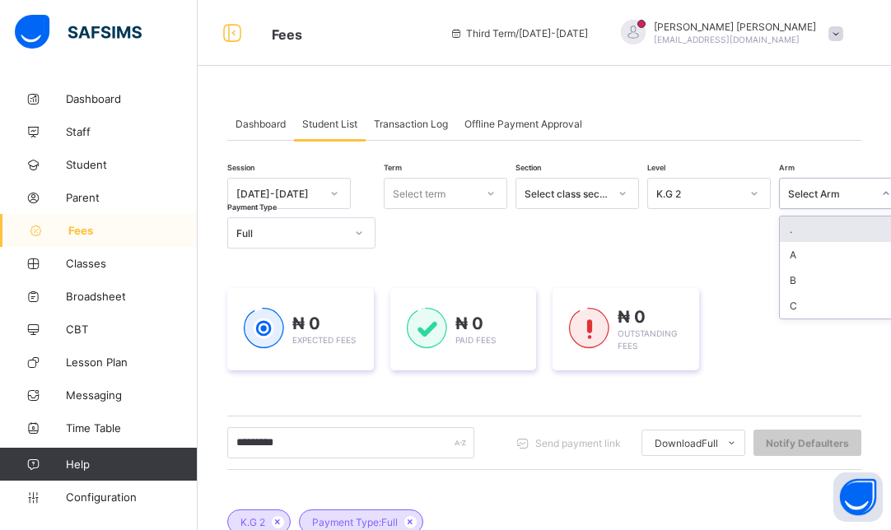
click at [834, 200] on div "Select Arm" at bounding box center [824, 193] width 91 height 23
click at [348, 231] on div at bounding box center [359, 233] width 28 height 26
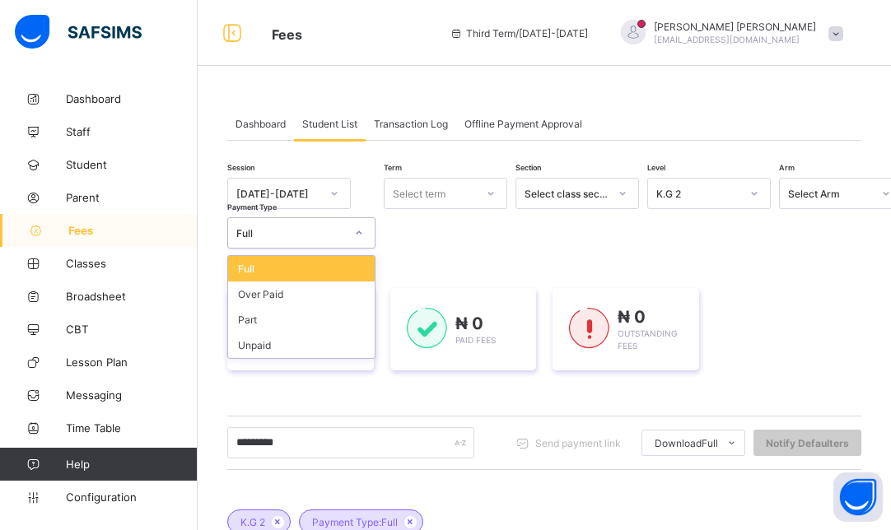
click at [348, 231] on div at bounding box center [359, 233] width 28 height 26
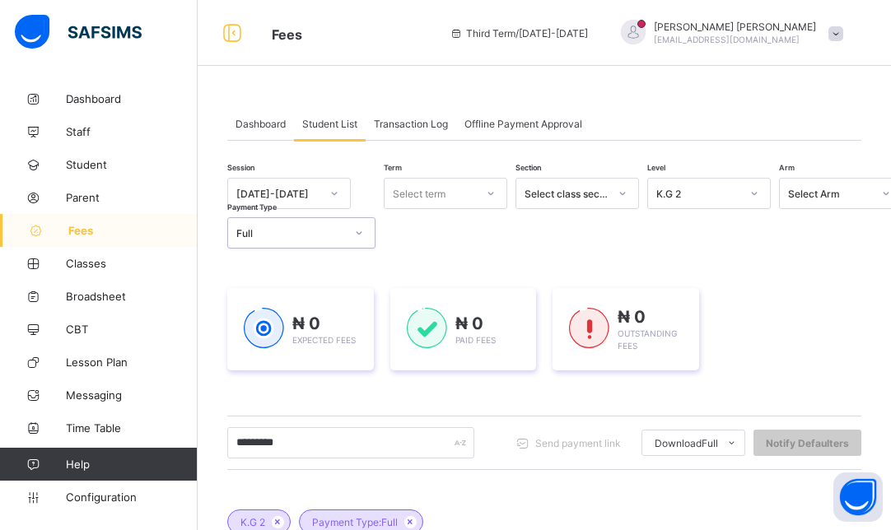
click at [79, 232] on span "Fees" at bounding box center [132, 230] width 129 height 13
click at [595, 188] on div "Select class section" at bounding box center [566, 194] width 84 height 12
click at [818, 193] on div "Select Arm" at bounding box center [830, 194] width 84 height 12
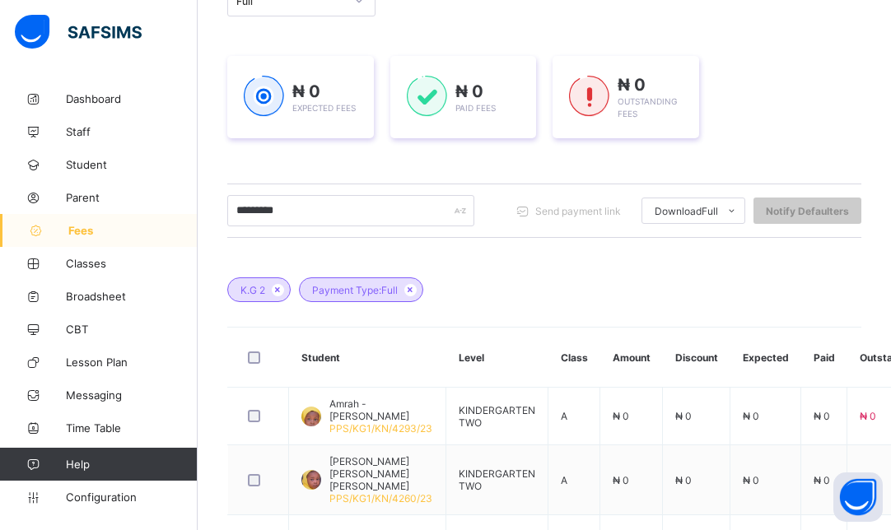
scroll to position [263, 0]
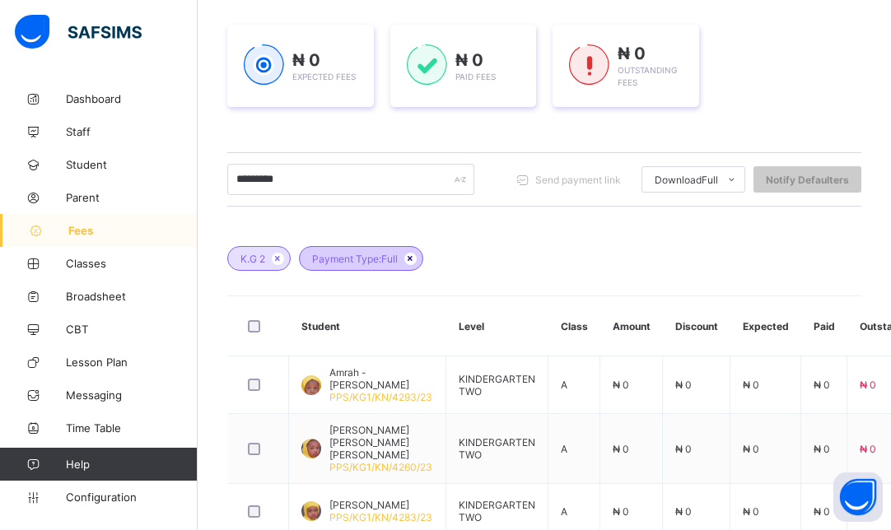
click at [416, 260] on icon at bounding box center [410, 259] width 14 height 10
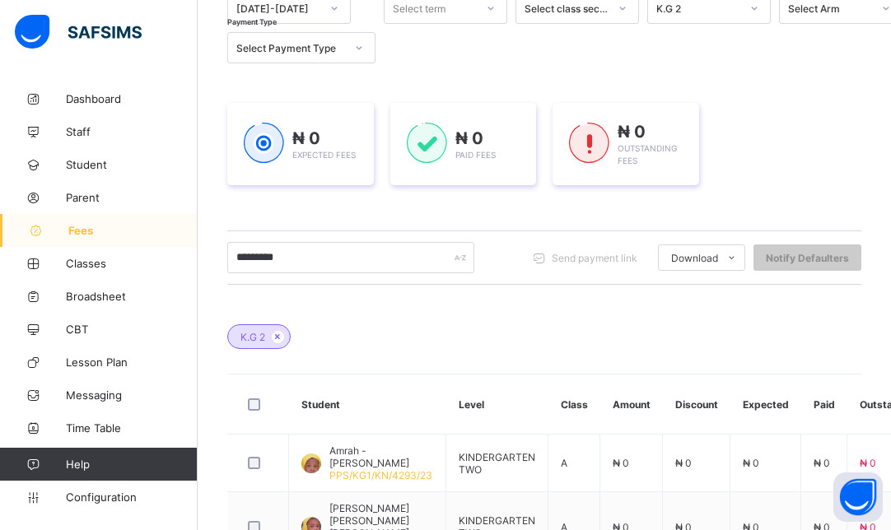
scroll to position [183, 0]
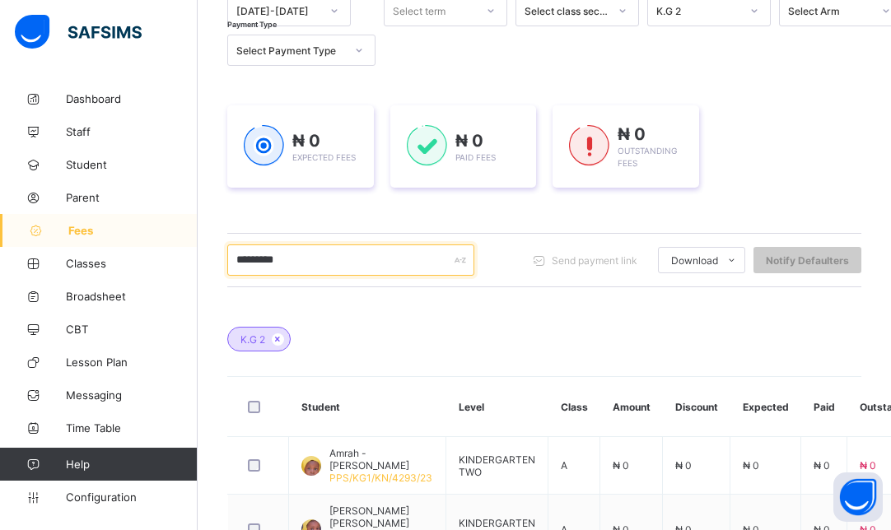
click at [302, 258] on input "*********" at bounding box center [350, 259] width 247 height 31
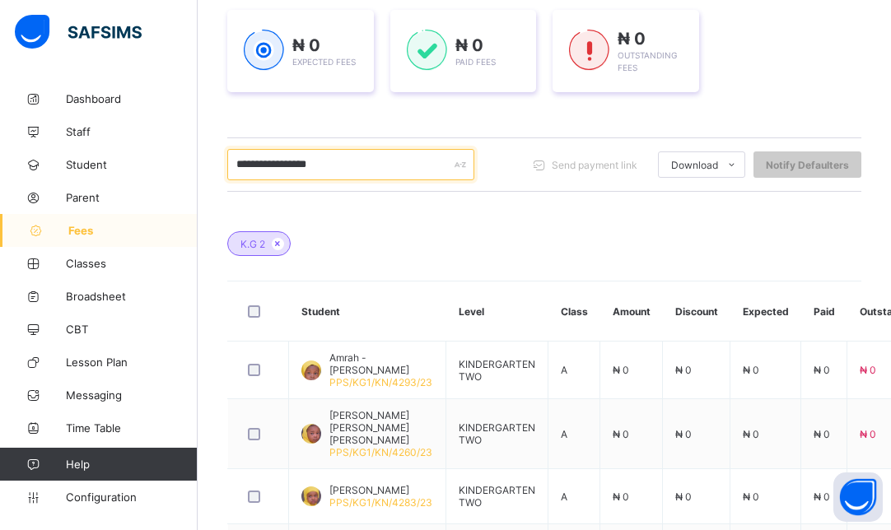
scroll to position [0, 0]
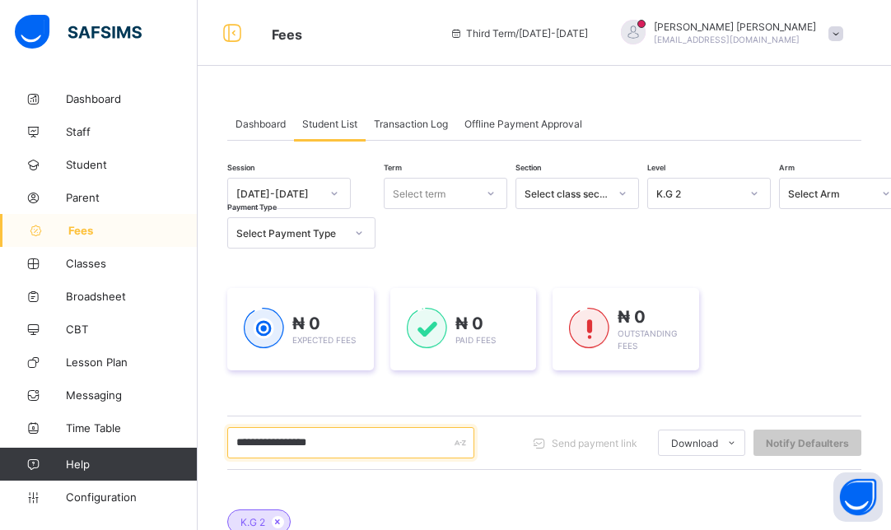
type input "**********"
click at [343, 232] on div at bounding box center [358, 233] width 31 height 30
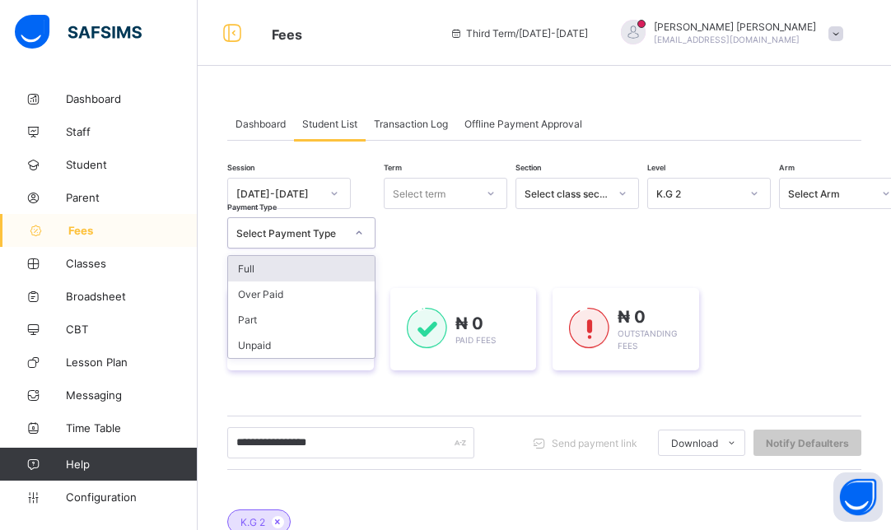
click at [300, 268] on div "Full" at bounding box center [301, 269] width 147 height 26
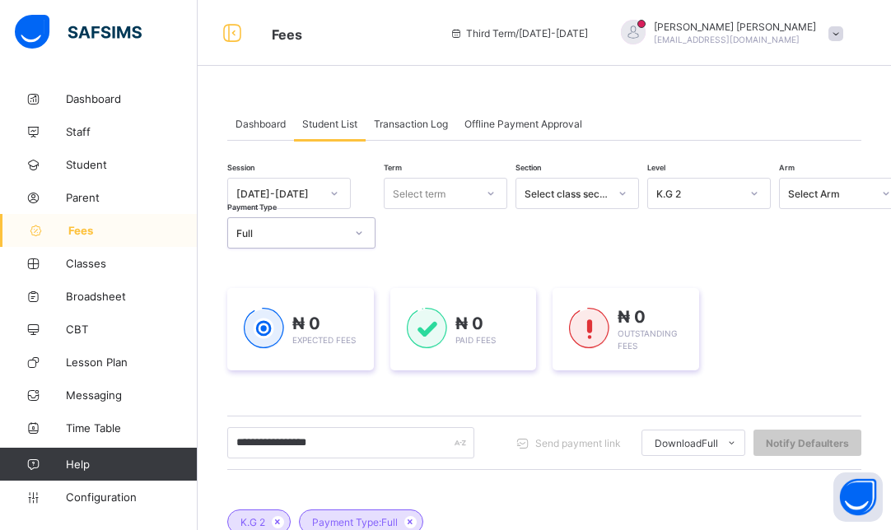
click at [375, 465] on div "**********" at bounding box center [544, 443] width 634 height 54
click at [416, 515] on div "Payment Type: Full" at bounding box center [361, 521] width 124 height 25
click at [410, 521] on icon at bounding box center [410, 522] width 14 height 10
click at [419, 199] on div "Select term" at bounding box center [419, 193] width 53 height 31
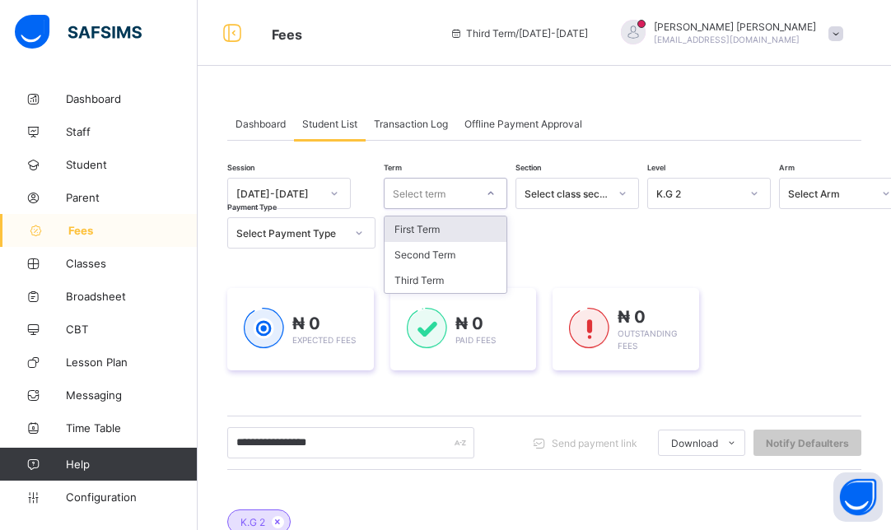
click at [422, 232] on div "First Term" at bounding box center [445, 229] width 122 height 26
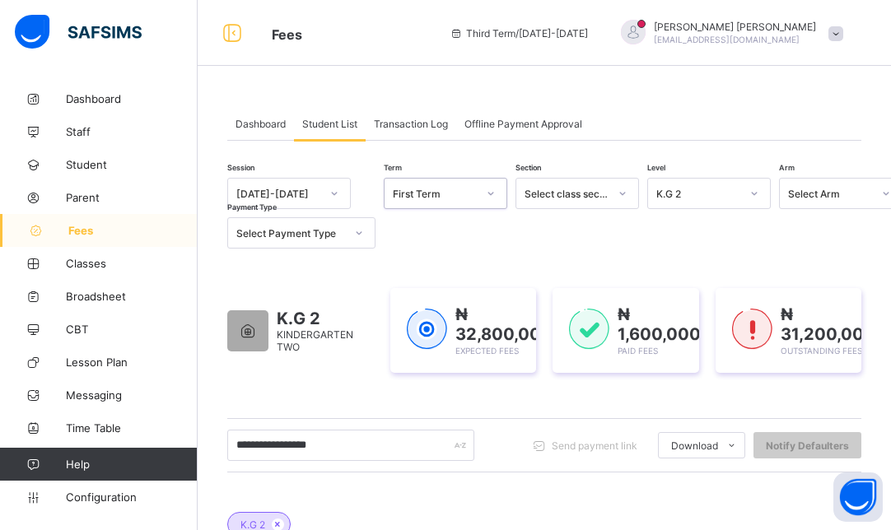
click at [336, 237] on div "Select Payment Type" at bounding box center [290, 233] width 109 height 12
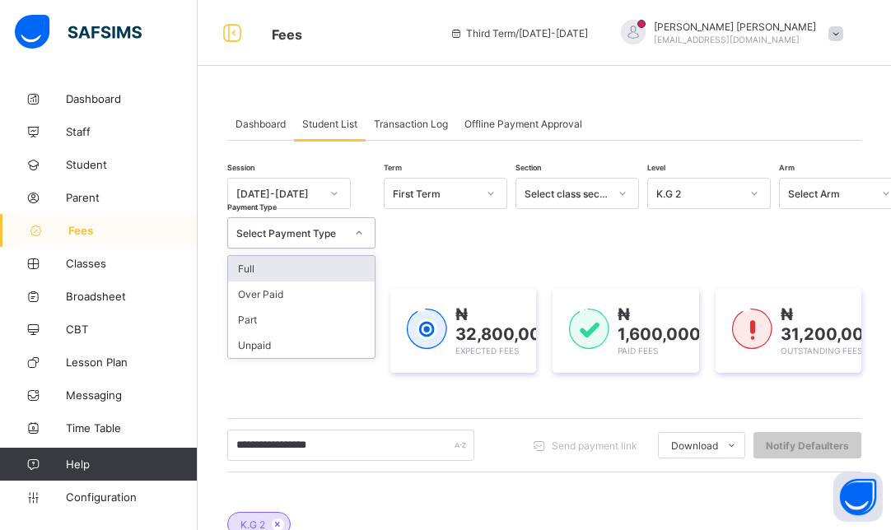
click at [336, 237] on div "Select Payment Type" at bounding box center [290, 233] width 109 height 12
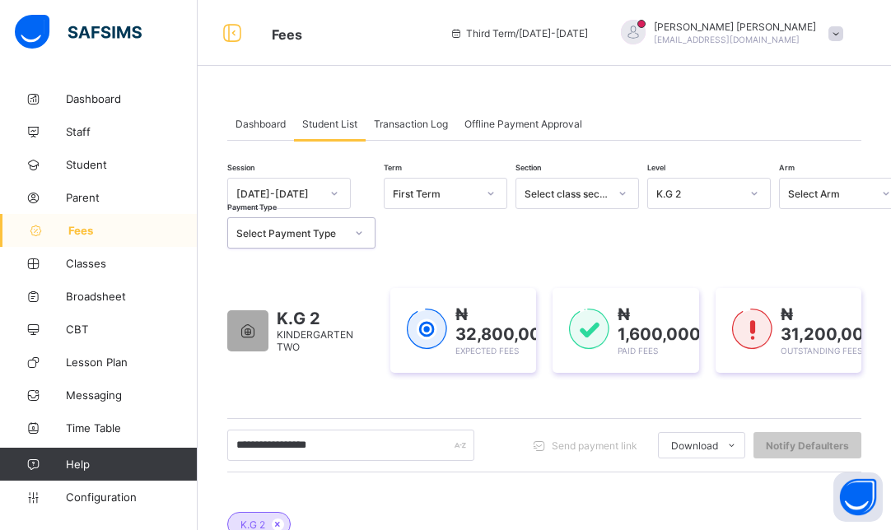
click at [328, 233] on div "Select Payment Type" at bounding box center [290, 233] width 109 height 12
click at [820, 196] on div "Select Arm" at bounding box center [830, 194] width 84 height 12
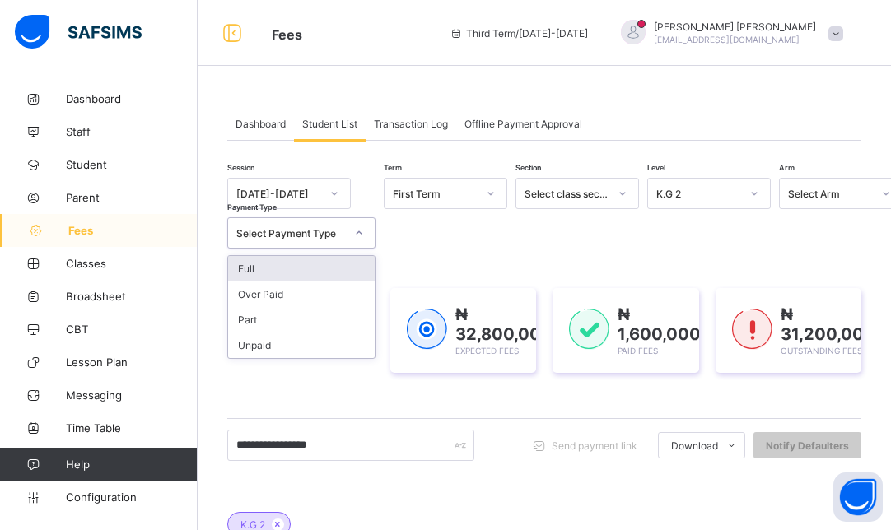
click at [342, 223] on div "Select Payment Type" at bounding box center [285, 232] width 115 height 23
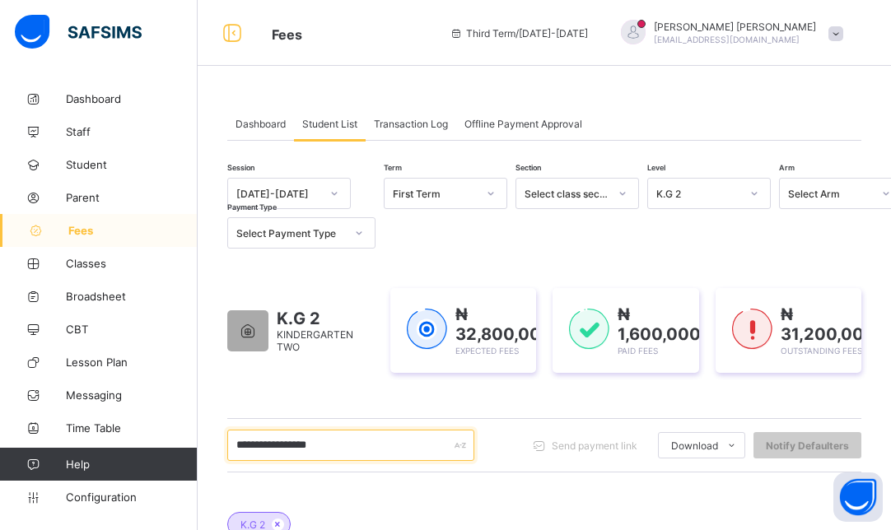
click at [402, 441] on input "**********" at bounding box center [350, 445] width 247 height 31
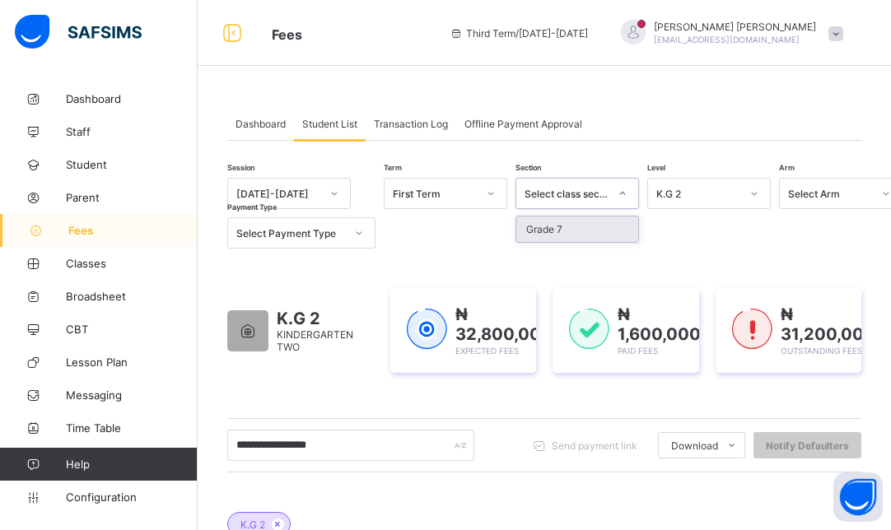
click at [612, 199] on div at bounding box center [622, 193] width 28 height 26
click at [617, 198] on icon at bounding box center [622, 193] width 10 height 16
click at [617, 198] on div at bounding box center [622, 193] width 28 height 26
click at [821, 191] on div "Select Arm" at bounding box center [830, 194] width 84 height 12
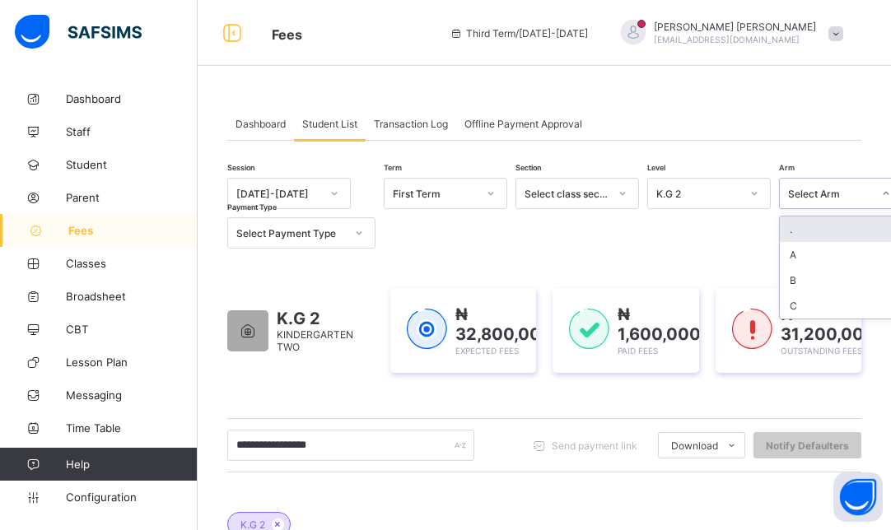
click at [797, 227] on div "." at bounding box center [840, 229] width 122 height 26
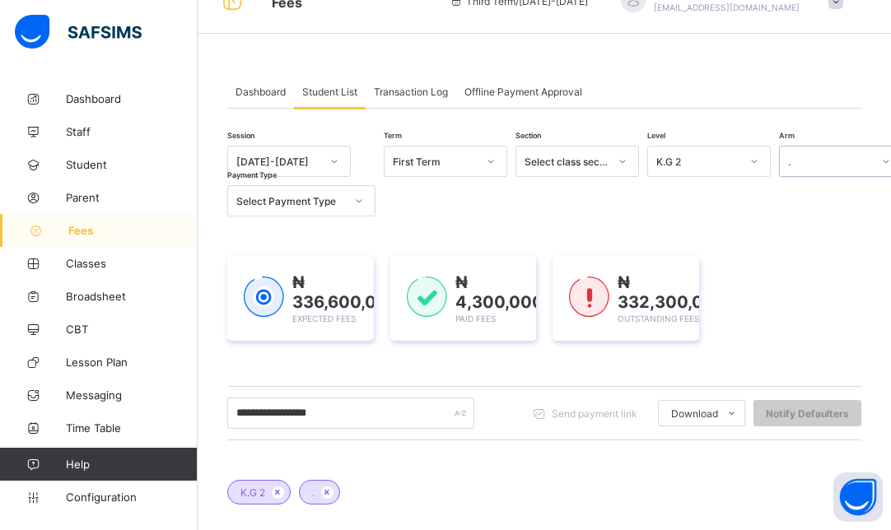
scroll to position [33, 0]
click at [328, 492] on icon at bounding box center [327, 491] width 14 height 10
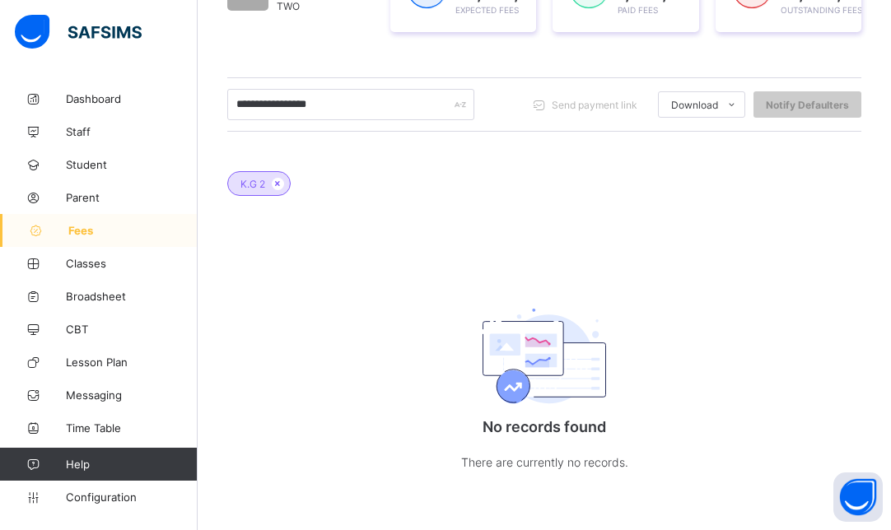
scroll to position [0, 0]
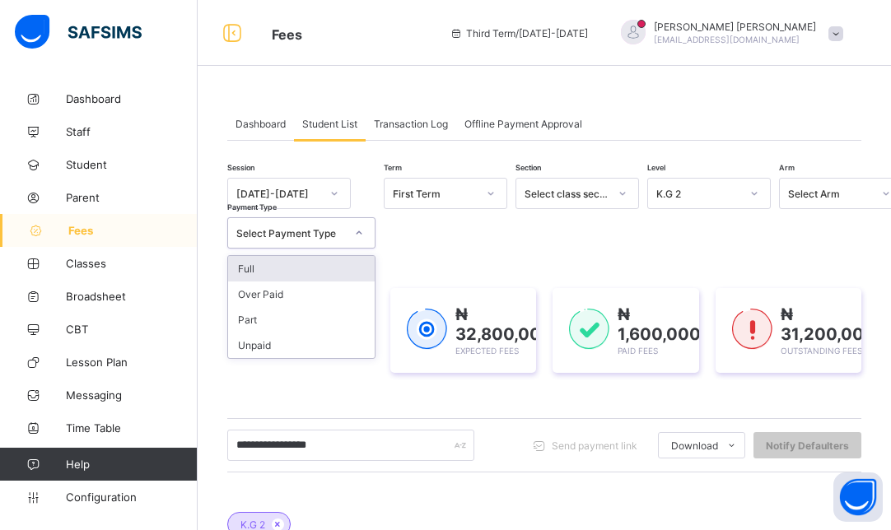
click at [331, 230] on div "Select Payment Type" at bounding box center [290, 233] width 109 height 12
click at [309, 264] on div "Full" at bounding box center [301, 269] width 147 height 26
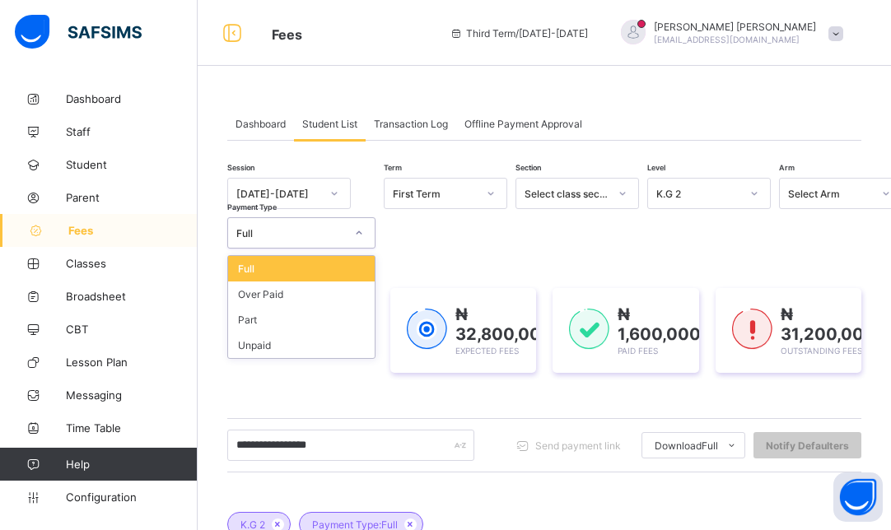
click at [342, 261] on div "Full" at bounding box center [301, 269] width 147 height 26
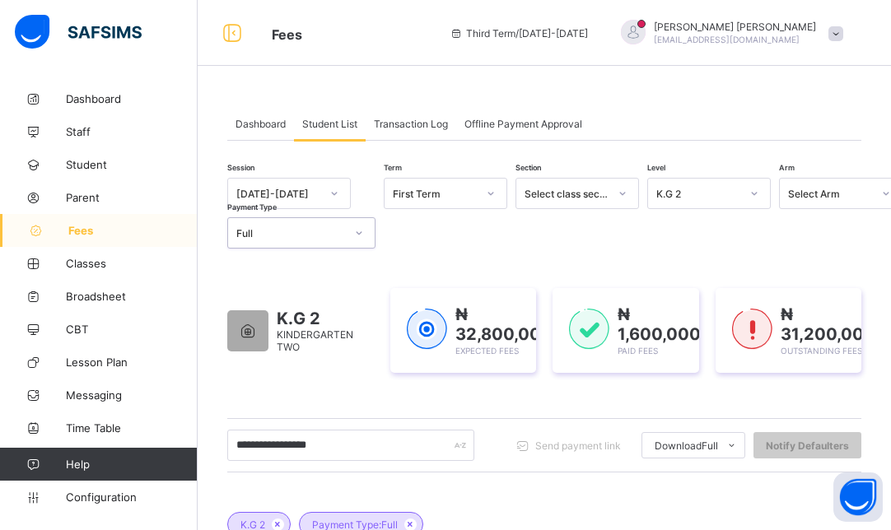
click at [476, 194] on div at bounding box center [490, 194] width 31 height 30
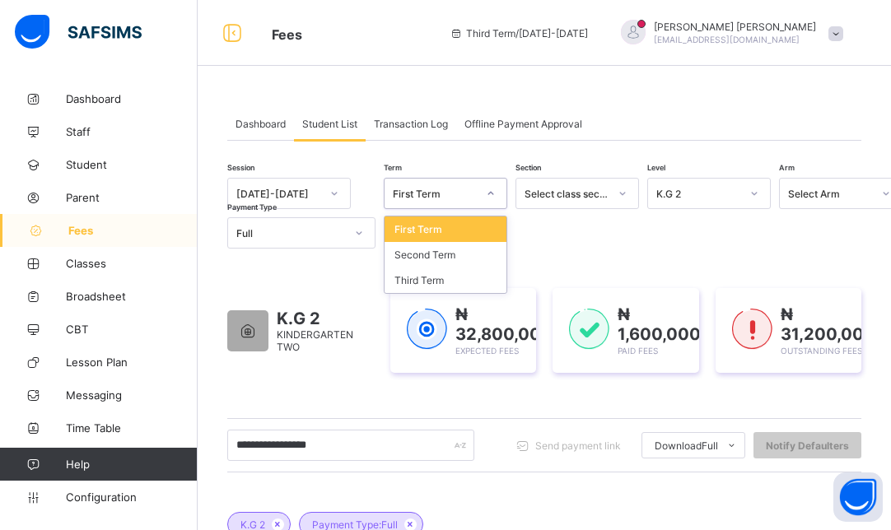
click at [432, 221] on div "First Term" at bounding box center [445, 229] width 122 height 26
click at [472, 226] on div "First Term" at bounding box center [445, 229] width 122 height 26
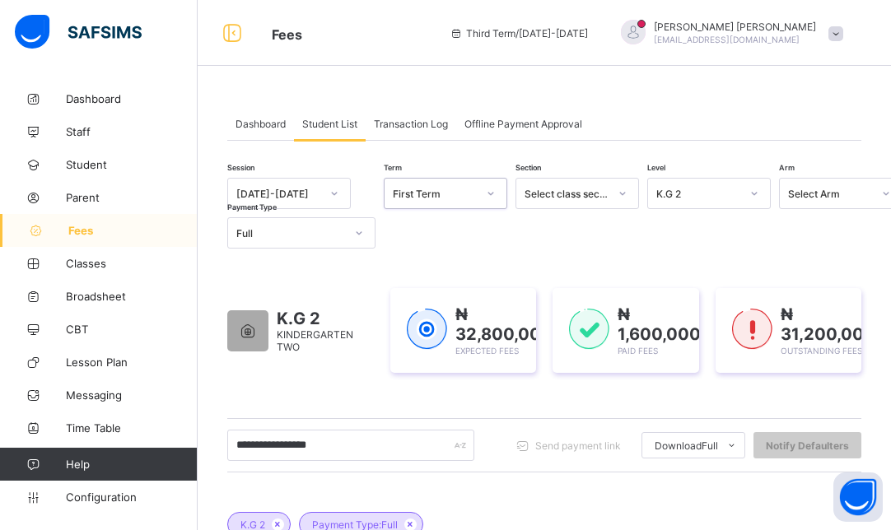
scroll to position [342, 0]
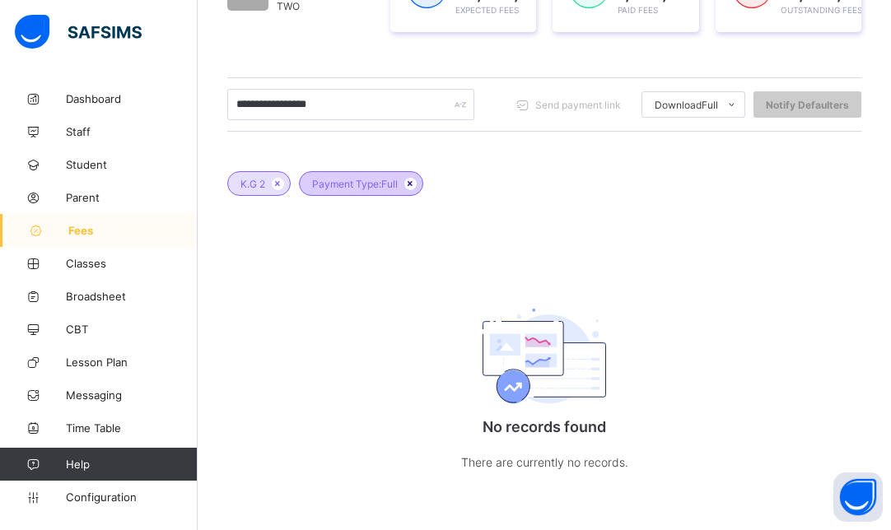
click at [407, 181] on icon at bounding box center [410, 184] width 14 height 10
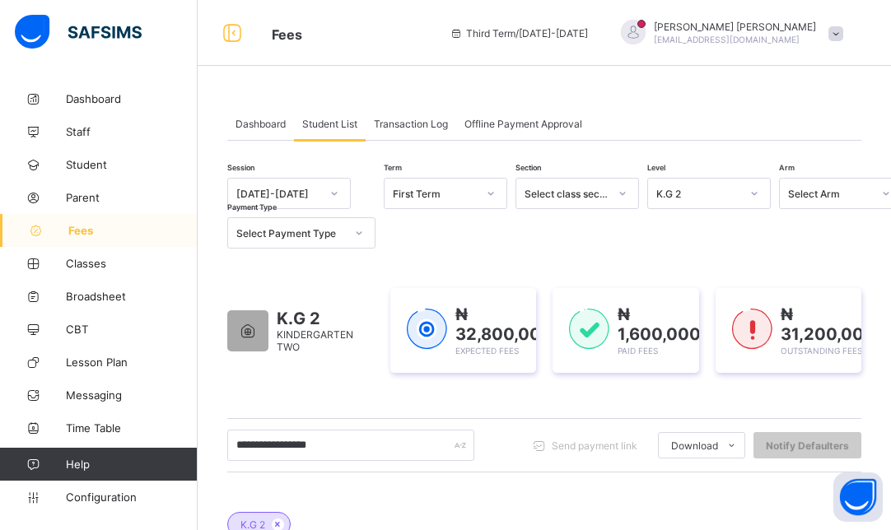
click at [426, 122] on span "Transaction Log" at bounding box center [411, 124] width 74 height 12
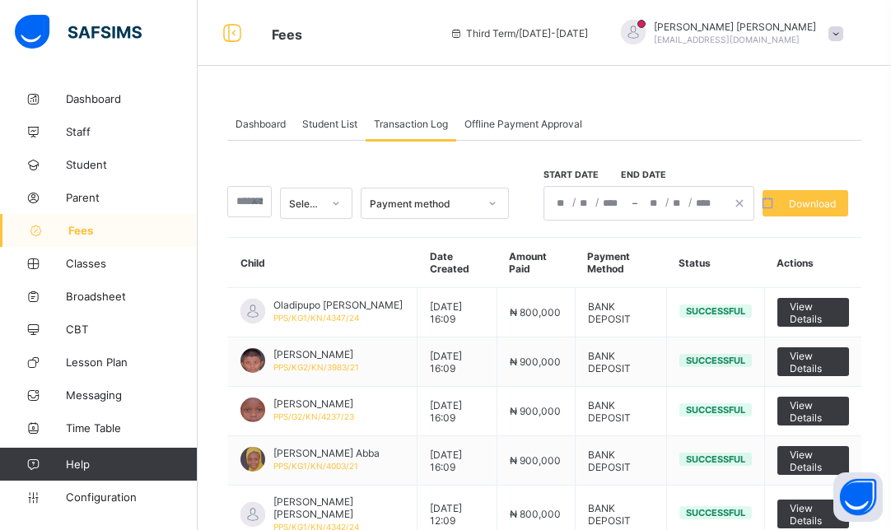
click at [537, 125] on span "Offline Payment Approval" at bounding box center [523, 124] width 118 height 12
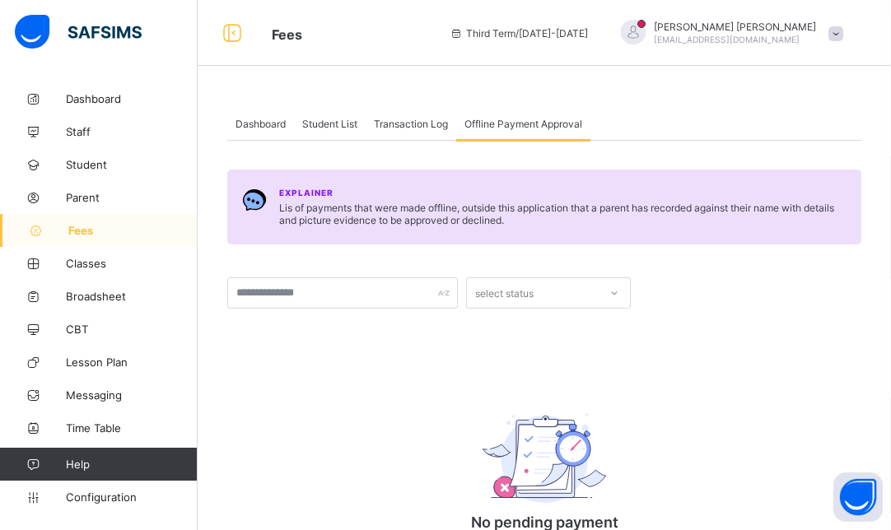
click at [263, 122] on span "Dashboard" at bounding box center [260, 124] width 50 height 12
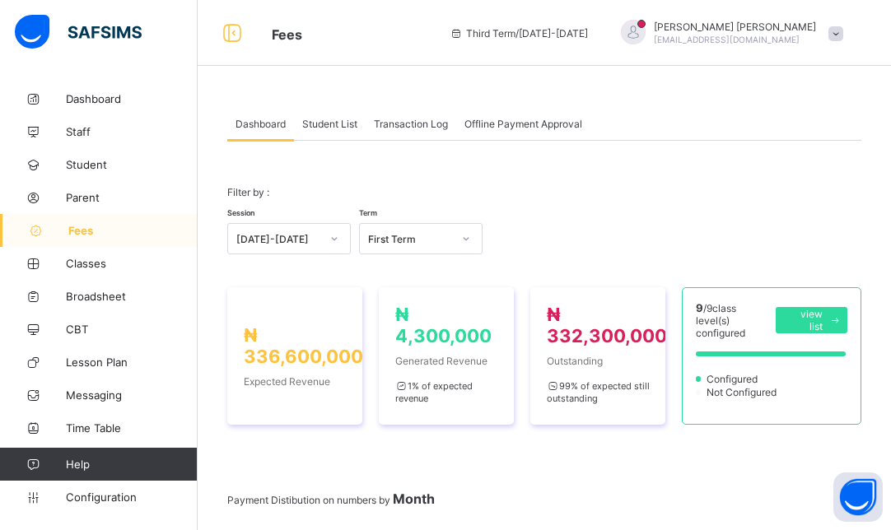
click at [79, 232] on span "Fees" at bounding box center [132, 230] width 129 height 13
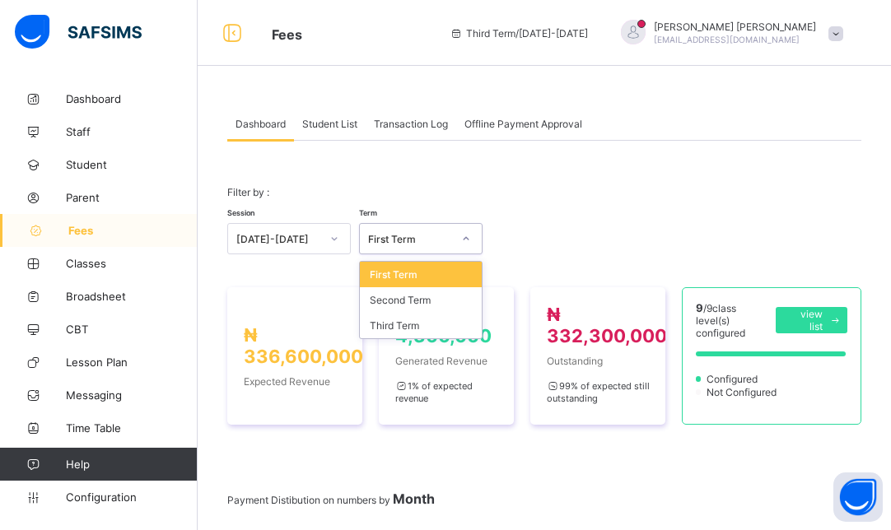
click at [444, 234] on div "First Term" at bounding box center [410, 239] width 84 height 12
click at [422, 268] on div "First Term" at bounding box center [421, 275] width 122 height 26
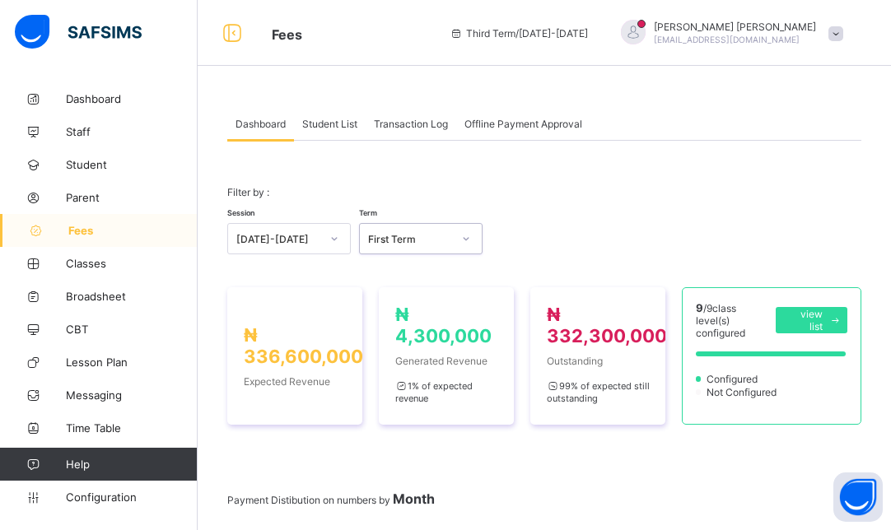
click at [339, 124] on span "Student List" at bounding box center [329, 124] width 55 height 12
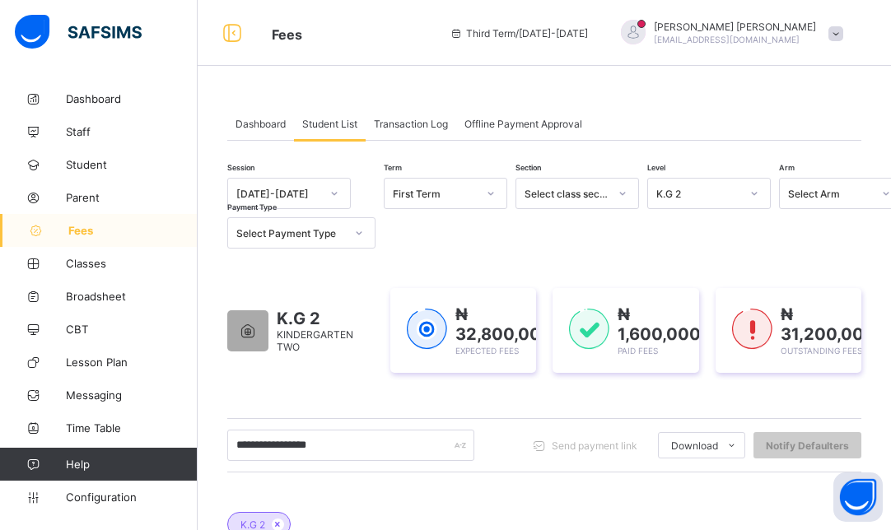
click at [246, 325] on icon at bounding box center [247, 330] width 21 height 17
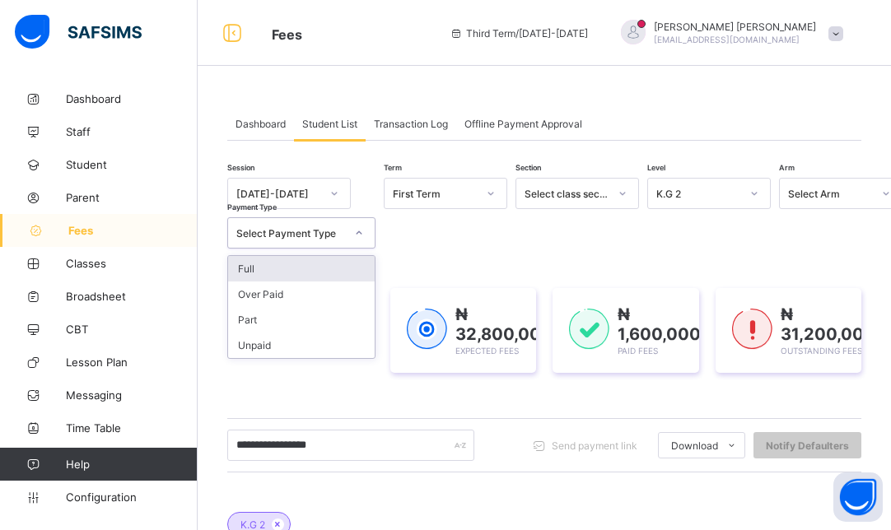
click at [334, 232] on div "Select Payment Type" at bounding box center [290, 233] width 109 height 12
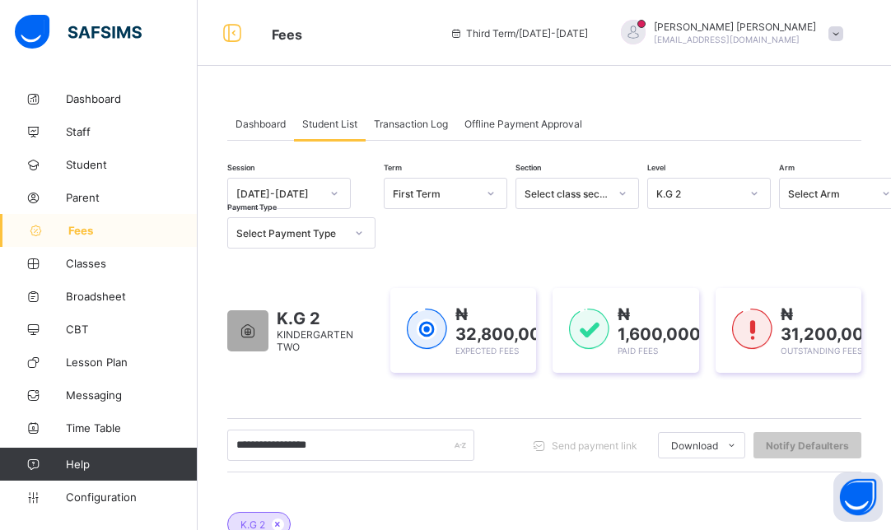
click at [670, 109] on div "Dashboard Student List Transaction Log Offline Payment Approval" at bounding box center [544, 124] width 634 height 34
click at [91, 228] on span "Fees" at bounding box center [132, 230] width 129 height 13
click at [593, 194] on div "Select class section" at bounding box center [566, 194] width 84 height 12
click at [697, 187] on div "K.G 2" at bounding box center [693, 193] width 91 height 23
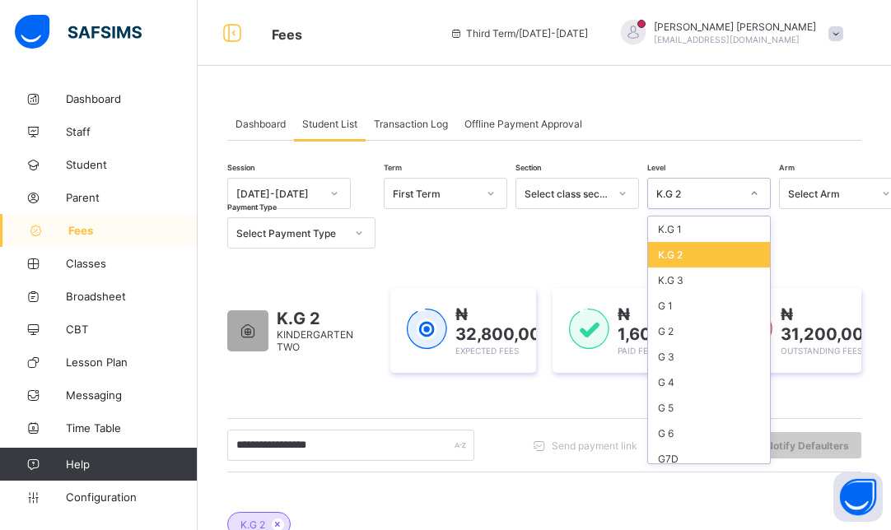
click at [673, 256] on div "K.G 2" at bounding box center [709, 255] width 122 height 26
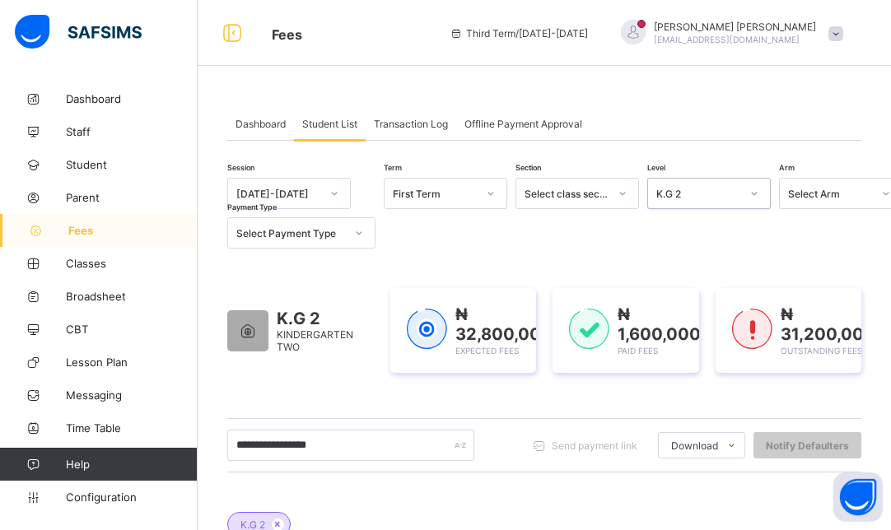
click at [695, 198] on div "K.G 2" at bounding box center [698, 194] width 84 height 12
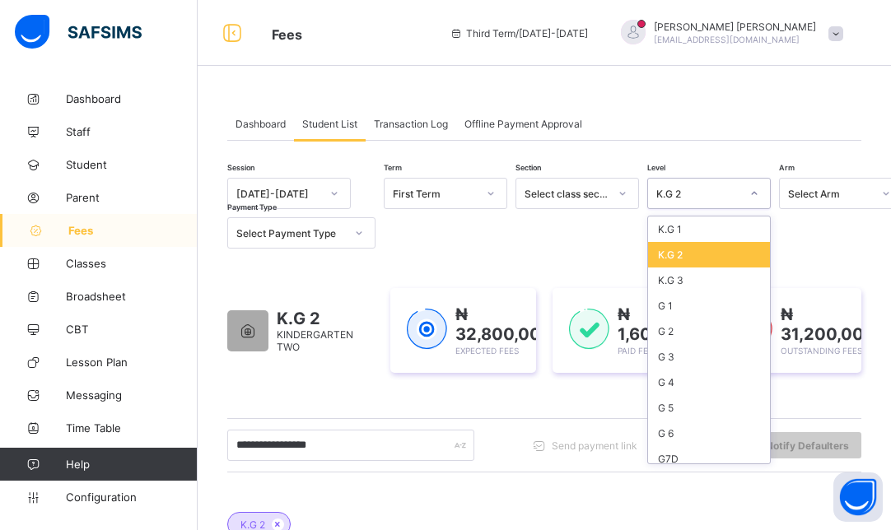
click at [561, 263] on div "K.G 2 KINDERGARTEN TWO ₦ 32,800,000 Expected Fees ₦ 1,600,000 Paid Fees ₦ 31,20…" at bounding box center [544, 330] width 634 height 134
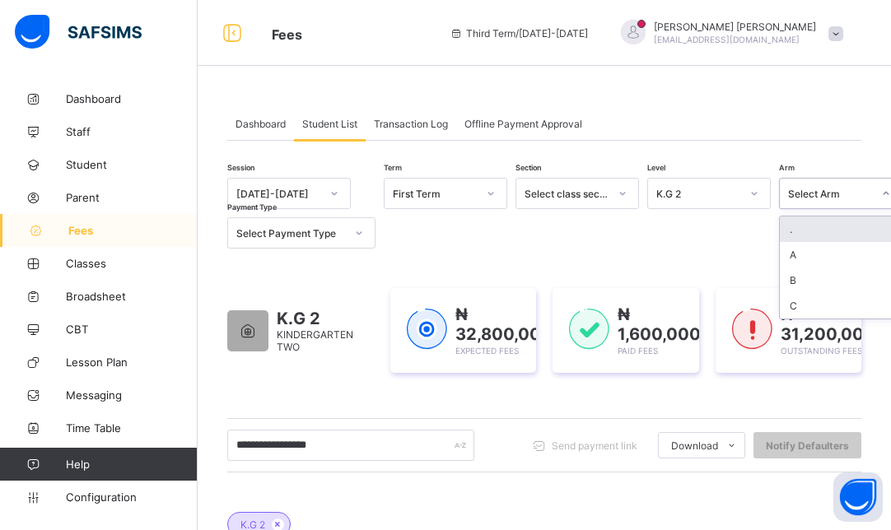
click at [817, 191] on div "Select Arm" at bounding box center [830, 194] width 84 height 12
click at [795, 235] on div "." at bounding box center [840, 229] width 122 height 26
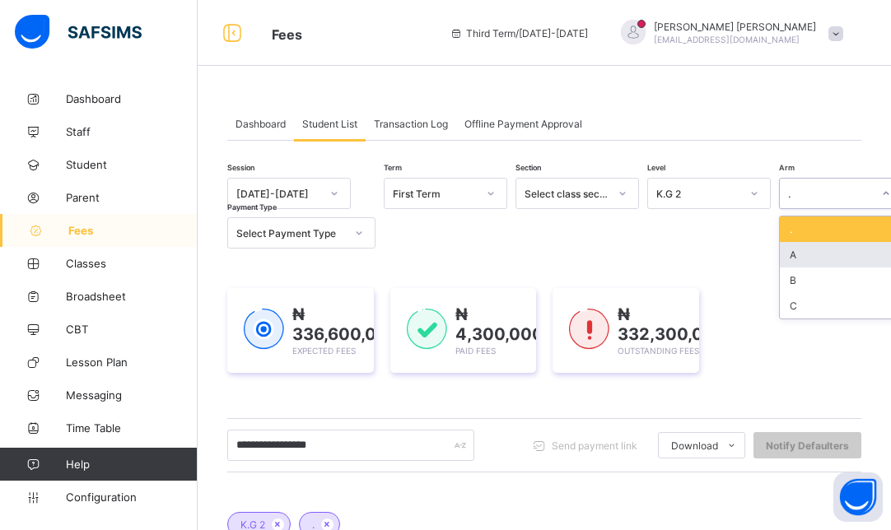
click at [739, 257] on div "**********" at bounding box center [544, 512] width 634 height 668
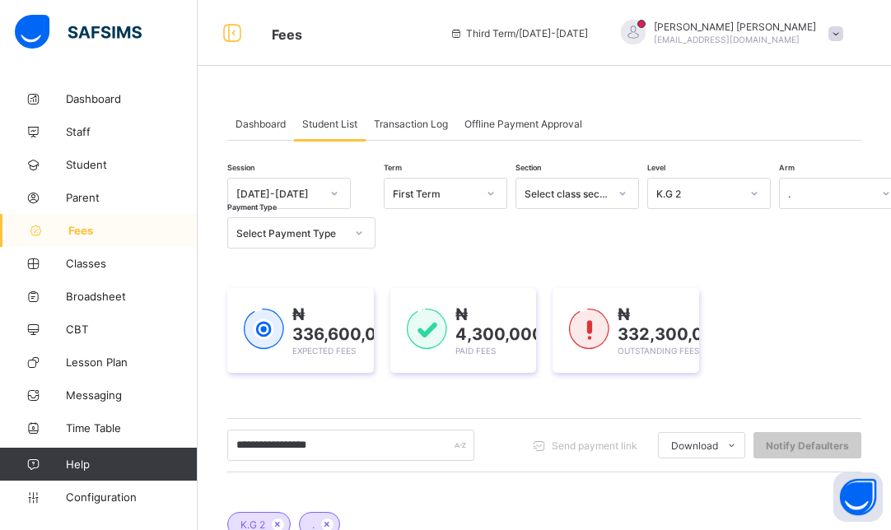
click at [90, 226] on span "Fees" at bounding box center [132, 230] width 129 height 13
click at [843, 34] on span at bounding box center [835, 33] width 15 height 15
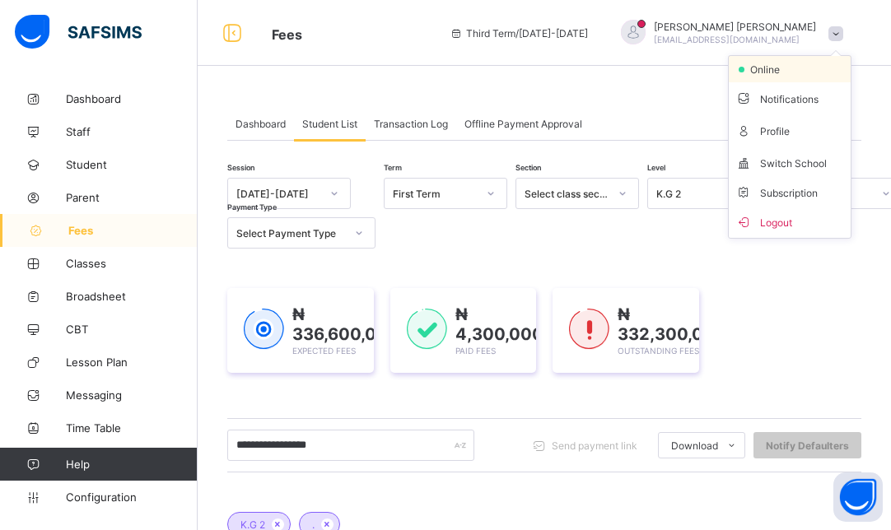
click at [765, 76] on li "online" at bounding box center [789, 69] width 122 height 26
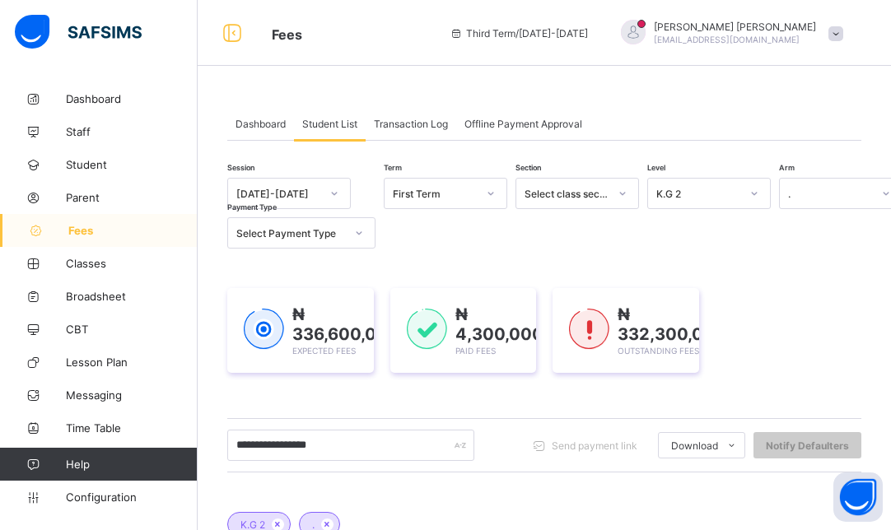
click at [664, 95] on div "Dashboard Student List Transaction Log Offline Payment Approval Student List Mo…" at bounding box center [544, 476] width 693 height 789
click at [394, 130] on div "Transaction Log" at bounding box center [410, 123] width 91 height 33
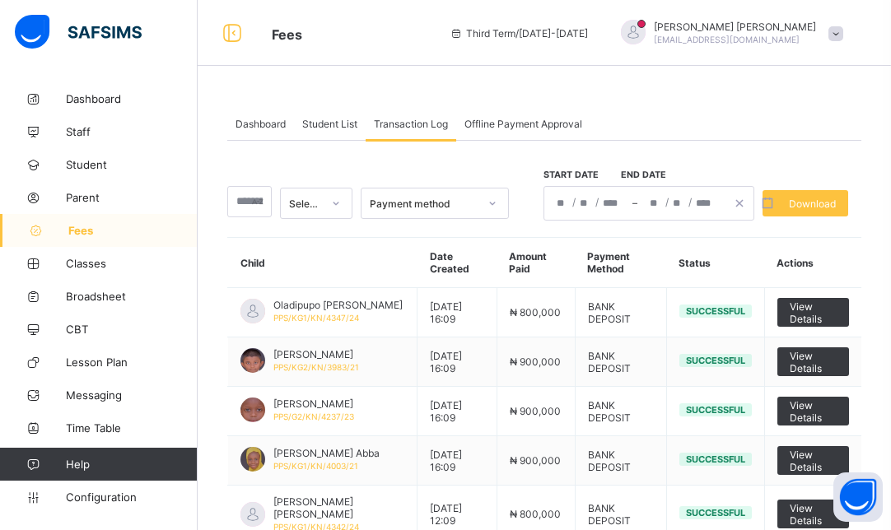
click at [510, 123] on span "Offline Payment Approval" at bounding box center [523, 124] width 118 height 12
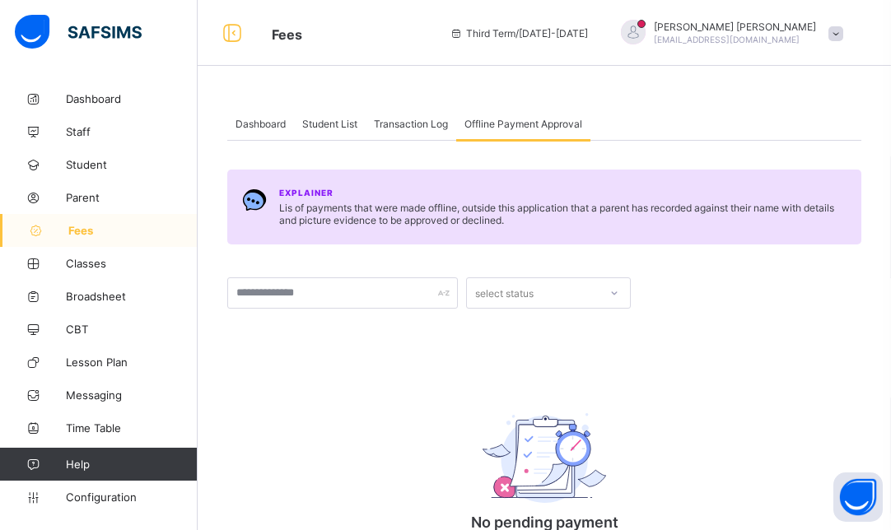
click at [398, 119] on span "Transaction Log" at bounding box center [411, 124] width 74 height 12
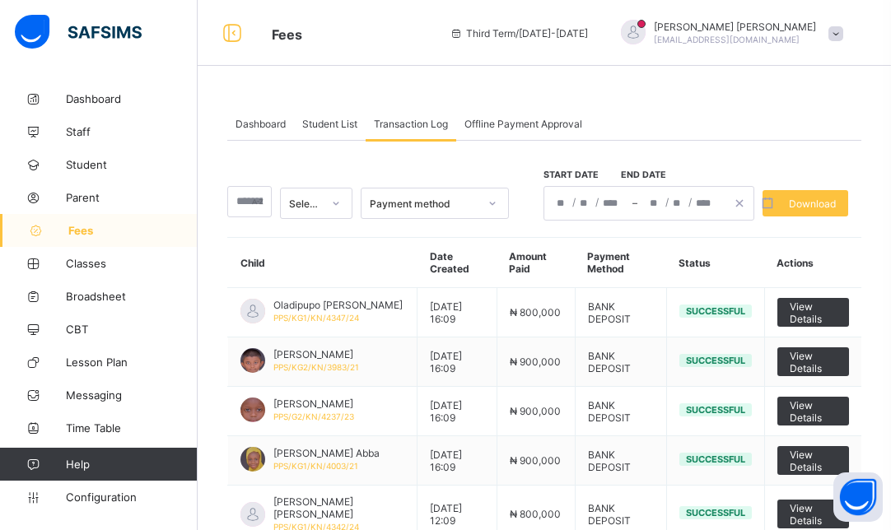
click at [327, 123] on span "Student List" at bounding box center [329, 124] width 55 height 12
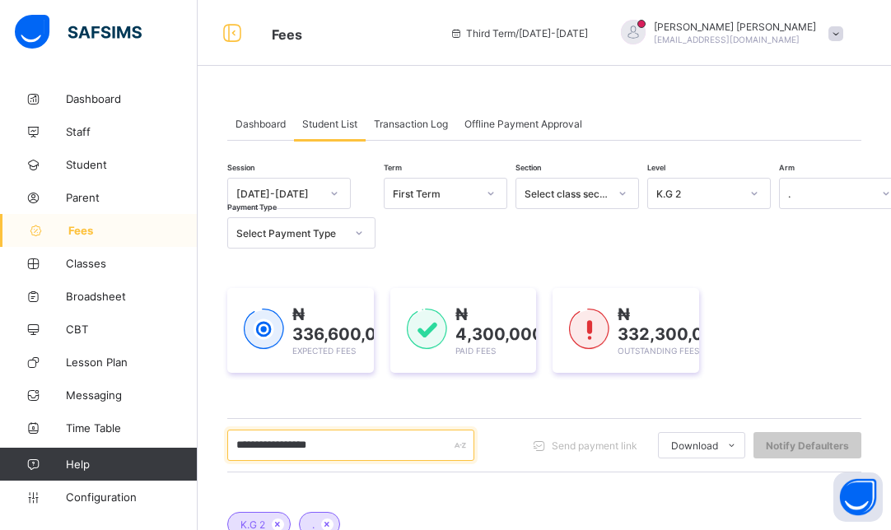
click at [419, 452] on input "**********" at bounding box center [350, 445] width 247 height 31
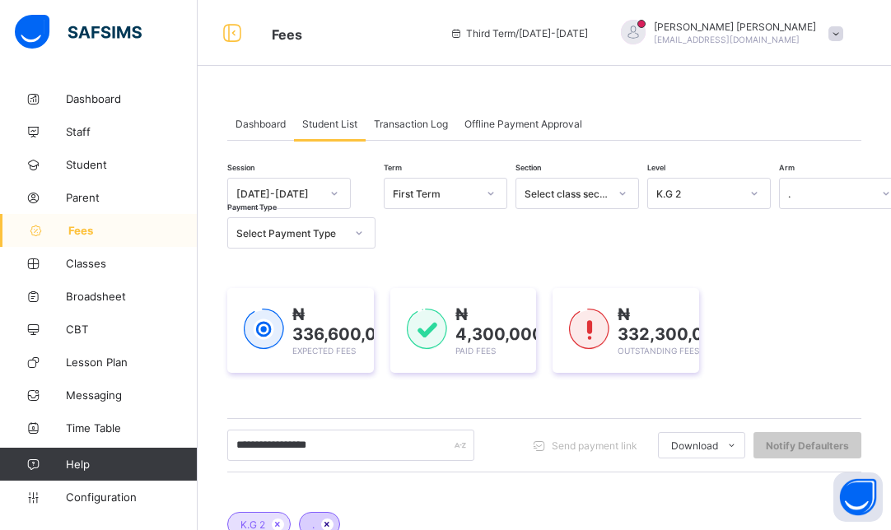
click at [328, 524] on icon at bounding box center [327, 524] width 14 height 10
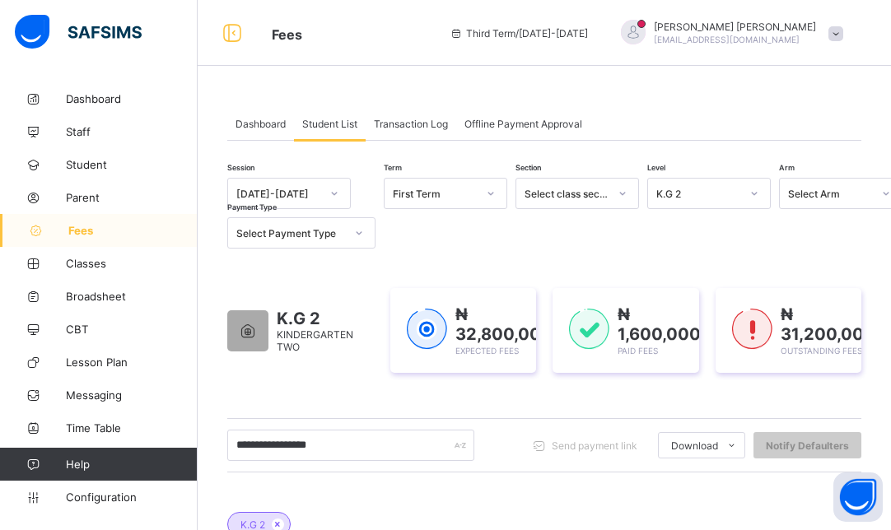
click at [585, 215] on div "Session [DATE]-[DATE] Term First Term Section Select class section Level K.G 2 …" at bounding box center [568, 213] width 683 height 71
click at [90, 272] on link "Classes" at bounding box center [99, 263] width 198 height 33
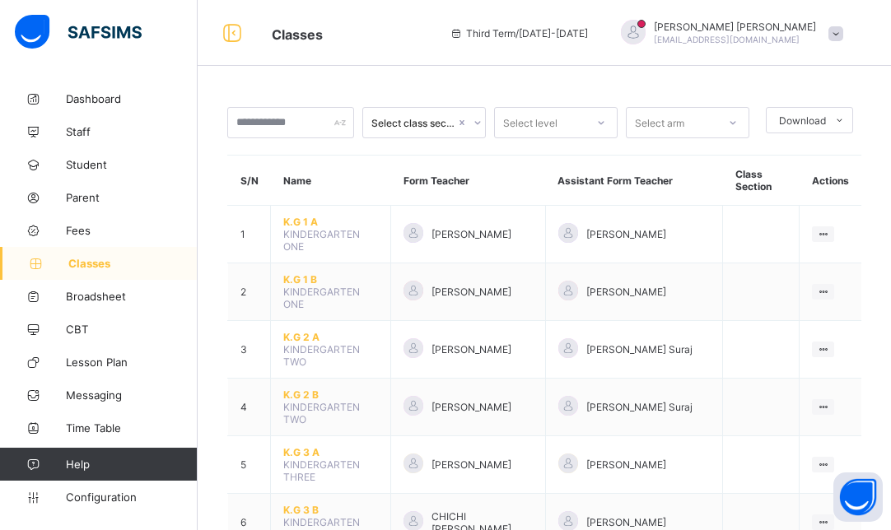
click at [645, 27] on div at bounding box center [633, 32] width 25 height 25
click at [480, 44] on div "Classes Third Term / [DATE]-[DATE] [PERSON_NAME] [EMAIL_ADDRESS][DOMAIN_NAME] o…" at bounding box center [445, 33] width 891 height 66
click at [90, 224] on span "Fees" at bounding box center [132, 230] width 132 height 13
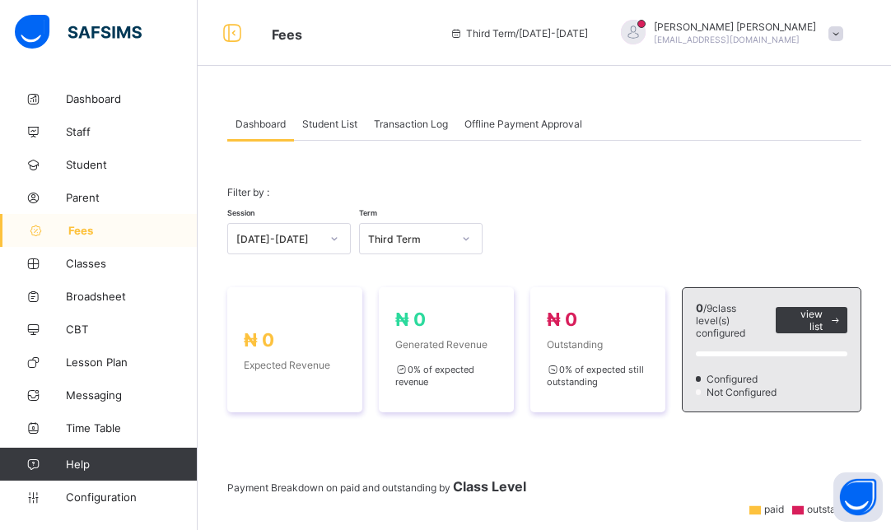
click at [343, 131] on div "Student List" at bounding box center [330, 123] width 72 height 33
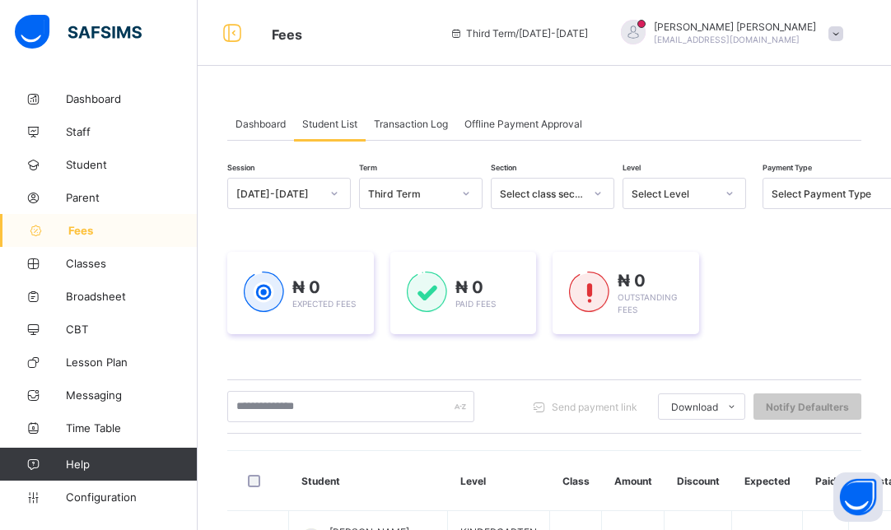
click at [422, 128] on span "Transaction Log" at bounding box center [411, 124] width 74 height 12
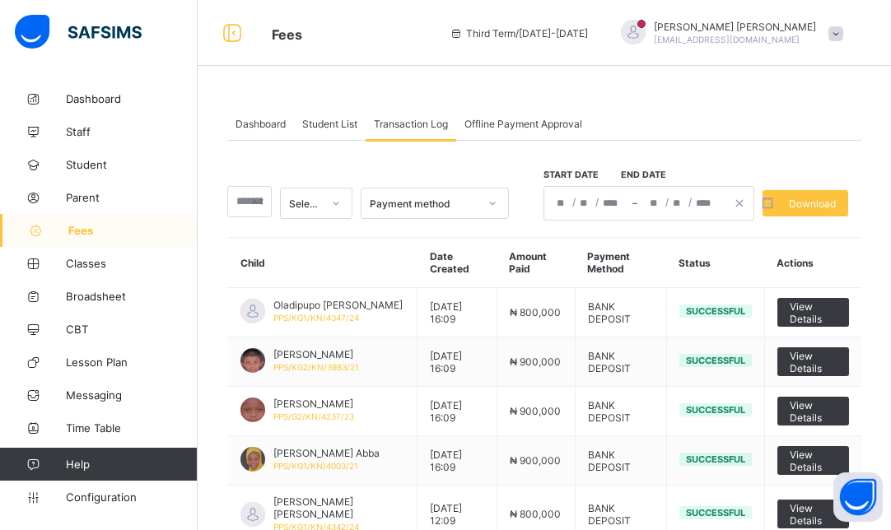
click at [748, 88] on div "Dashboard Student List Transaction Log Offline Payment Approval Transaction Log…" at bounding box center [544, 374] width 693 height 584
click at [320, 128] on span "Student List" at bounding box center [329, 124] width 55 height 12
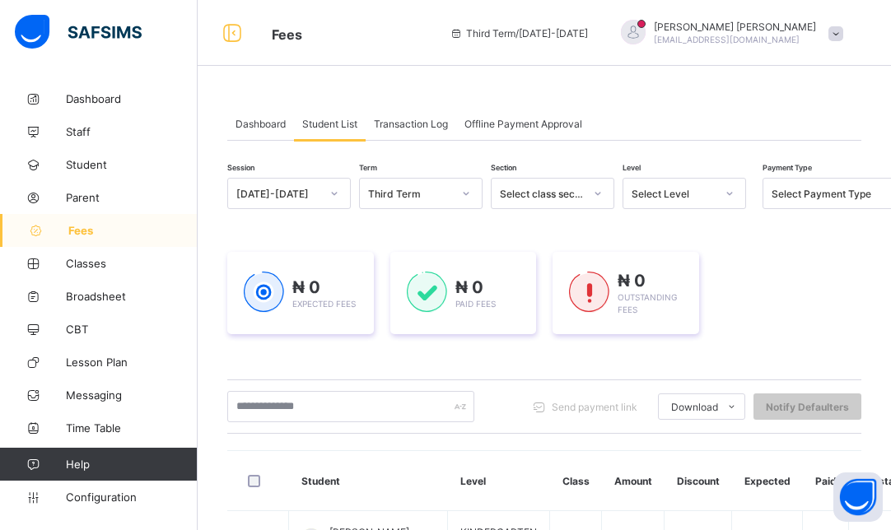
click at [462, 194] on icon at bounding box center [466, 193] width 10 height 16
click at [411, 278] on div "First Term" at bounding box center [421, 280] width 122 height 26
click at [552, 191] on div "Select class section" at bounding box center [542, 194] width 84 height 12
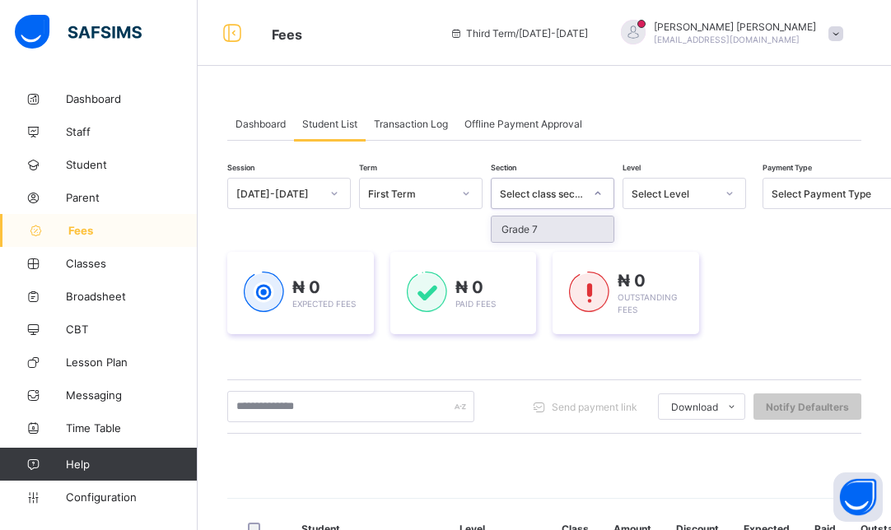
click at [654, 188] on div "Select Level" at bounding box center [673, 194] width 84 height 12
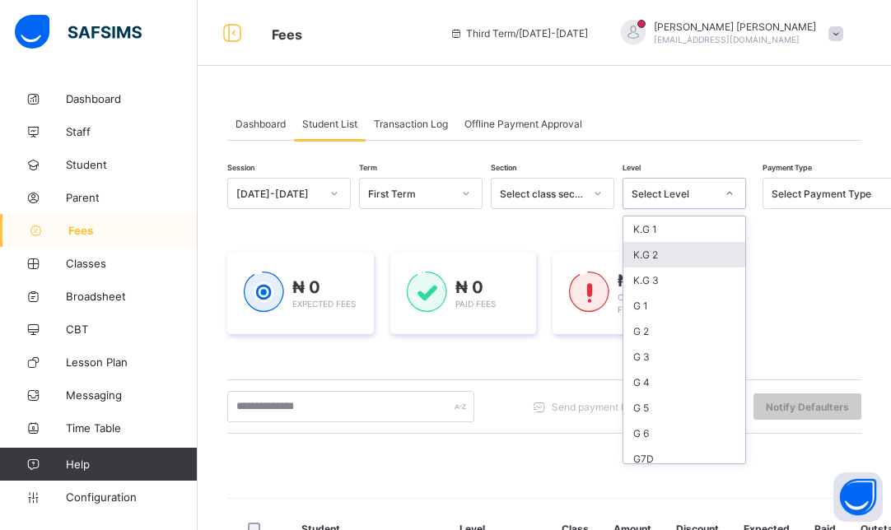
click at [649, 258] on div "K.G 2" at bounding box center [684, 255] width 122 height 26
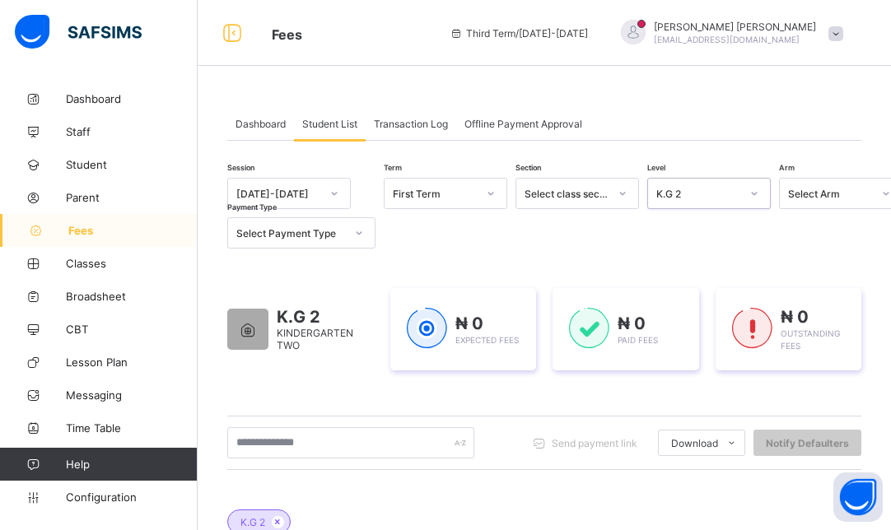
click at [789, 197] on div "Select Arm" at bounding box center [830, 194] width 84 height 12
click at [794, 230] on div "." at bounding box center [840, 229] width 122 height 26
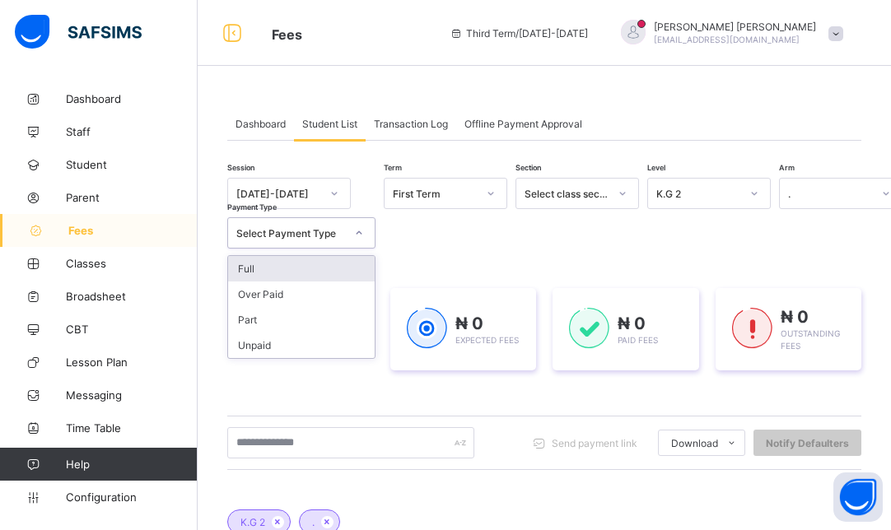
click at [332, 235] on div "Select Payment Type" at bounding box center [290, 233] width 109 height 12
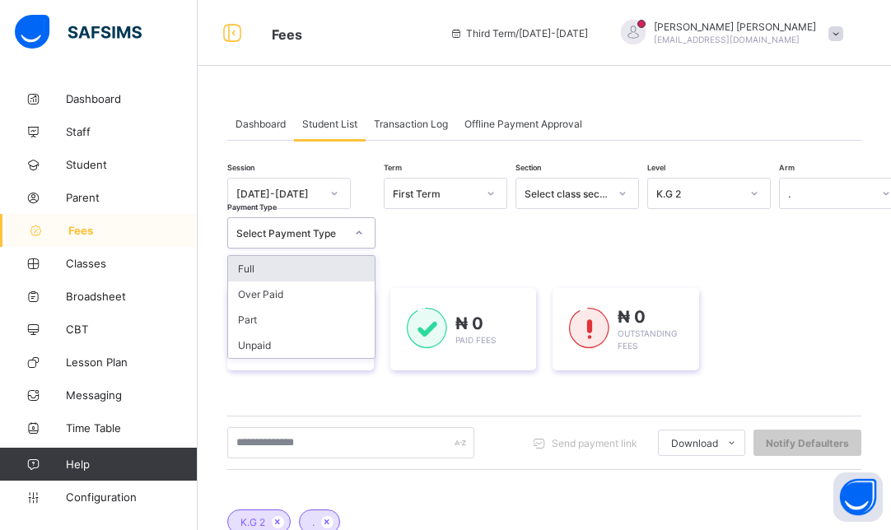
click at [286, 259] on div "Full" at bounding box center [301, 269] width 147 height 26
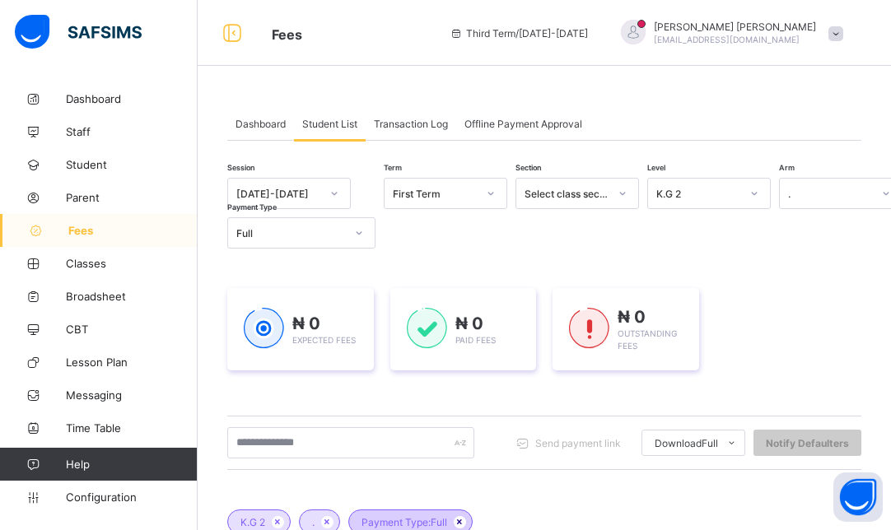
click at [463, 517] on icon at bounding box center [460, 522] width 14 height 10
click at [329, 514] on div "." at bounding box center [319, 521] width 41 height 25
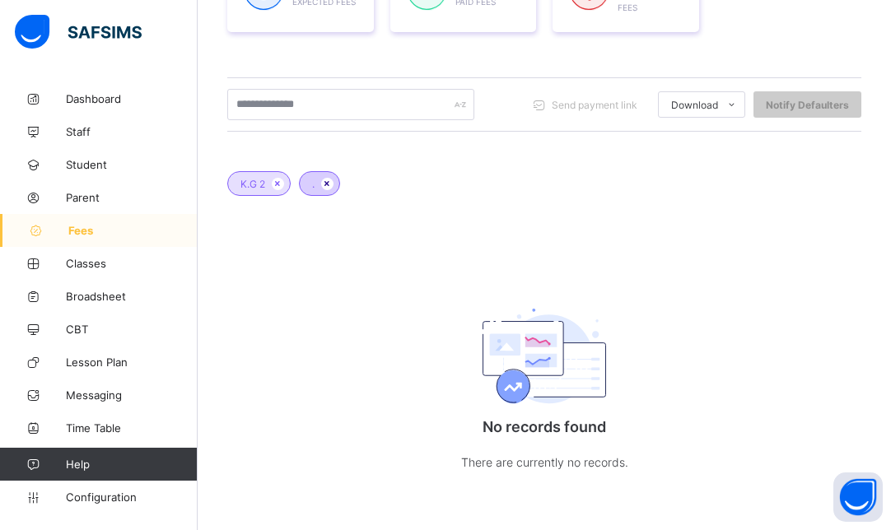
click at [326, 181] on icon at bounding box center [327, 184] width 14 height 10
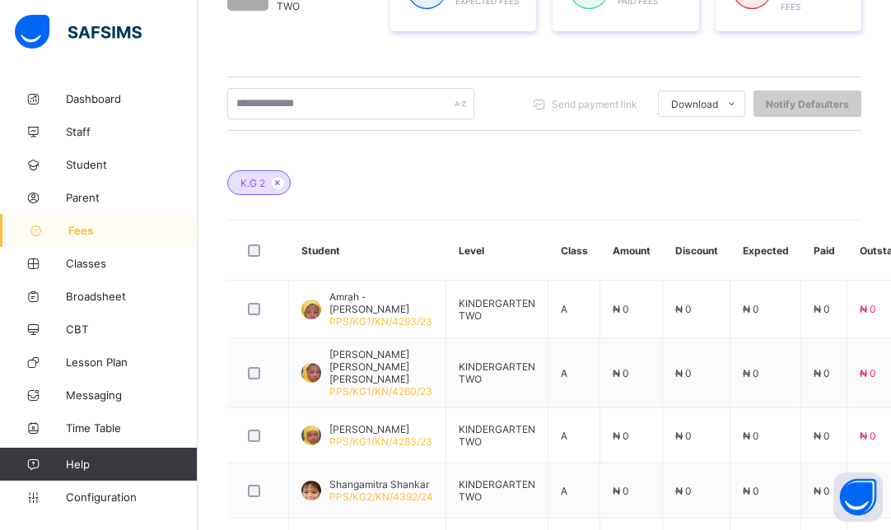
click at [327, 79] on div "Send payment link Download Students Payment Students Payment Status Student Ite…" at bounding box center [544, 104] width 634 height 54
click at [348, 110] on input "text" at bounding box center [350, 103] width 247 height 31
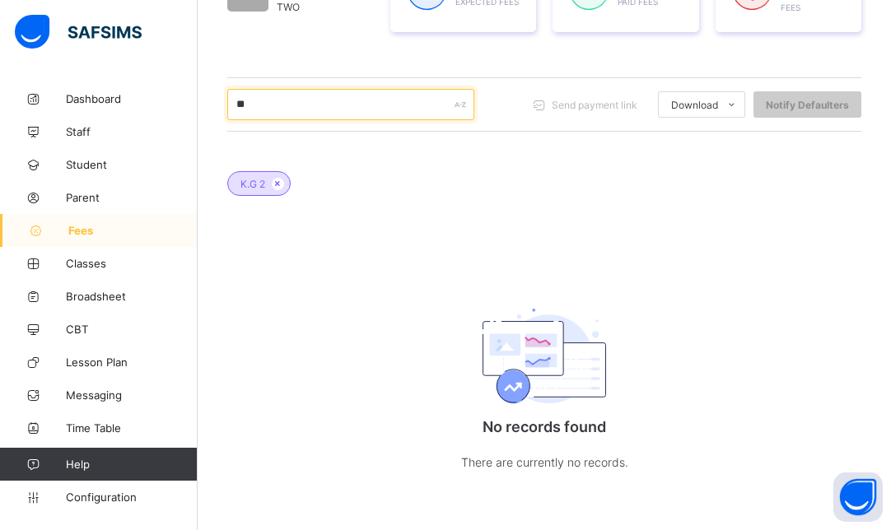
type input "*"
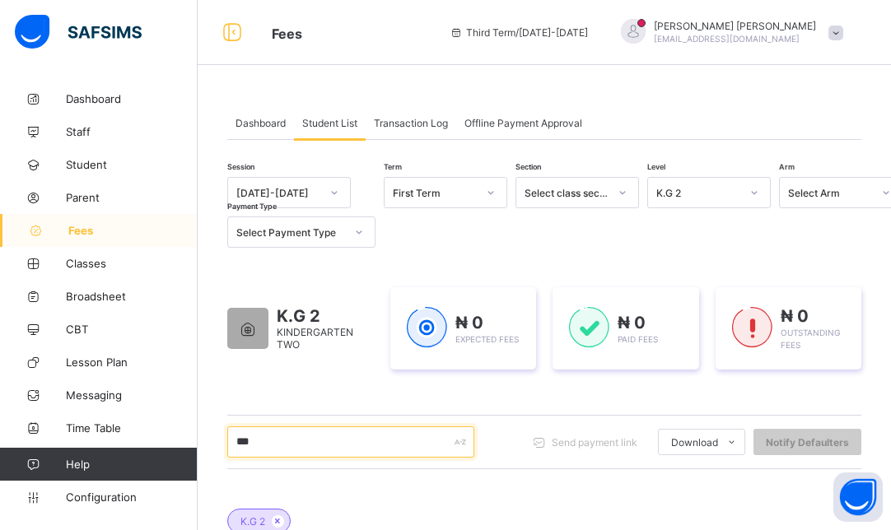
scroll to position [0, 0]
type input "***"
click at [626, 184] on div at bounding box center [622, 193] width 28 height 26
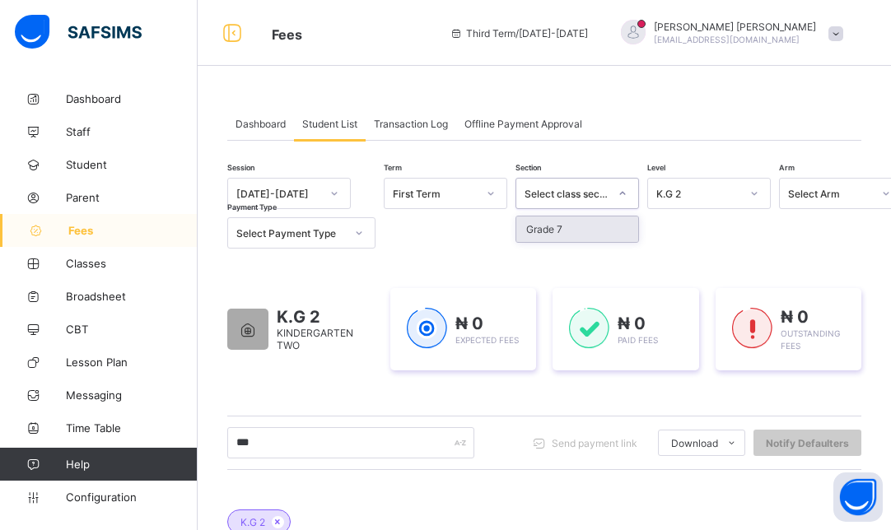
click at [626, 184] on div at bounding box center [622, 193] width 28 height 26
click at [846, 191] on div "Select Arm" at bounding box center [830, 194] width 84 height 12
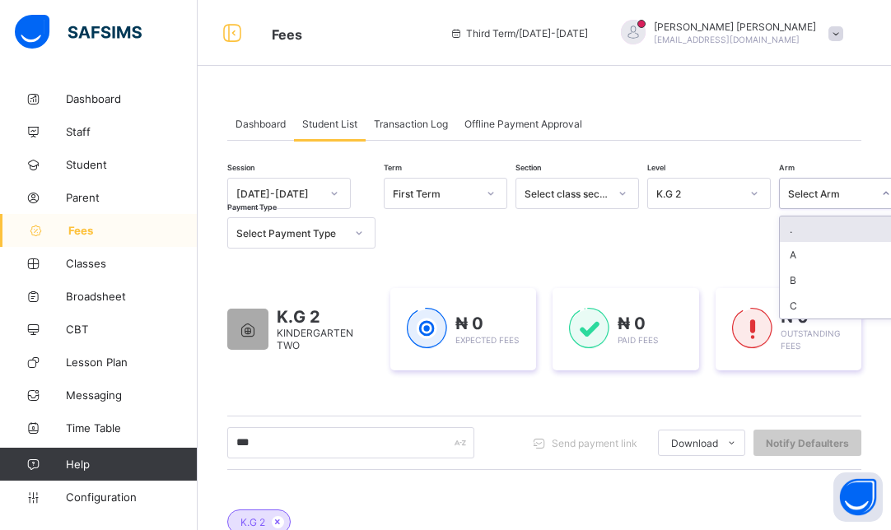
click at [821, 222] on div "." at bounding box center [840, 229] width 122 height 26
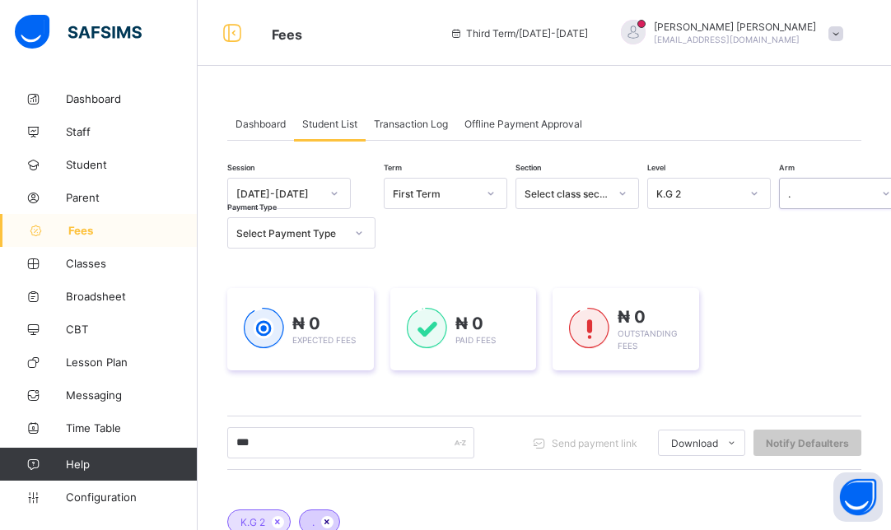
click at [325, 520] on icon at bounding box center [327, 522] width 14 height 10
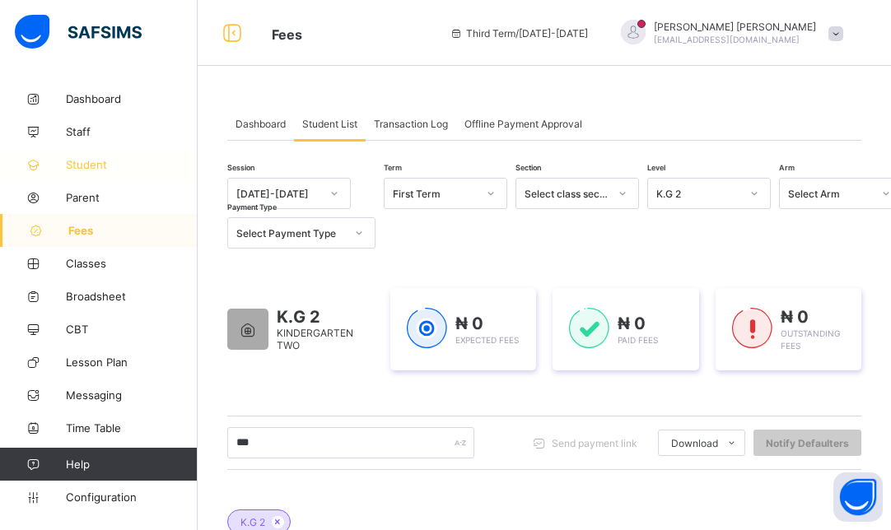
click at [98, 165] on span "Student" at bounding box center [132, 164] width 132 height 13
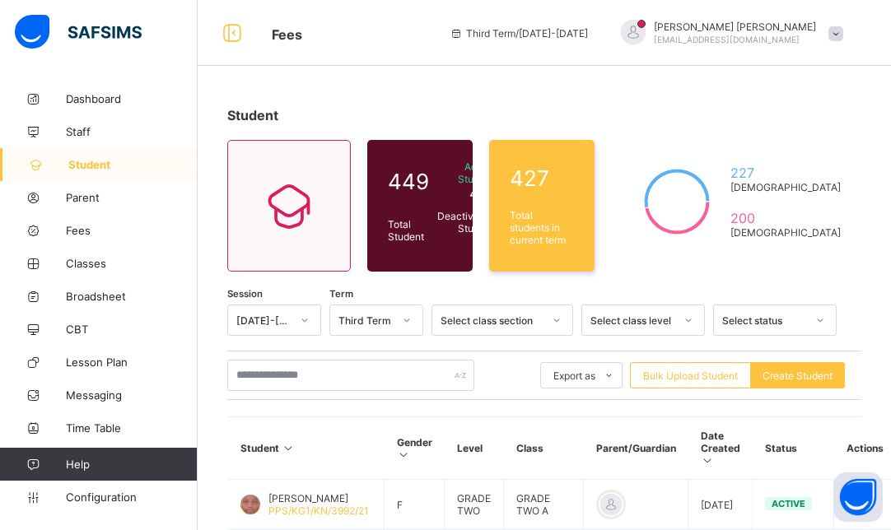
click at [304, 313] on icon at bounding box center [305, 320] width 10 height 16
click at [277, 356] on div "[DATE]-[DATE]" at bounding box center [274, 356] width 92 height 26
click at [416, 327] on div at bounding box center [407, 320] width 28 height 26
click at [407, 349] on div "First Term" at bounding box center [376, 356] width 92 height 26
click at [654, 312] on div "Select class level" at bounding box center [642, 320] width 123 height 31
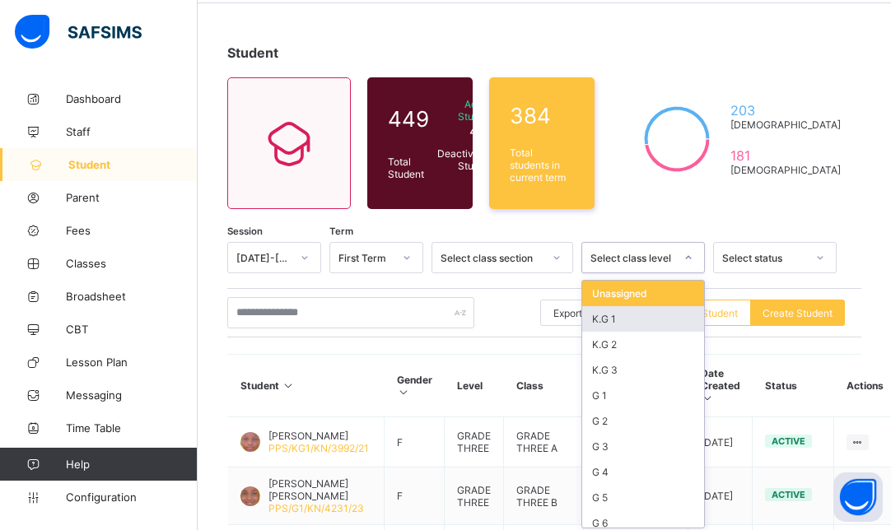
scroll to position [64, 0]
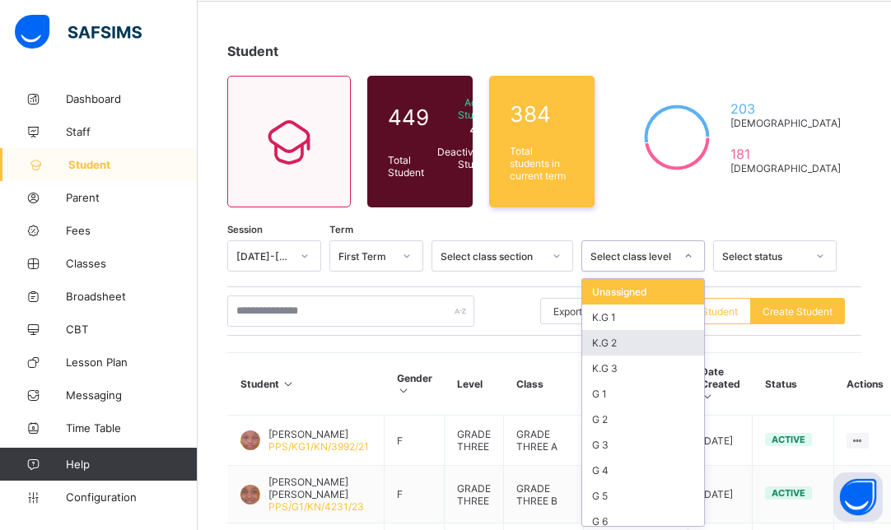
click at [625, 345] on div "K.G 2" at bounding box center [643, 343] width 122 height 26
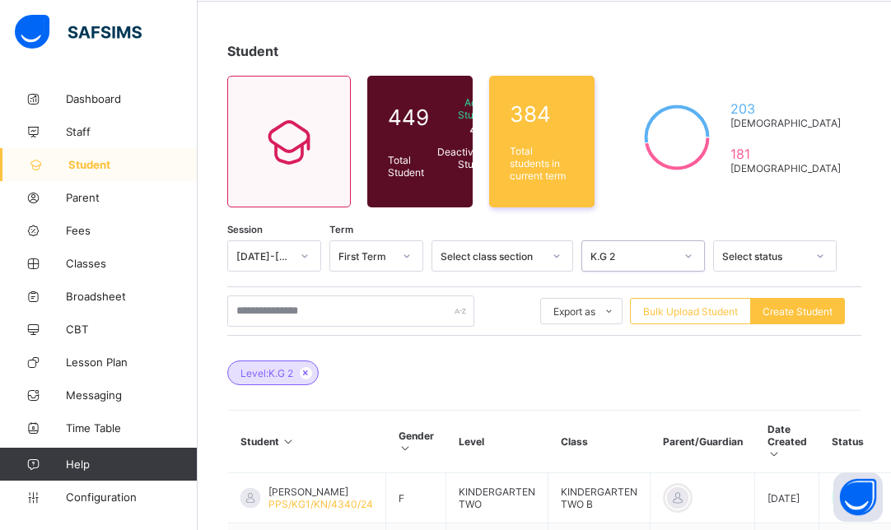
click at [789, 245] on div "Select status" at bounding box center [759, 255] width 91 height 23
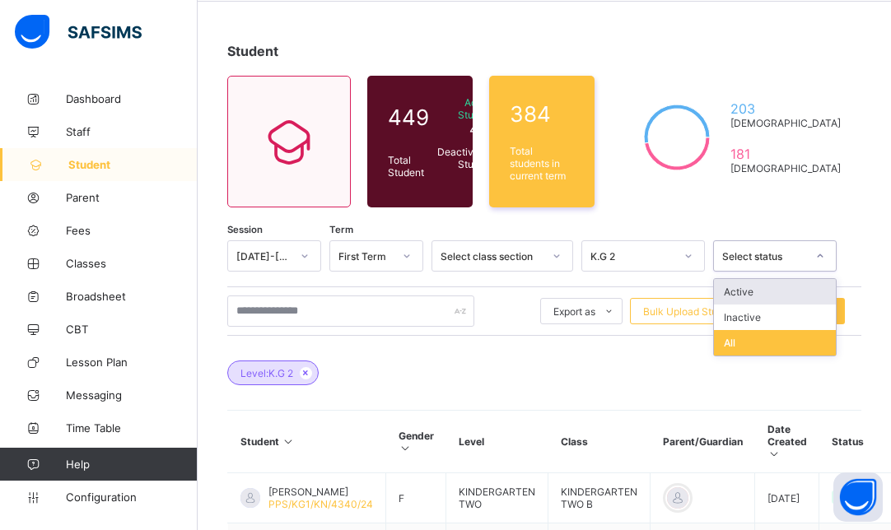
click at [752, 288] on div "Active" at bounding box center [775, 292] width 122 height 26
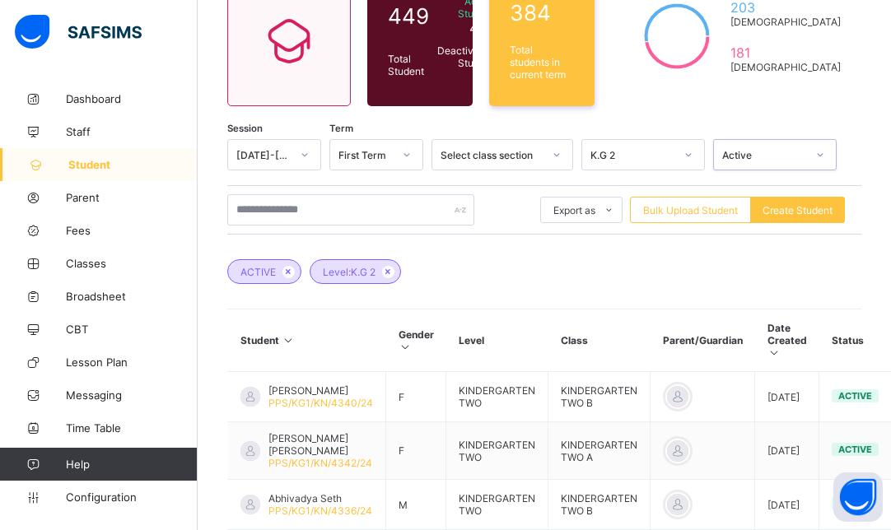
scroll to position [196, 0]
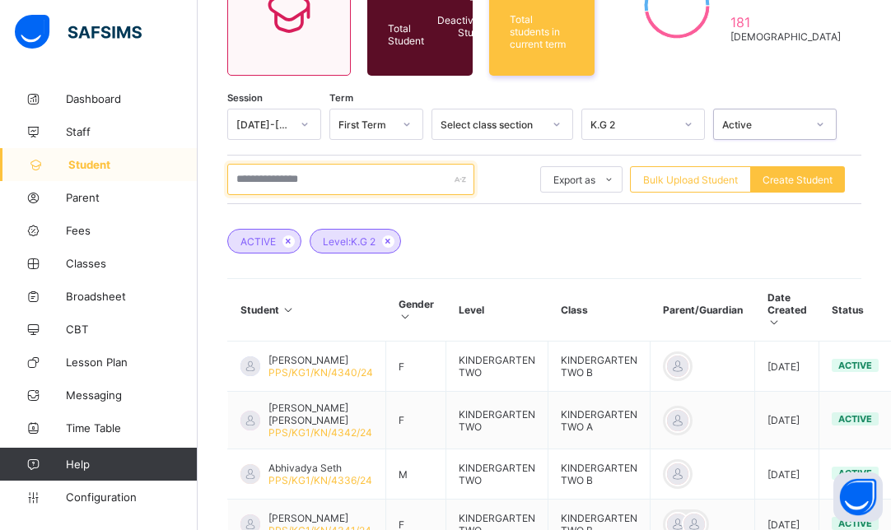
click at [263, 181] on input "text" at bounding box center [350, 179] width 247 height 31
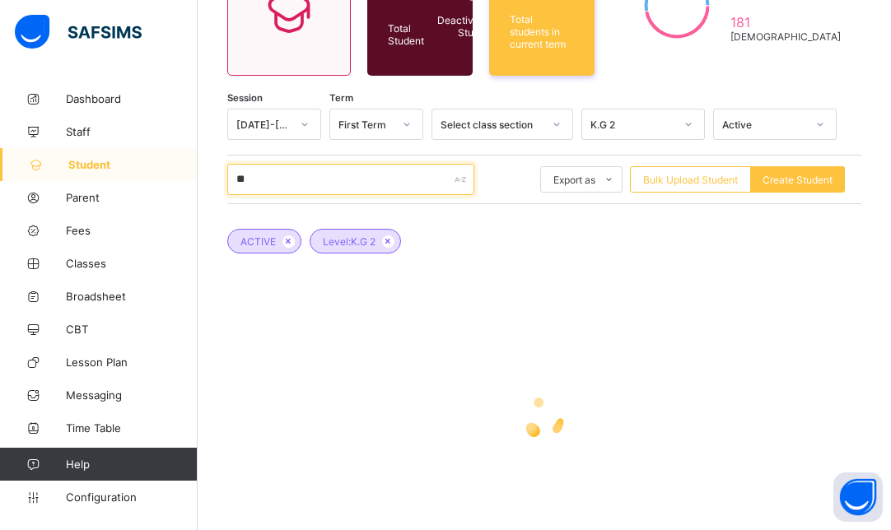
type input "**********"
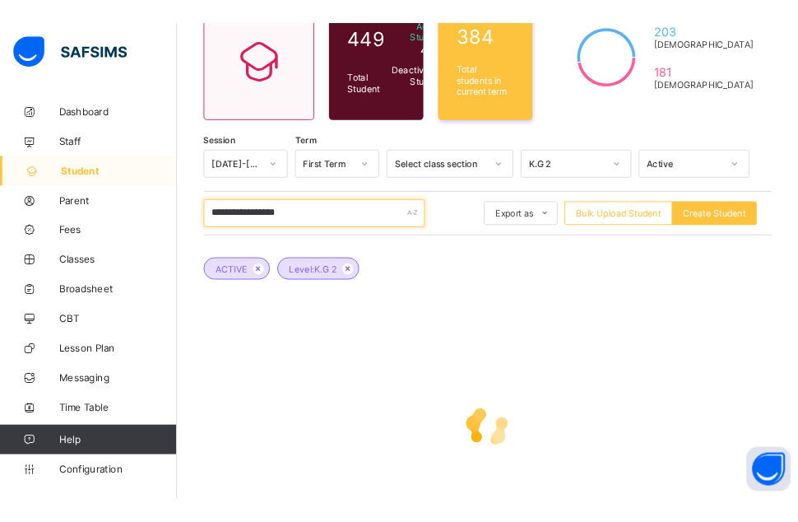
scroll to position [165, 0]
